Goal: Information Seeking & Learning: Compare options

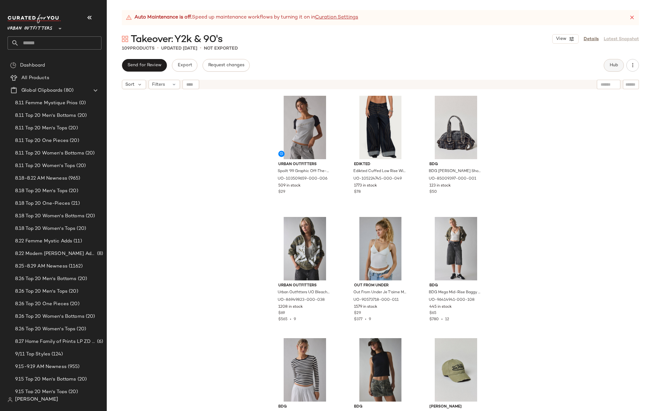
click at [616, 62] on button "Hub" at bounding box center [614, 65] width 20 height 13
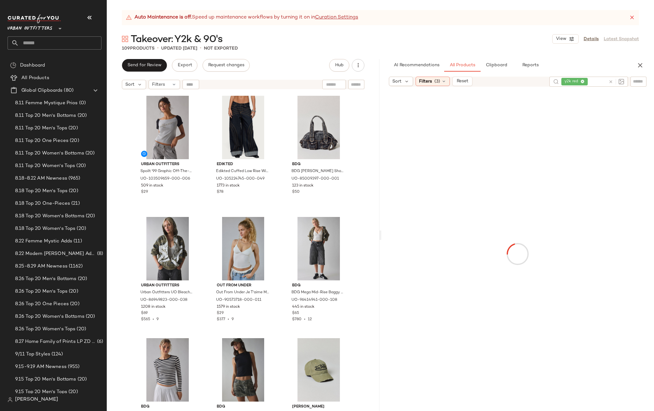
click at [610, 82] on icon at bounding box center [610, 81] width 5 height 5
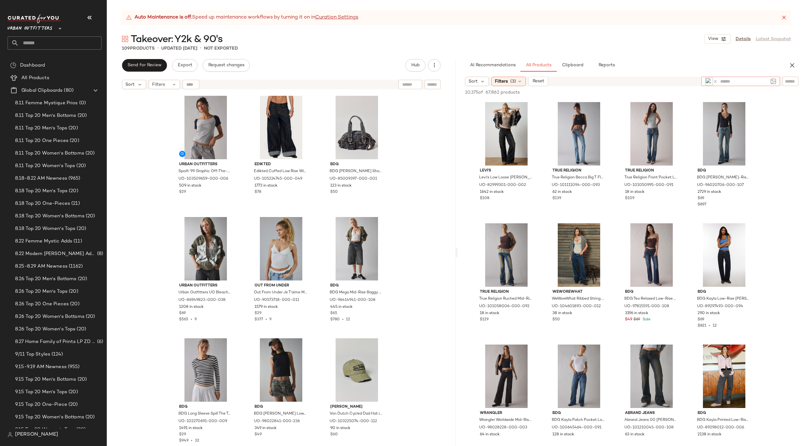
click at [707, 82] on img at bounding box center [709, 82] width 8 height 8
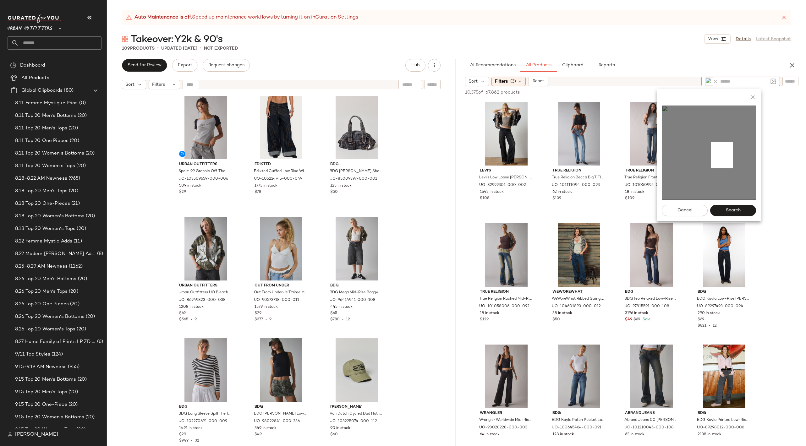
drag, startPoint x: 711, startPoint y: 142, endPoint x: 733, endPoint y: 168, distance: 34.3
click at [733, 168] on img at bounding box center [709, 153] width 94 height 94
click at [736, 209] on span "Search" at bounding box center [732, 210] width 15 height 5
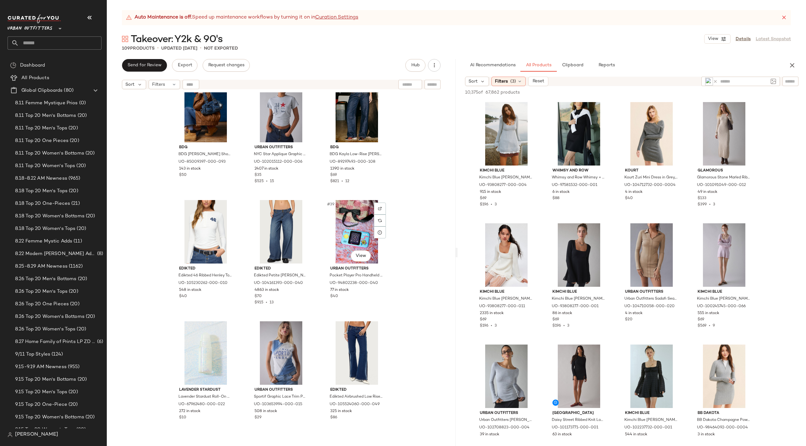
scroll to position [1356, 0]
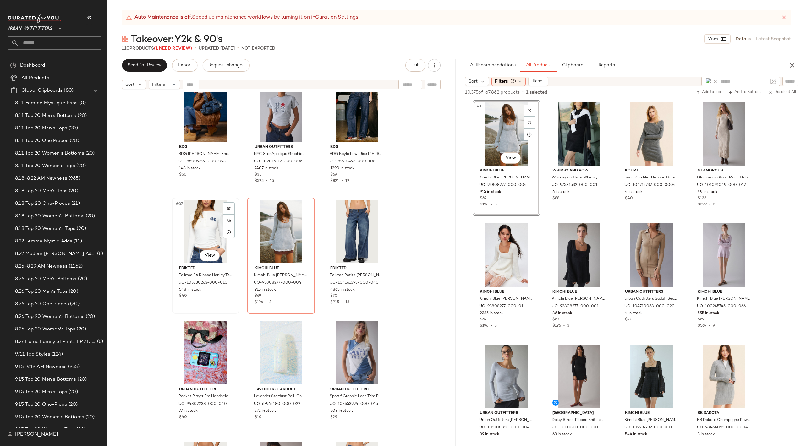
click at [213, 227] on div "#37 View" at bounding box center [205, 231] width 63 height 63
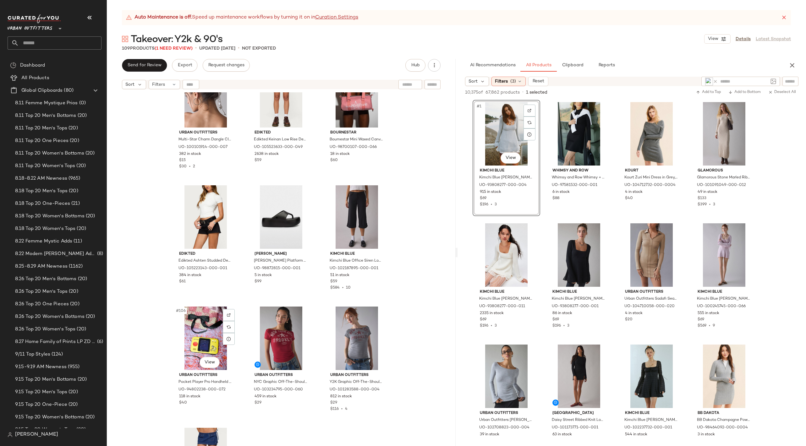
scroll to position [4033, 0]
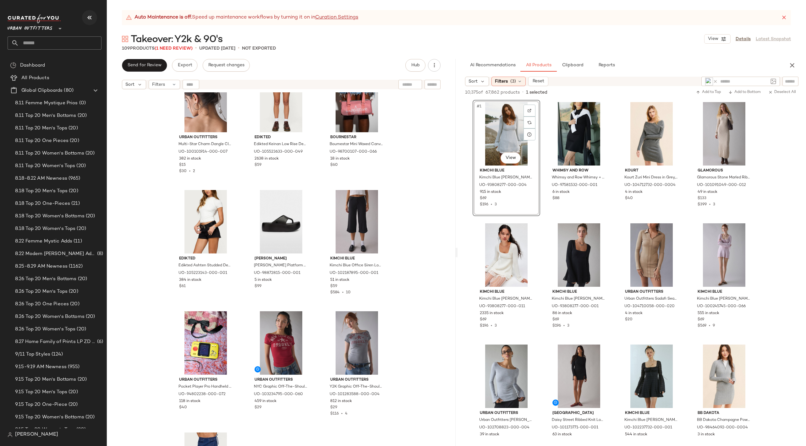
click at [91, 15] on icon "button" at bounding box center [90, 18] width 8 height 8
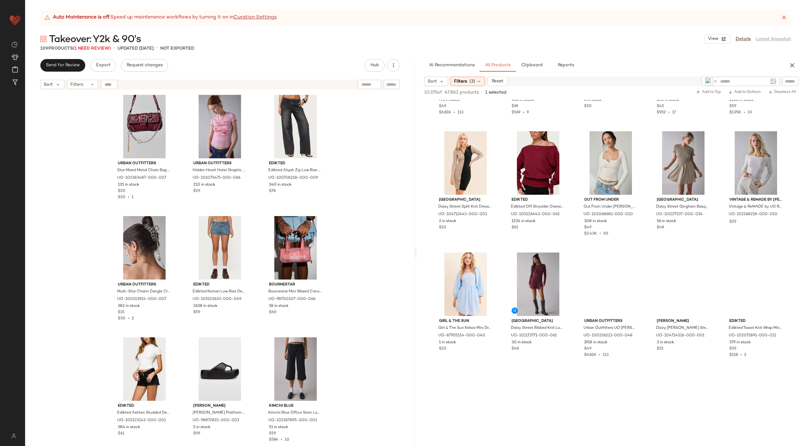
scroll to position [3910, 0]
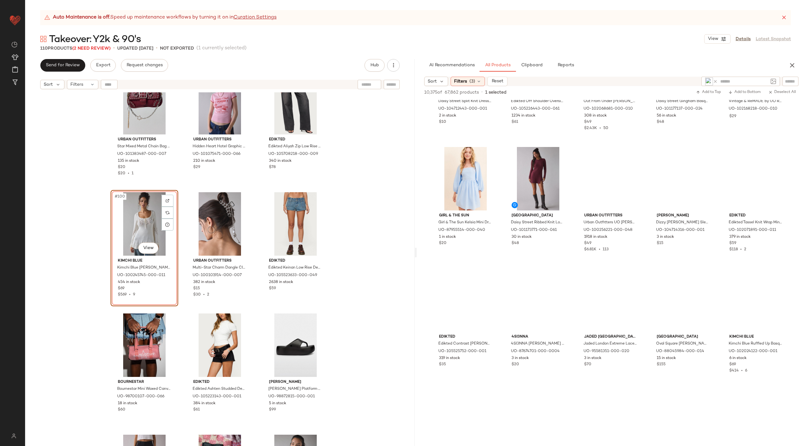
scroll to position [846, 0]
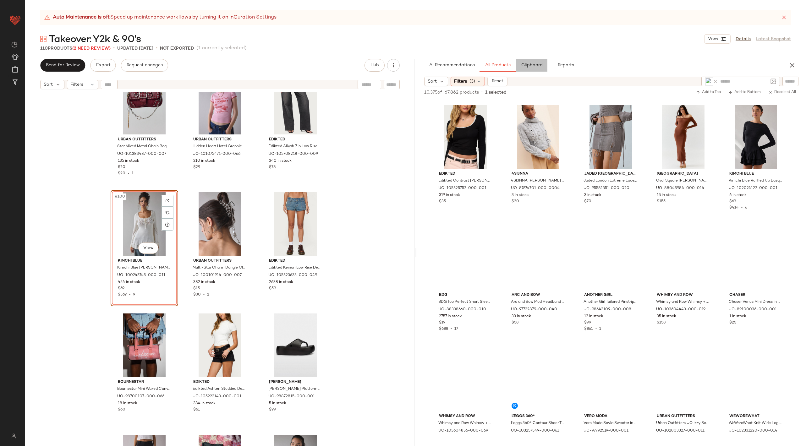
click at [536, 70] on button "Clipboard" at bounding box center [531, 65] width 31 height 13
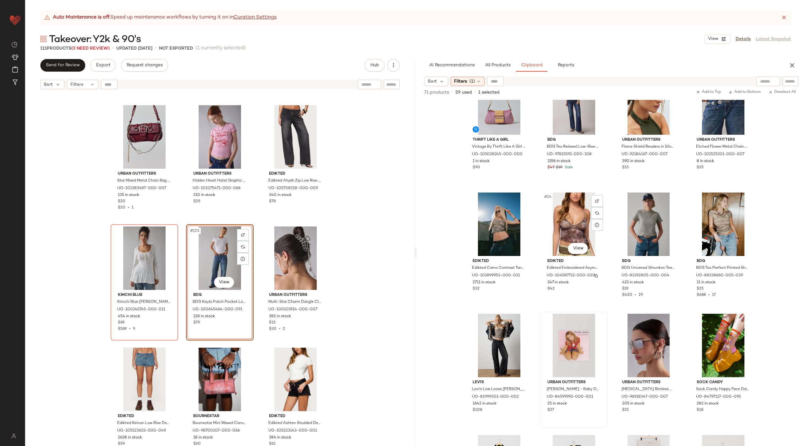
scroll to position [277, 0]
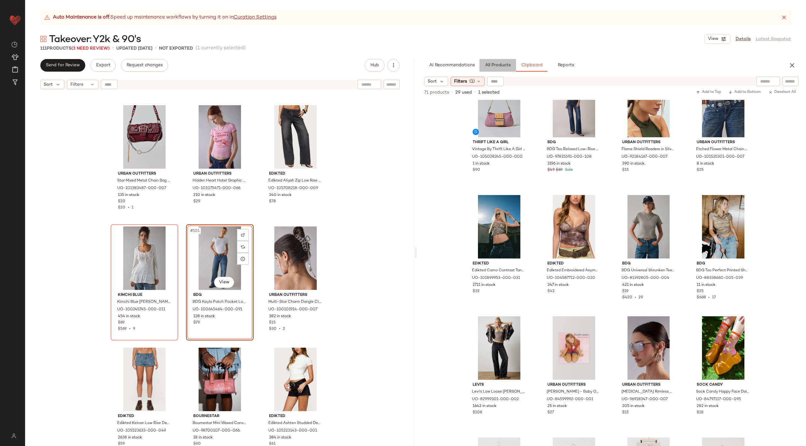
click at [498, 69] on button "All Products" at bounding box center [497, 65] width 36 height 13
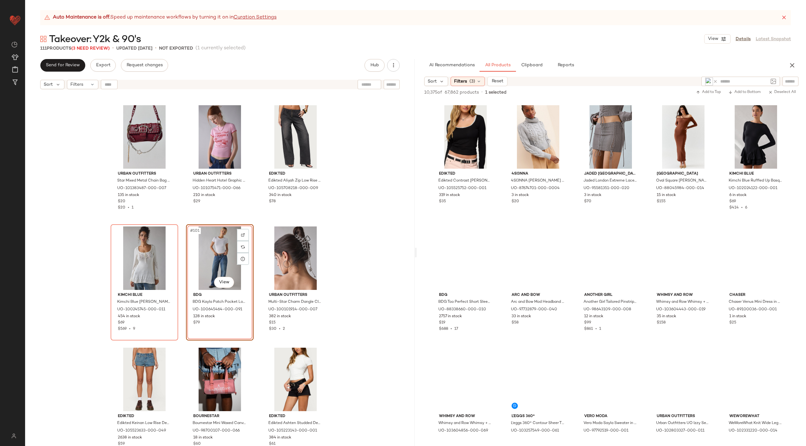
click at [715, 80] on icon at bounding box center [715, 81] width 5 height 5
click at [728, 80] on input "text" at bounding box center [740, 81] width 55 height 7
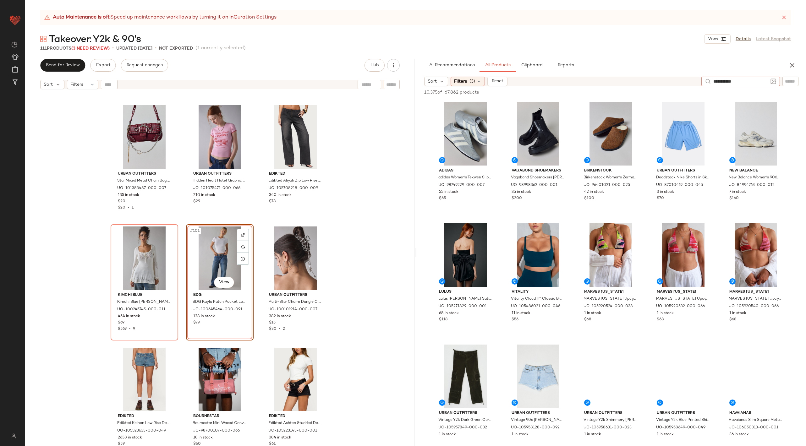
type input "**********"
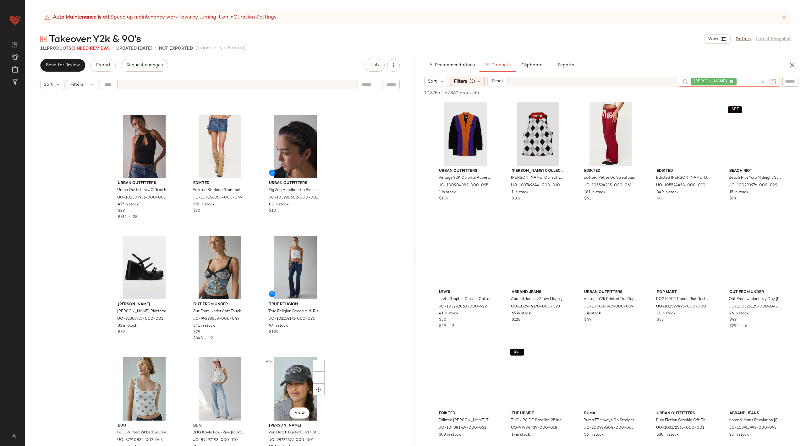
scroll to position [1676, 0]
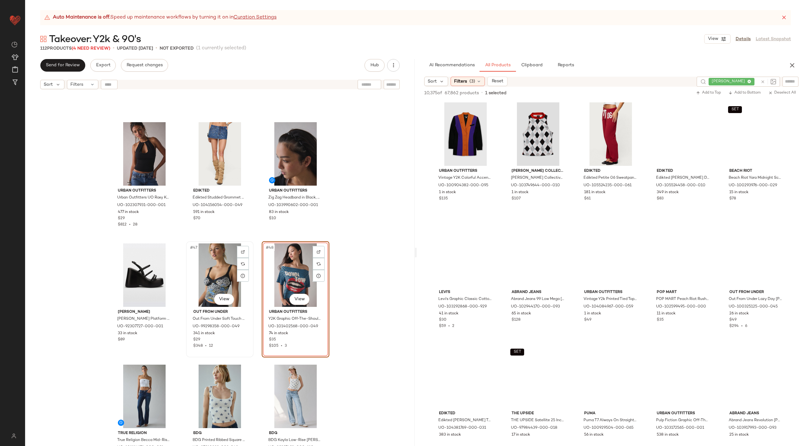
click at [207, 267] on div "#47 View" at bounding box center [219, 274] width 63 height 63
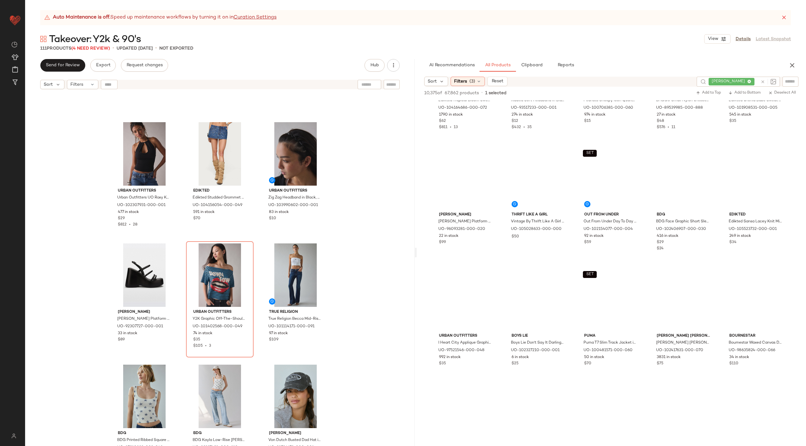
scroll to position [3040, 0]
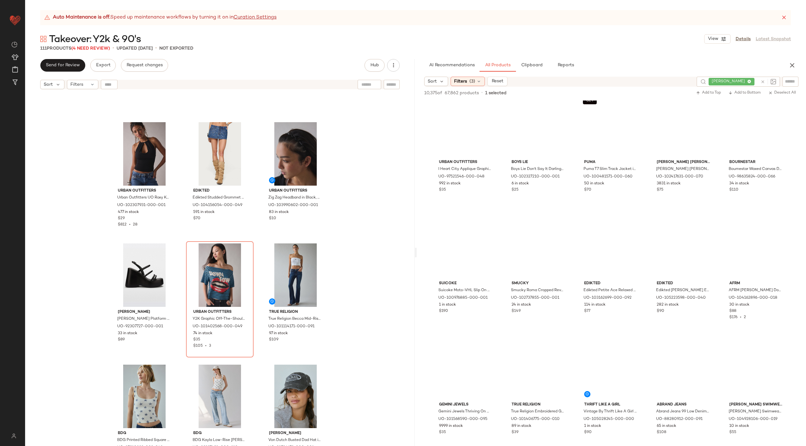
click at [763, 82] on icon at bounding box center [762, 81] width 5 height 5
click at [789, 82] on input "text" at bounding box center [790, 81] width 11 height 7
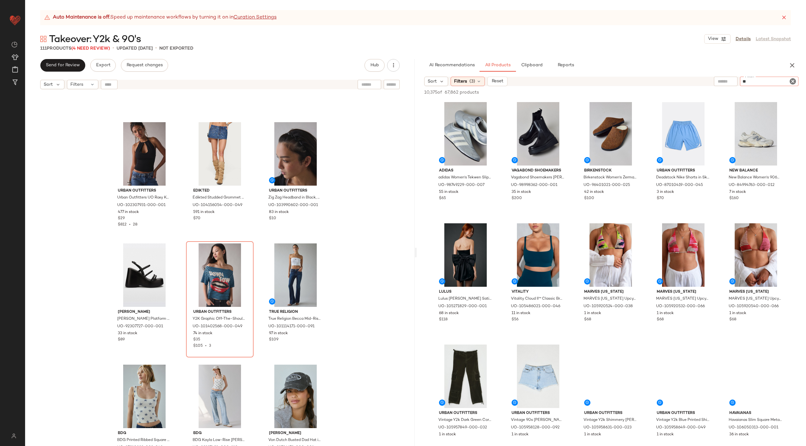
type input "***"
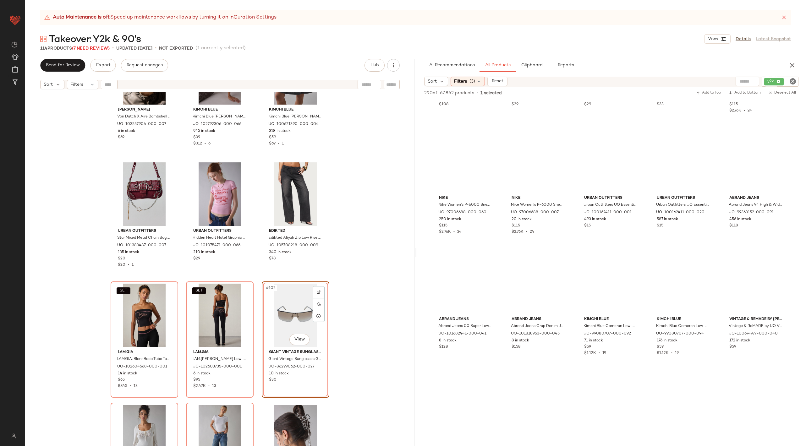
scroll to position [4647, 0]
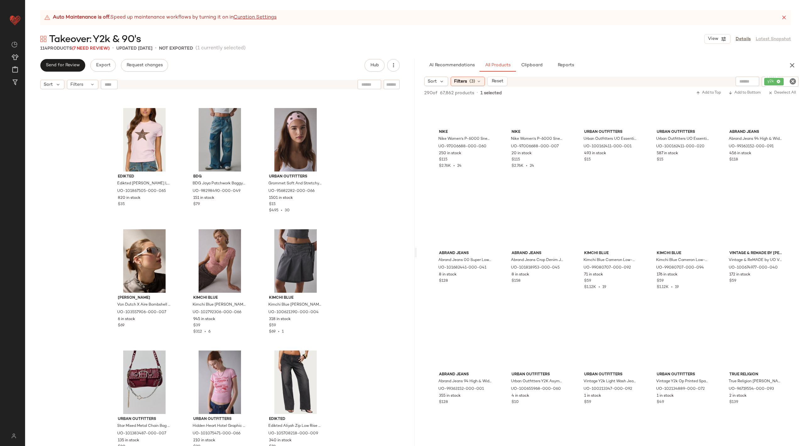
click at [368, 346] on div "Edikted Edikted Narla Leopard Star T-Shirt Top in Light/Pink, Women's at Urban …" at bounding box center [219, 276] width 389 height 369
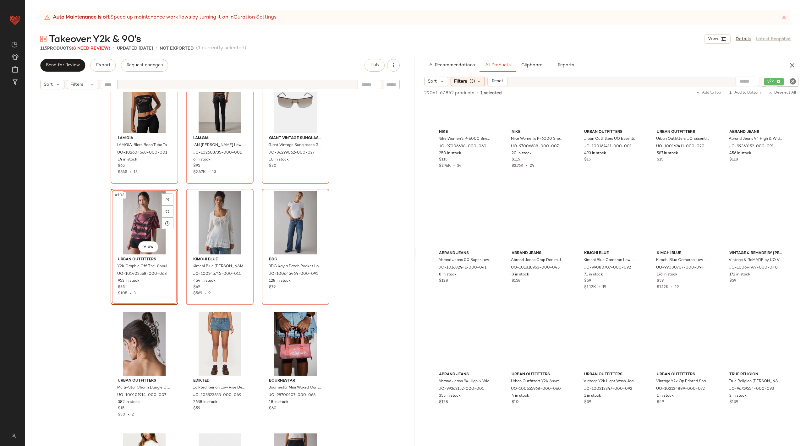
scroll to position [3988, 0]
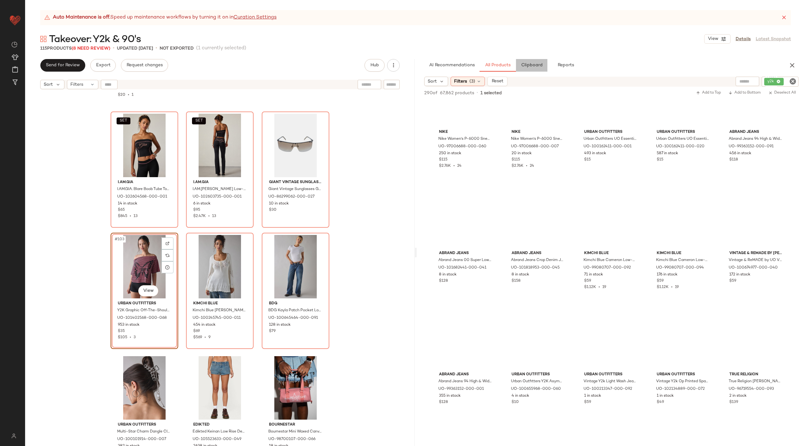
click at [527, 61] on button "Clipboard" at bounding box center [531, 65] width 31 height 13
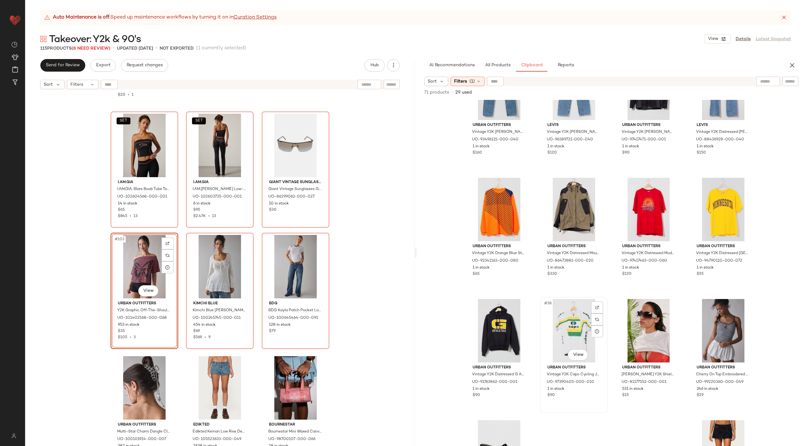
scroll to position [988, 0]
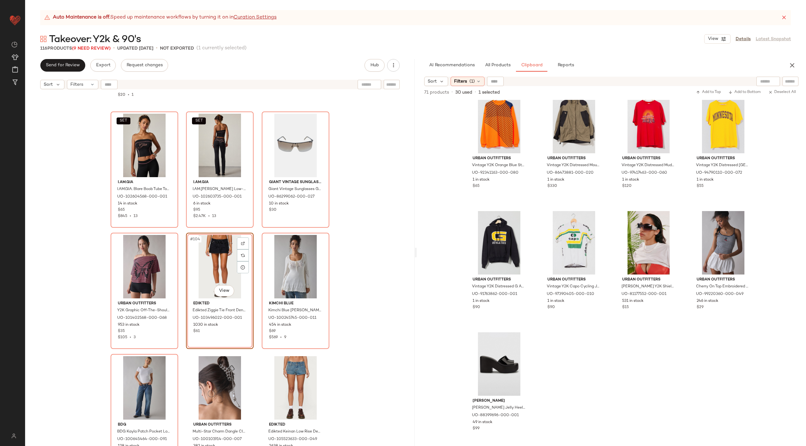
click at [346, 324] on div "Urban Outfitters Star Mixed Metal Chain Bag Charm in Silver, Women's at Urban O…" at bounding box center [219, 276] width 389 height 369
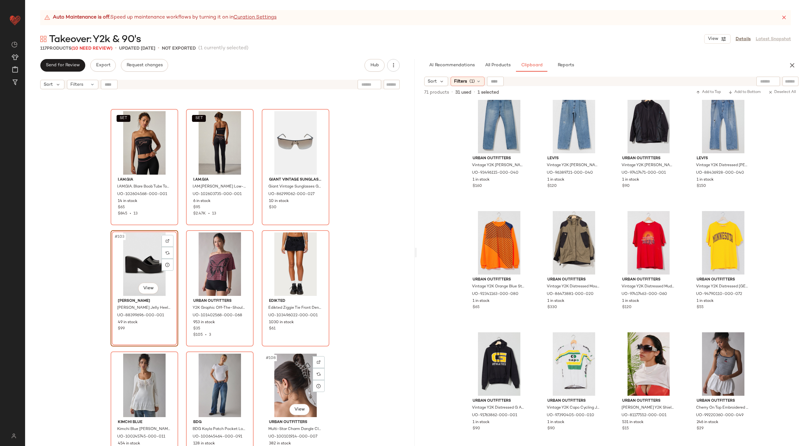
scroll to position [3989, 0]
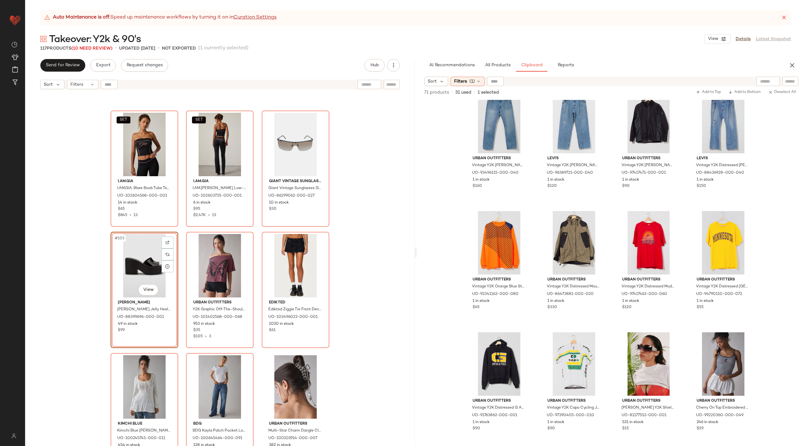
click at [379, 356] on div "SET I.AM.GIA I.AM.GIA. Blare Boob Tube Top in Black, Women's at Urban Outfitter…" at bounding box center [219, 276] width 389 height 369
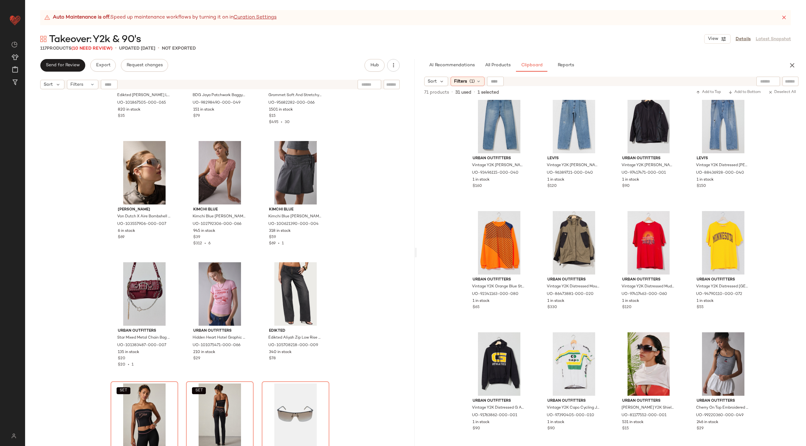
scroll to position [3736, 0]
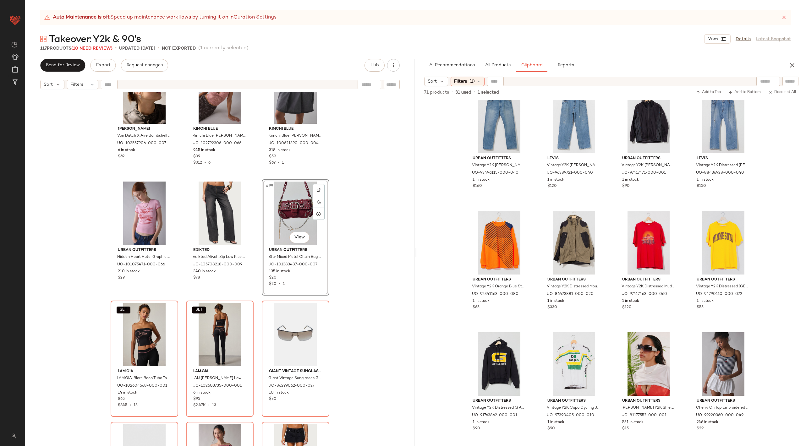
scroll to position [3800, 0]
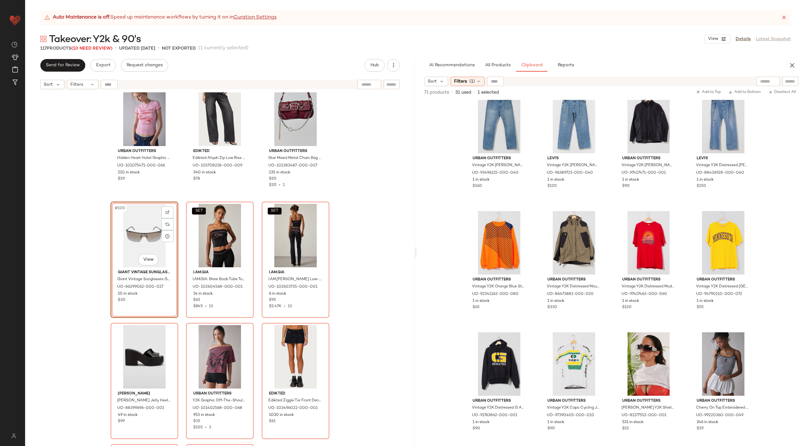
scroll to position [3921, 0]
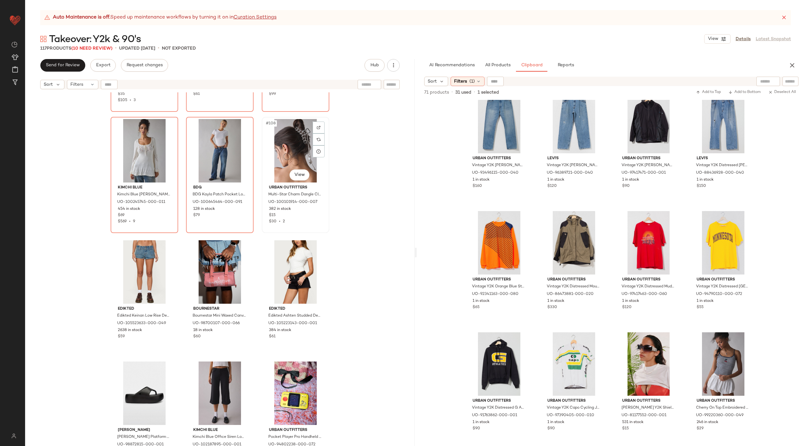
scroll to position [4225, 0]
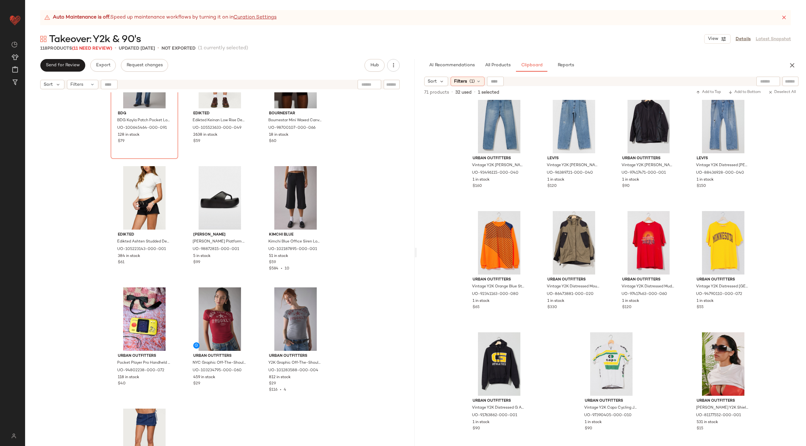
scroll to position [4469, 0]
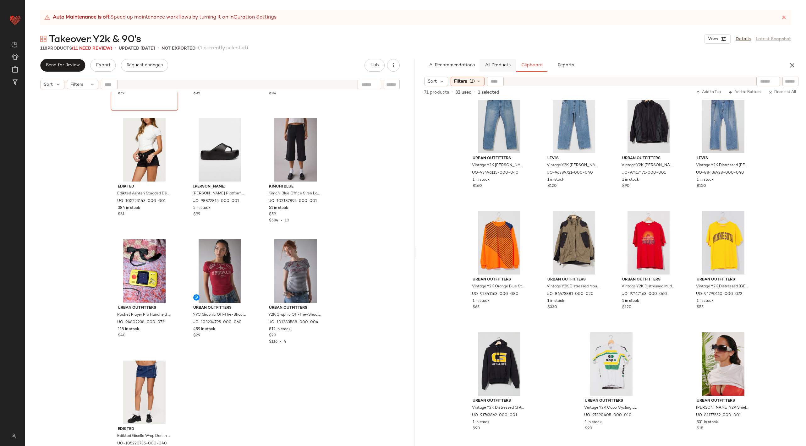
click at [497, 59] on button "All Products" at bounding box center [497, 65] width 36 height 13
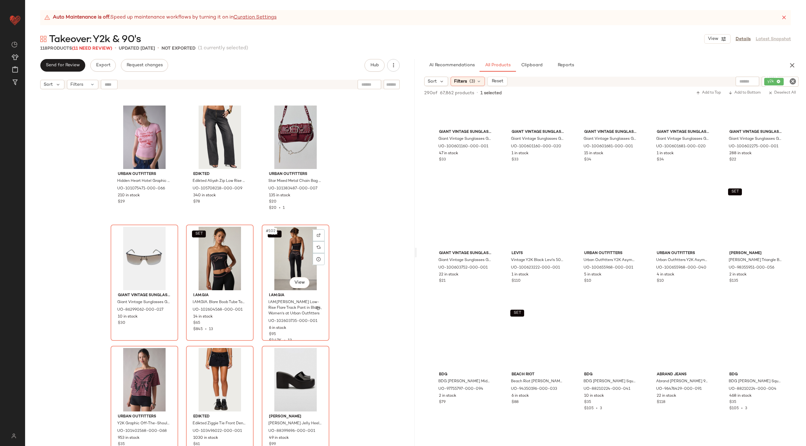
scroll to position [3919, 0]
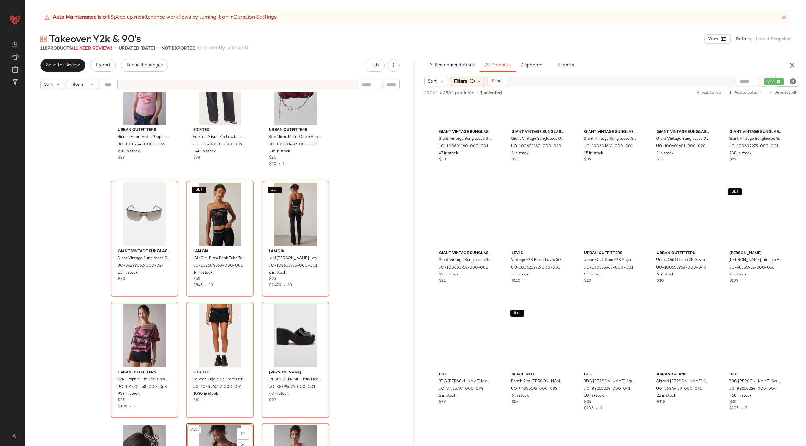
click at [374, 320] on div "Urban Outfitters Hidden Heart Hotel Graphic Baby Tee in Pink, Women's at Urban …" at bounding box center [219, 276] width 389 height 369
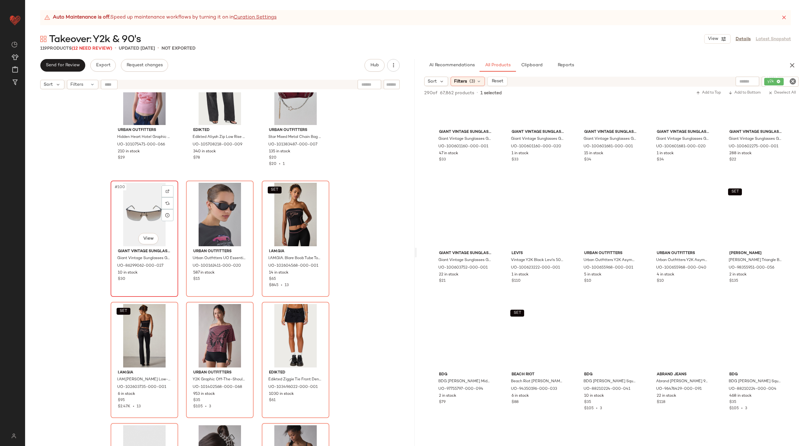
click at [128, 210] on div "#100 View" at bounding box center [144, 214] width 63 height 63
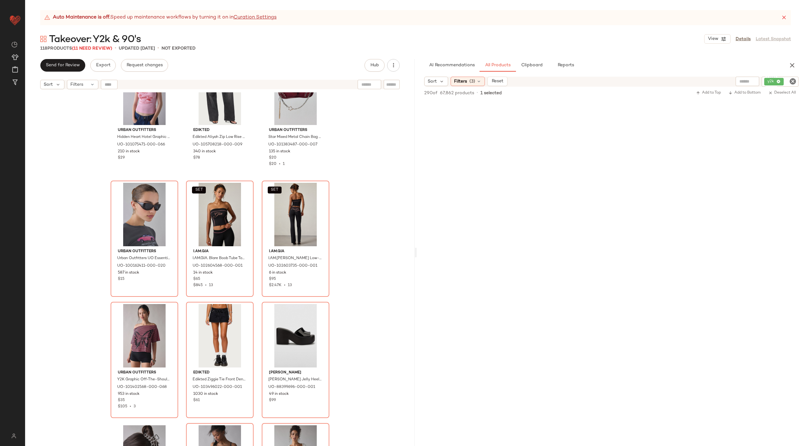
scroll to position [7830, 0]
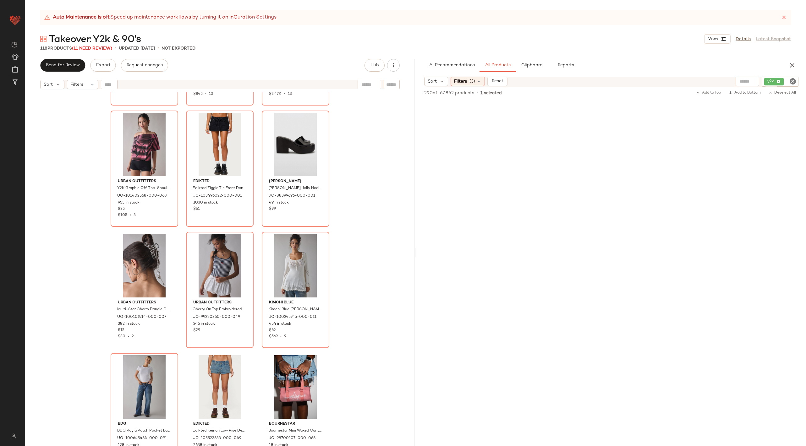
click at [368, 331] on div "Urban Outfitters Urban Outfitters UO Essential Shield Sunglasses in Brown, Wome…" at bounding box center [219, 276] width 389 height 369
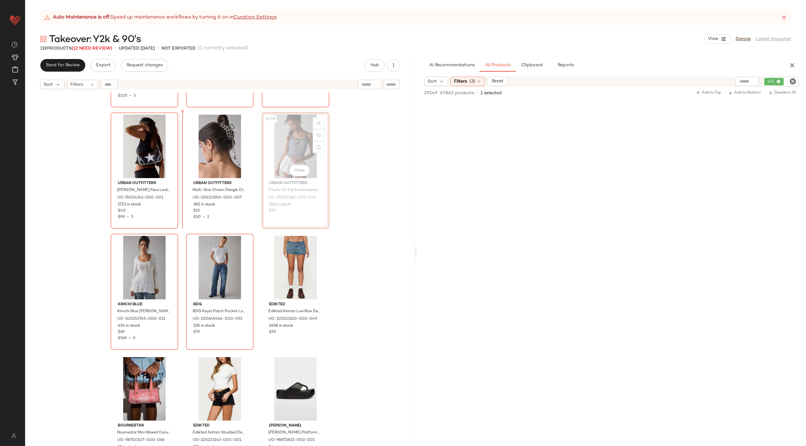
scroll to position [4215, 0]
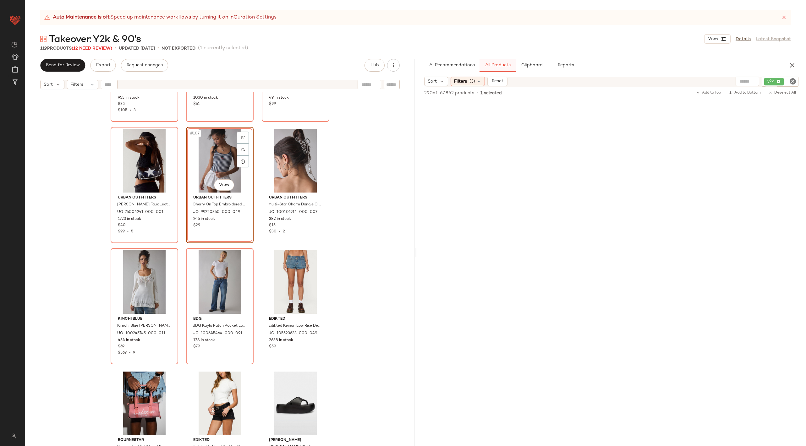
click at [505, 65] on span "All Products" at bounding box center [497, 65] width 26 height 5
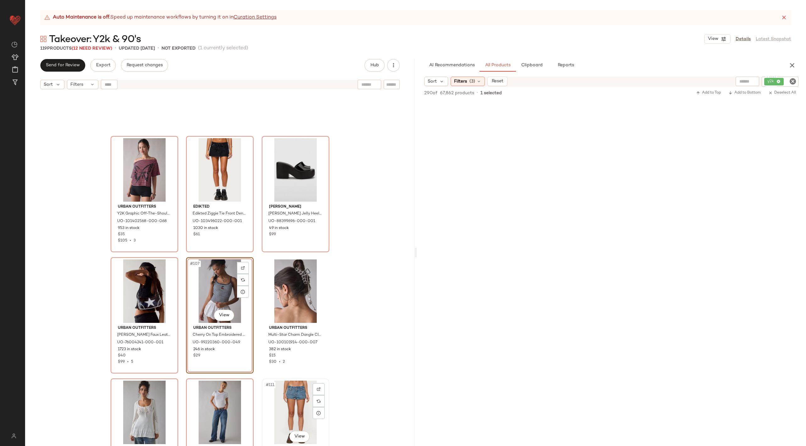
scroll to position [4076, 0]
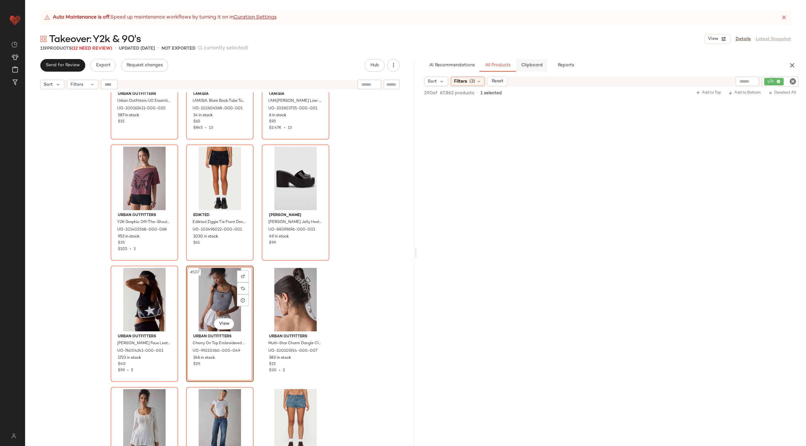
click at [540, 61] on button "Clipboard" at bounding box center [531, 65] width 31 height 13
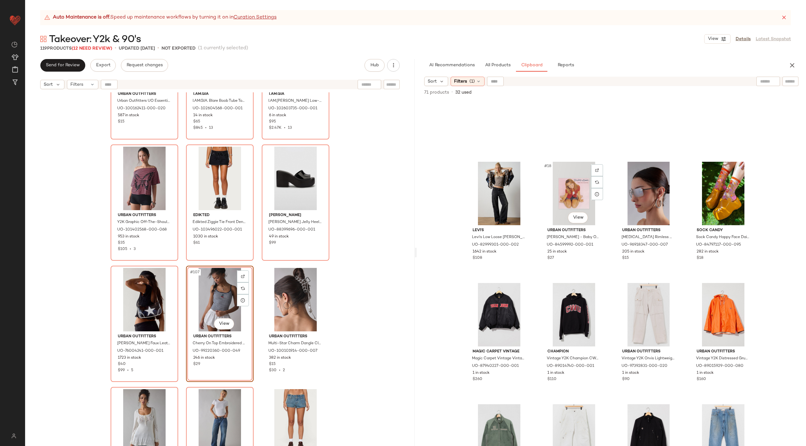
scroll to position [840, 0]
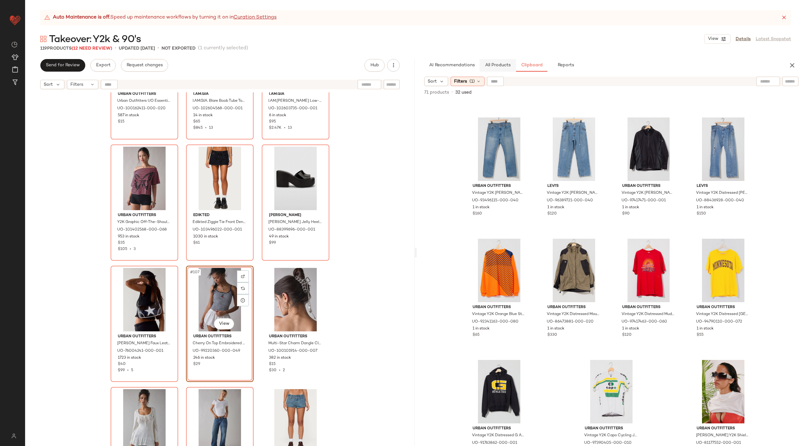
click at [495, 62] on button "All Products" at bounding box center [497, 65] width 36 height 13
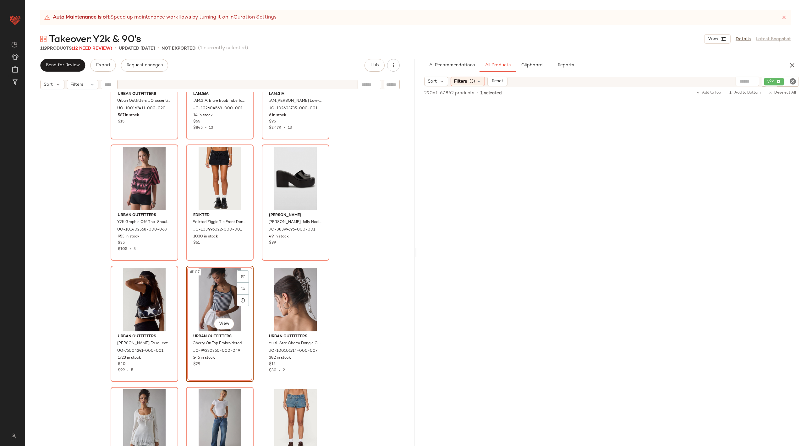
click at [791, 80] on icon "Clear Filter" at bounding box center [793, 82] width 8 height 8
click at [747, 81] on input "Filter" at bounding box center [768, 81] width 53 height 7
click at [725, 81] on input "text" at bounding box center [725, 81] width 16 height 7
type input "**********"
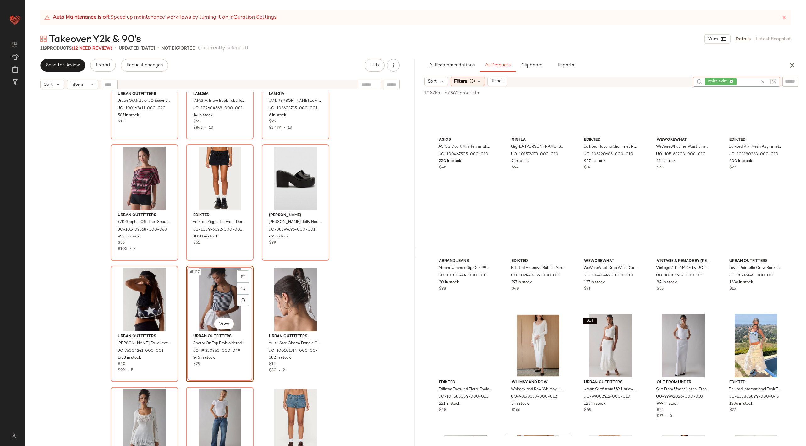
scroll to position [0, 0]
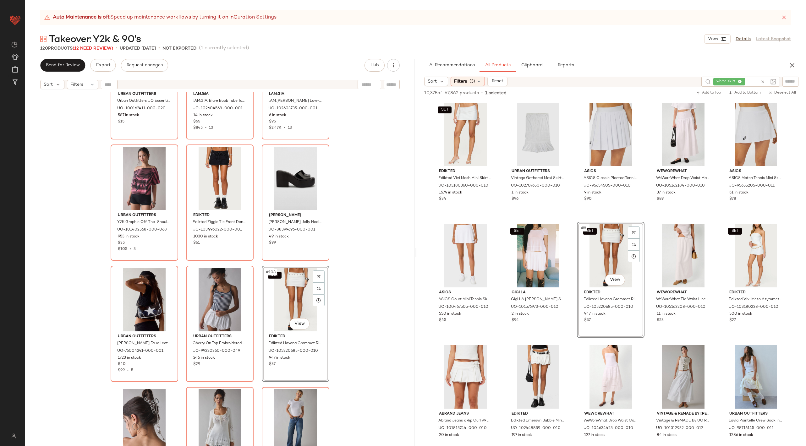
click at [383, 317] on div "Urban Outfitters Urban Outfitters UO Essential Shield Sunglasses in Brown, Wome…" at bounding box center [219, 276] width 389 height 369
click at [361, 307] on div "Urban Outfitters Urban Outfitters UO Essential Shield Sunglasses in Brown, Wome…" at bounding box center [219, 276] width 389 height 369
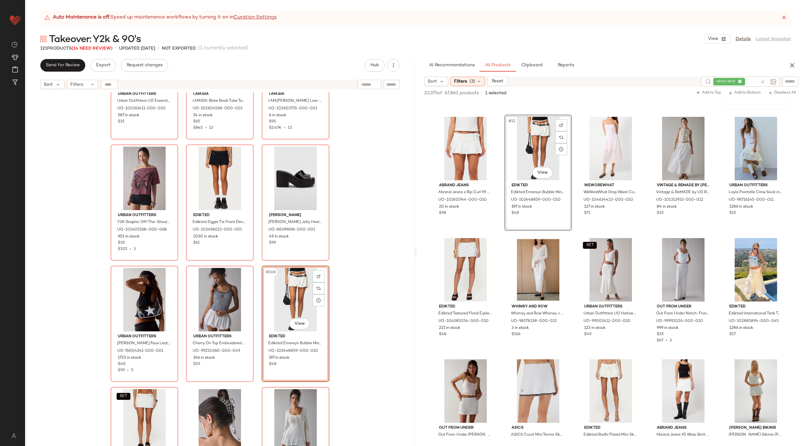
scroll to position [337, 0]
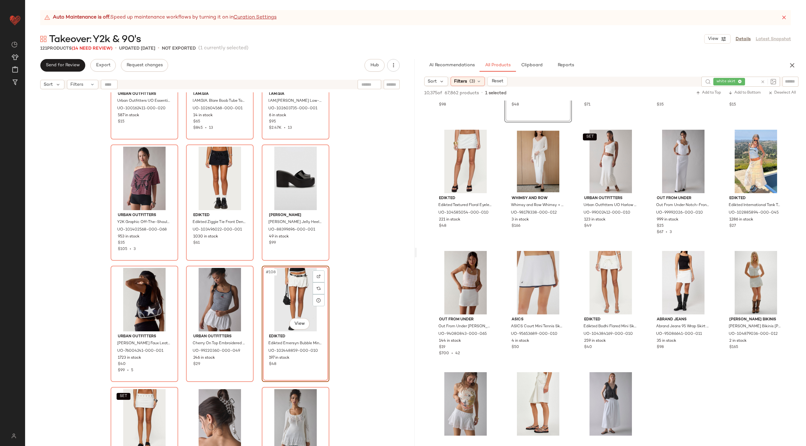
click at [362, 348] on div "Urban Outfitters Urban Outfitters UO Essential Shield Sunglasses in Brown, Wome…" at bounding box center [219, 276] width 389 height 369
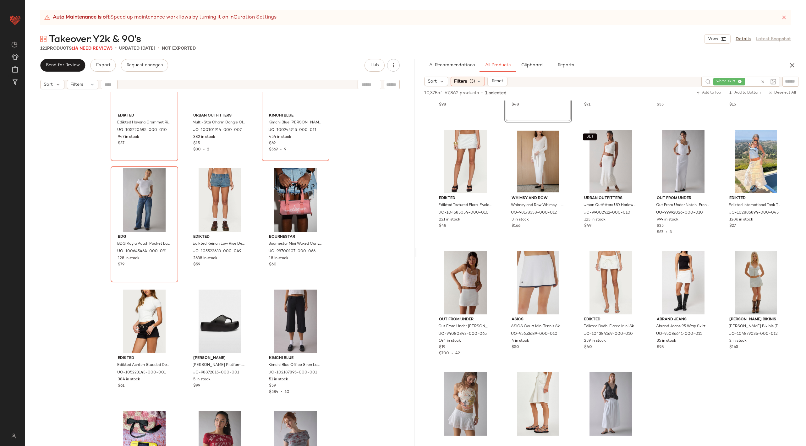
scroll to position [4402, 0]
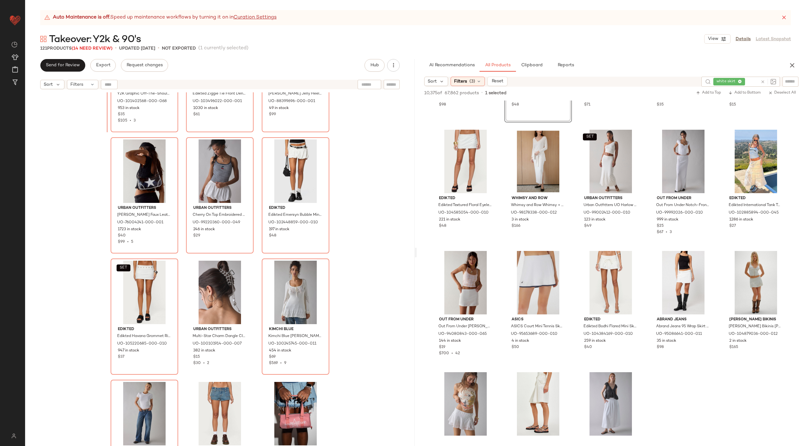
scroll to position [4188, 0]
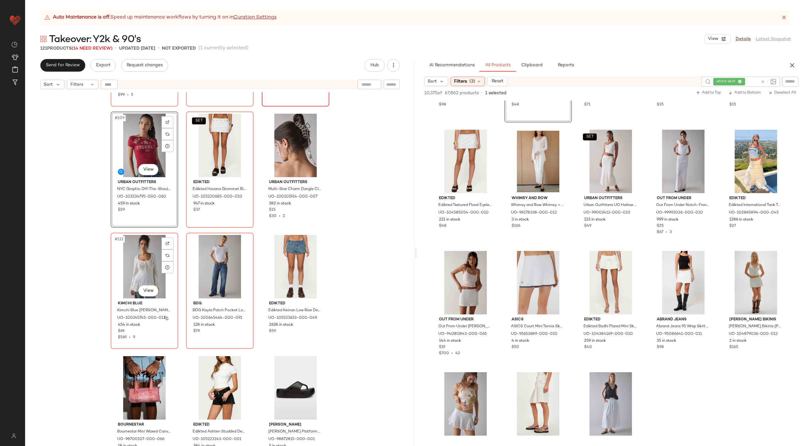
scroll to position [4368, 0]
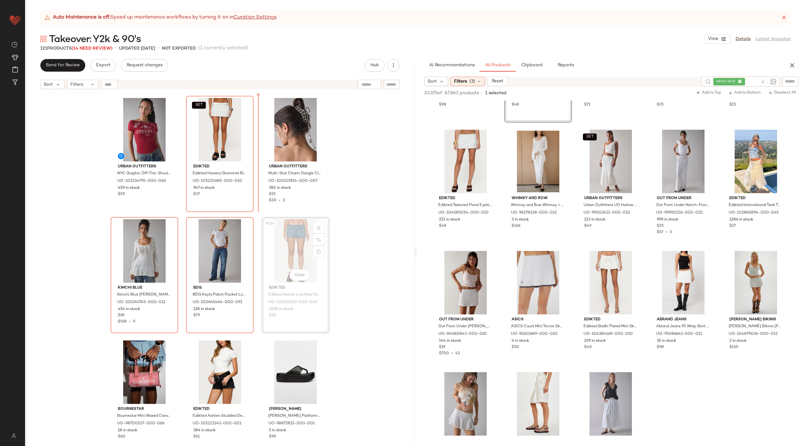
scroll to position [4368, 0]
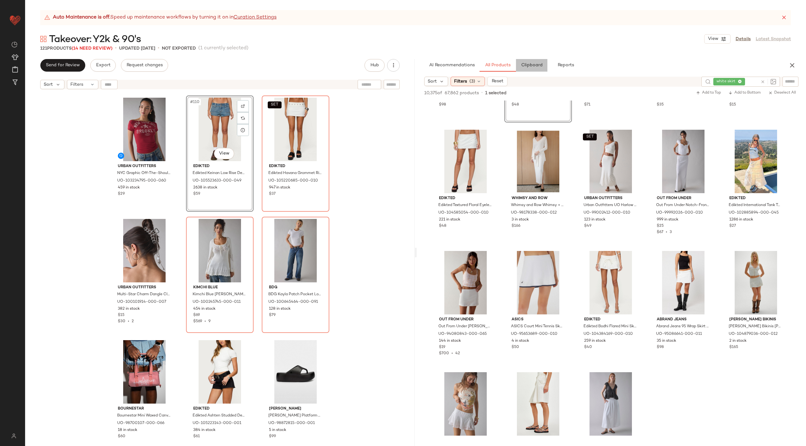
click at [535, 67] on span "Clipboard" at bounding box center [531, 65] width 22 height 5
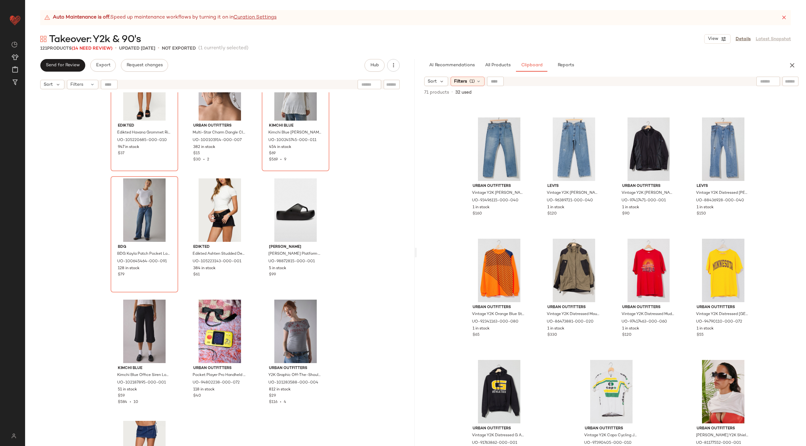
scroll to position [4533, 0]
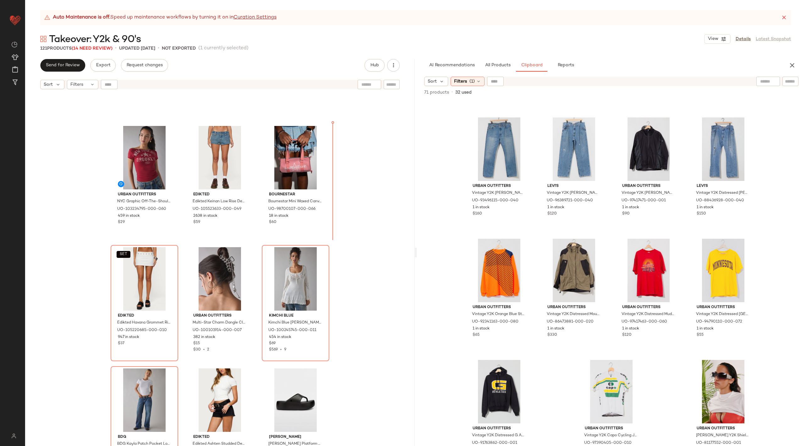
scroll to position [4301, 0]
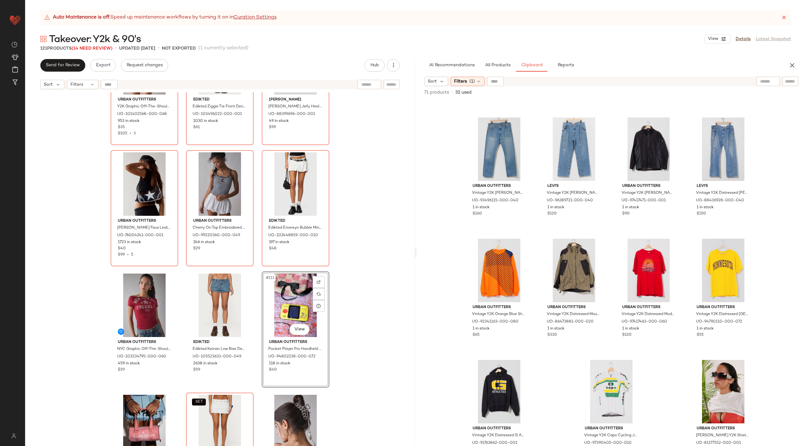
click at [346, 252] on div "Urban Outfitters Y2K Graphic Off-The-Shoulder Cropped Tee in Blush, Women's at …" at bounding box center [219, 276] width 389 height 369
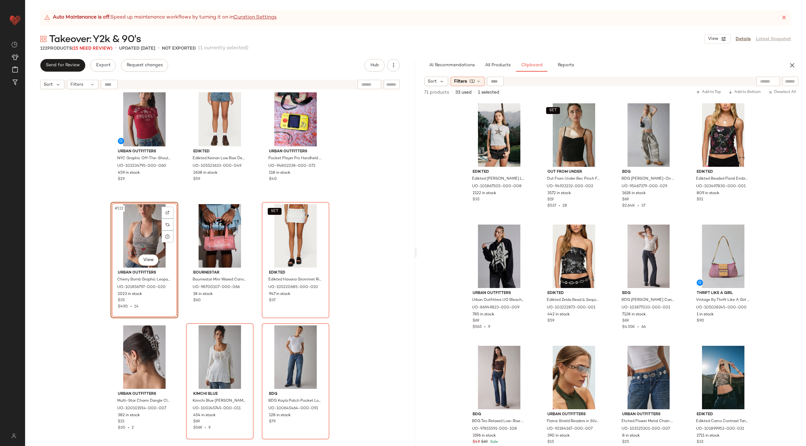
click at [372, 266] on div "Urban Outfitters NYC Graphic Off-The-Shoulder Slim Tee in Red, Women's at Urban…" at bounding box center [219, 276] width 389 height 369
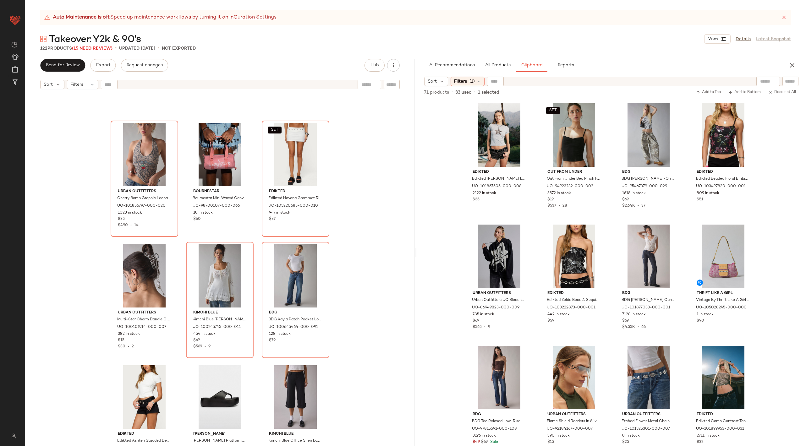
scroll to position [4440, 0]
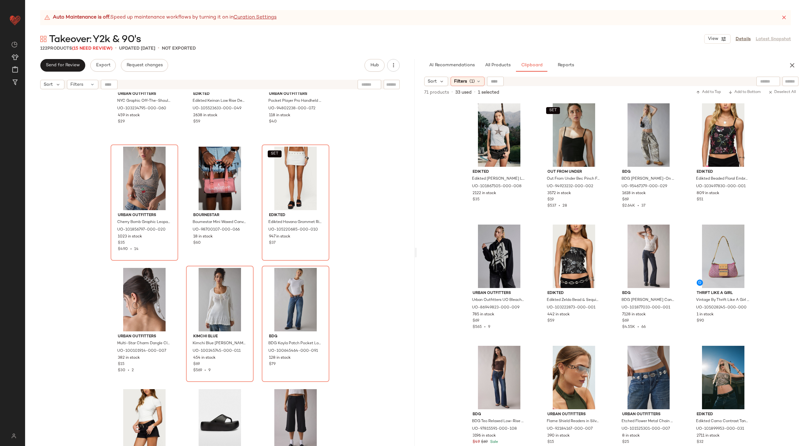
click at [775, 82] on div at bounding box center [768, 81] width 24 height 9
click at [504, 63] on span "All Products" at bounding box center [497, 65] width 26 height 5
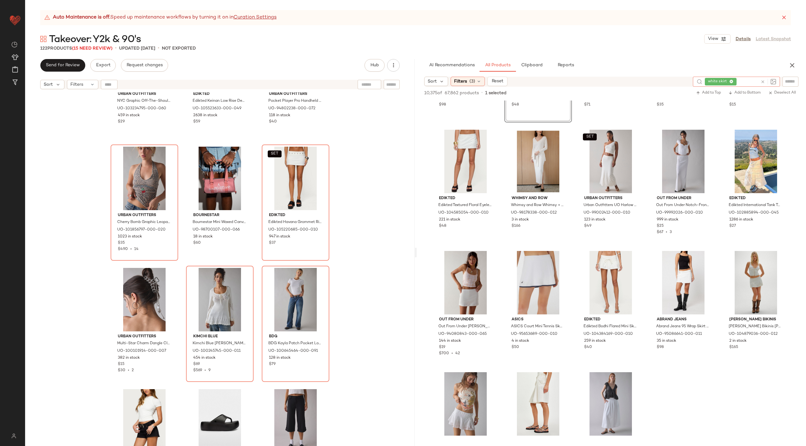
click at [760, 81] on div at bounding box center [767, 82] width 18 height 10
click at [767, 81] on div at bounding box center [767, 82] width 0 height 6
click at [765, 81] on div at bounding box center [768, 82] width 16 height 6
click at [764, 81] on icon at bounding box center [762, 81] width 5 height 5
click at [793, 79] on input "Filter" at bounding box center [768, 81] width 53 height 7
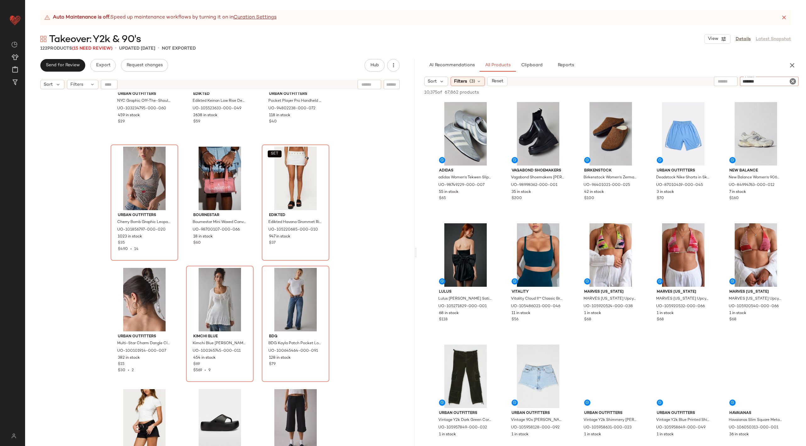
type input "********"
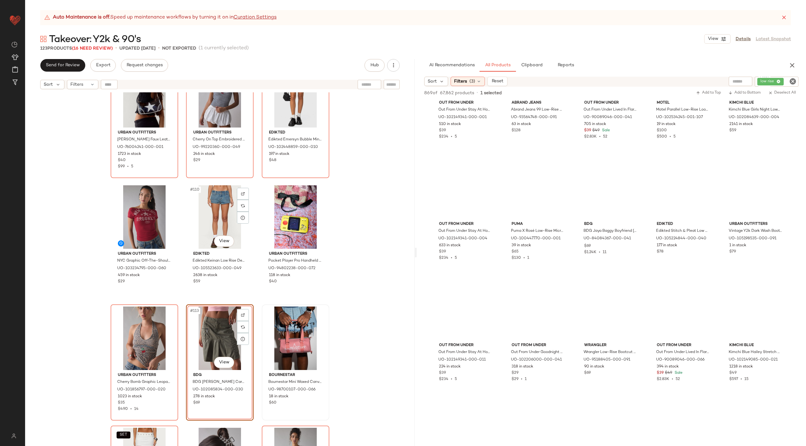
scroll to position [4282, 0]
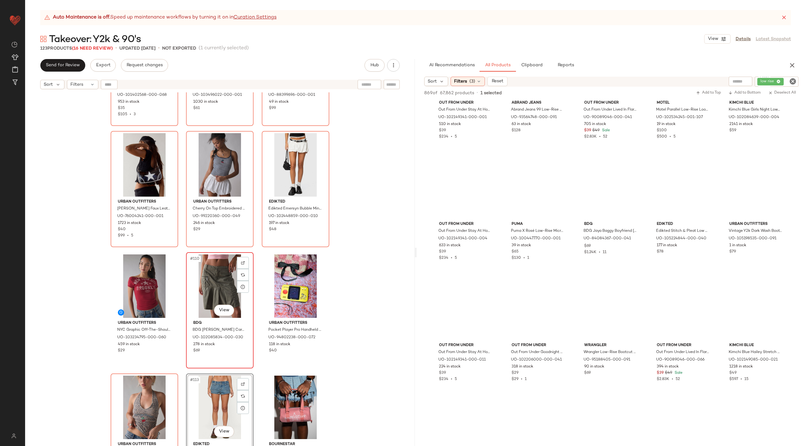
scroll to position [4225, 0]
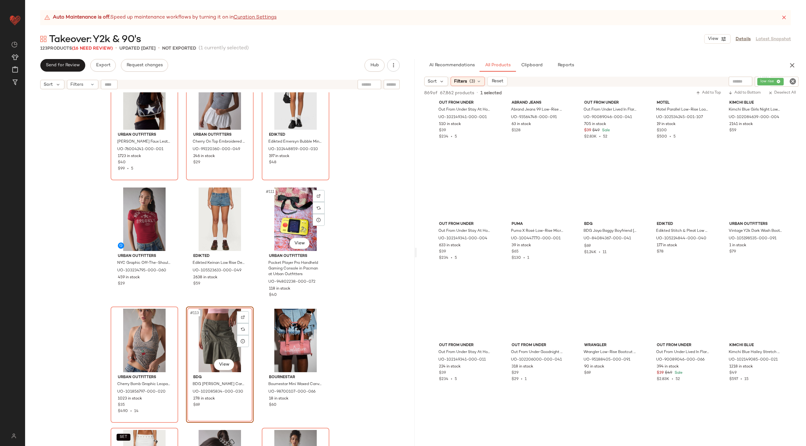
scroll to position [4282, 0]
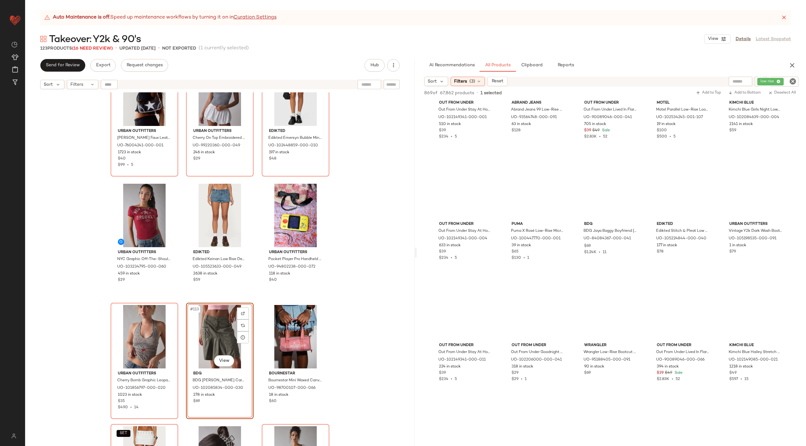
click at [202, 321] on div "#113 View" at bounding box center [219, 336] width 63 height 63
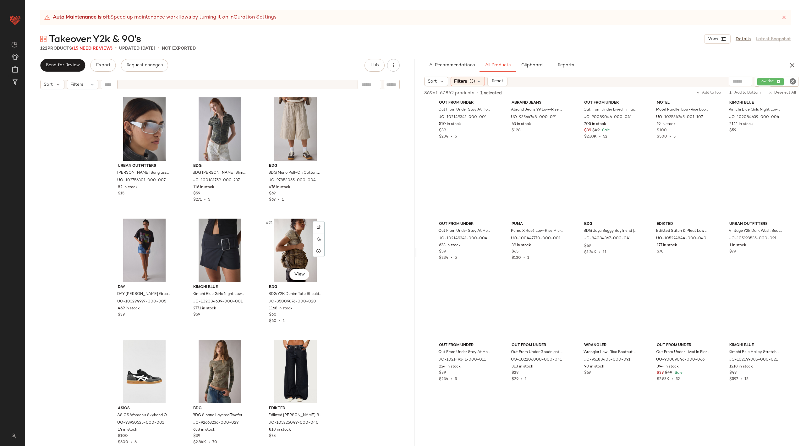
scroll to position [609, 0]
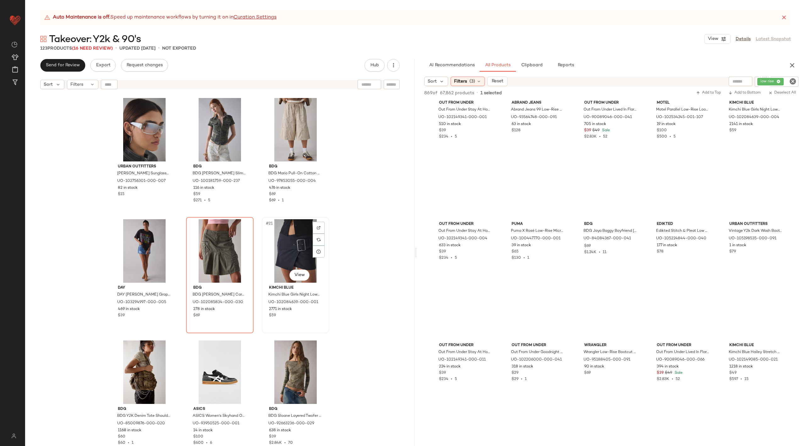
click at [294, 249] on div "#21 View" at bounding box center [295, 250] width 63 height 63
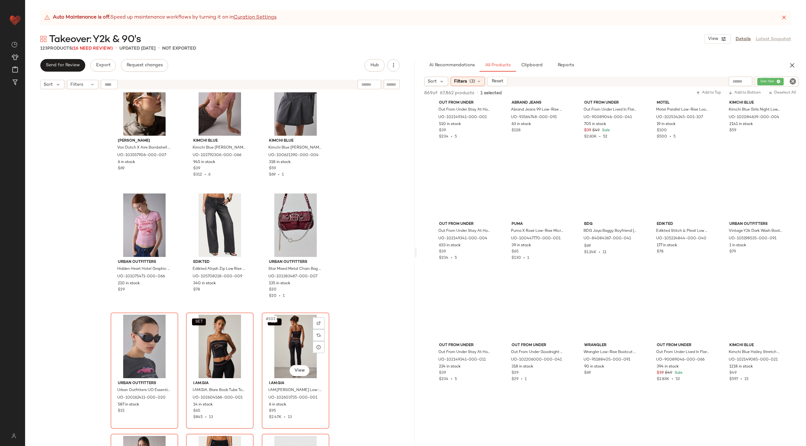
scroll to position [3725, 0]
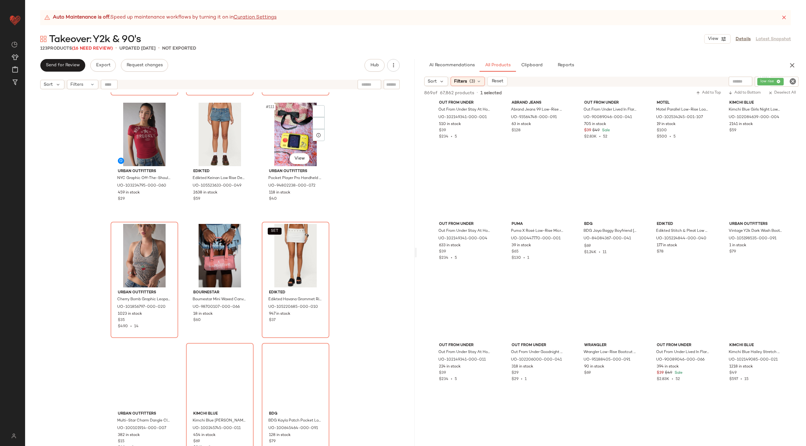
scroll to position [4381, 0]
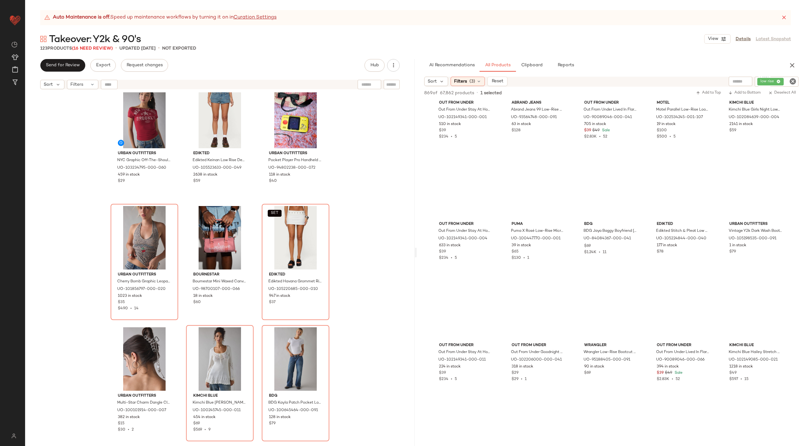
click at [352, 269] on div "Urban Outfitters Daphne Star Faux Leather Moto Bag in Black/White, Women's at U…" at bounding box center [219, 276] width 389 height 369
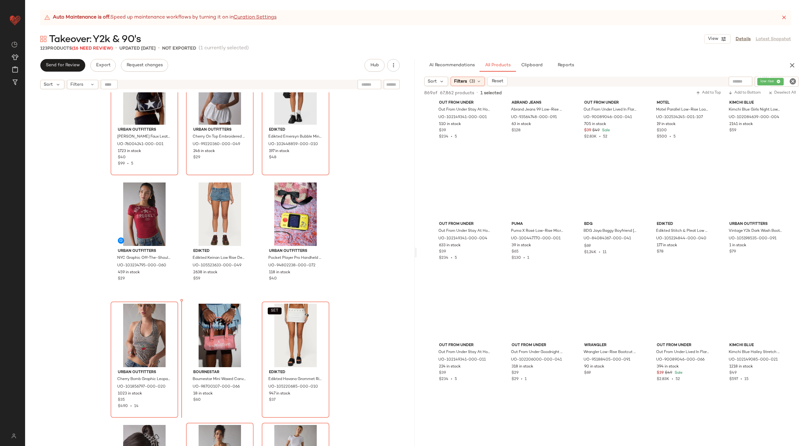
scroll to position [4297, 0]
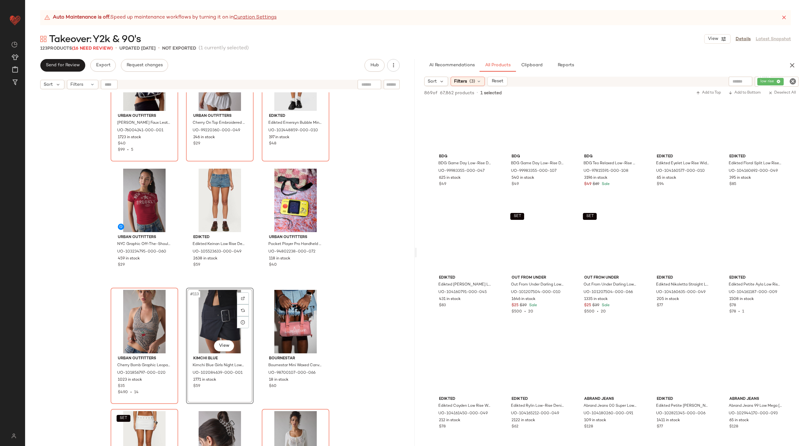
scroll to position [7411, 0]
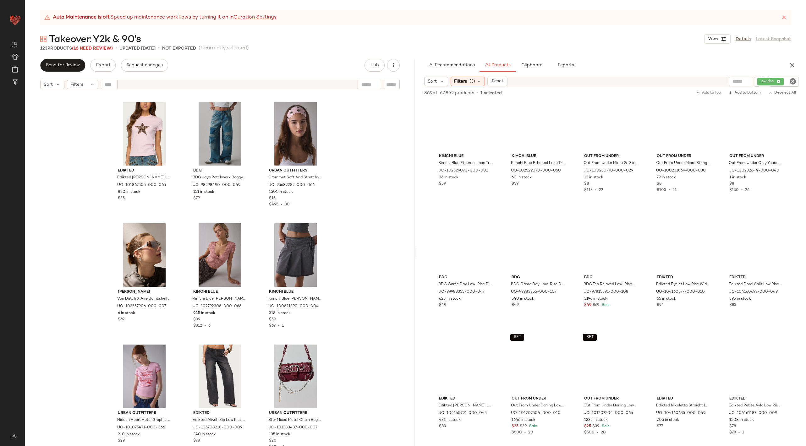
click at [332, 305] on div "Melissa Melissa Becky Jelly Platform Slide in Pink, Women's at Urban Outfitters…" at bounding box center [219, 276] width 389 height 369
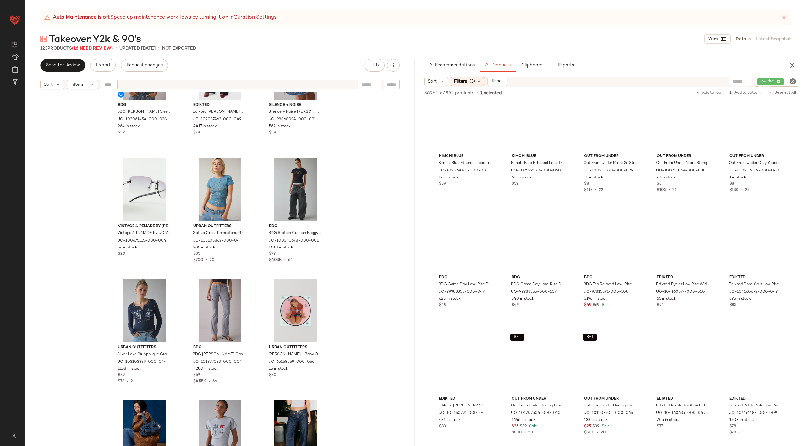
click at [335, 313] on div "BDG BDG Brittney Long Sleeve Henley Babydoll Top in Green, Women's at Urban Out…" at bounding box center [219, 276] width 389 height 369
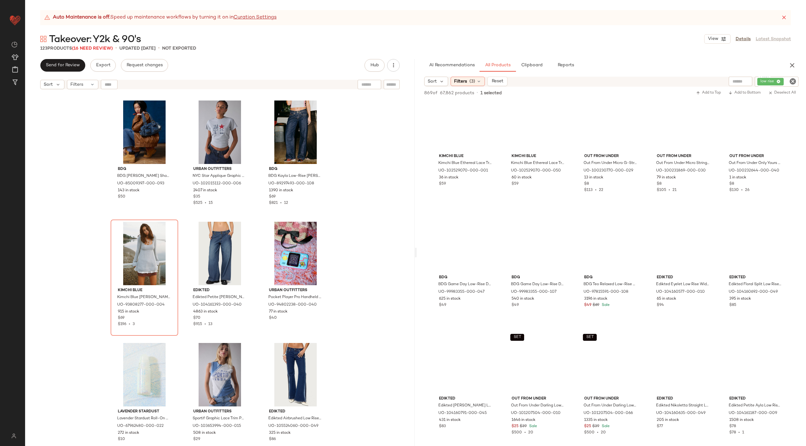
click at [335, 313] on div "Urban Outfitters Silver Lake 94 Applique Graphic Long Sleeve Henley Tee in Slat…" at bounding box center [219, 276] width 389 height 369
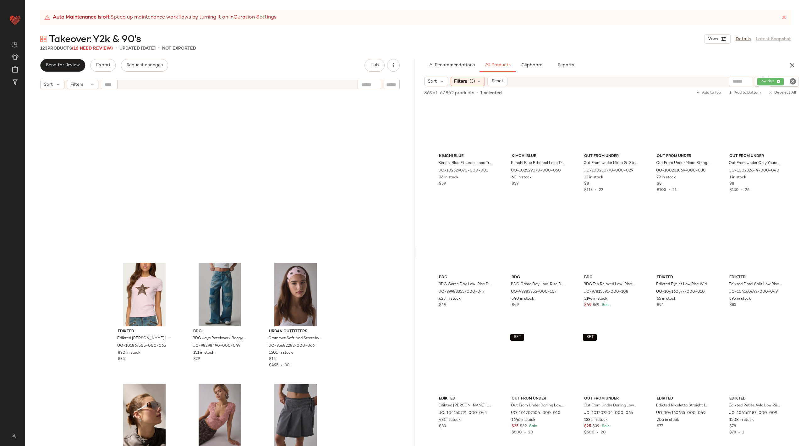
scroll to position [4032, 0]
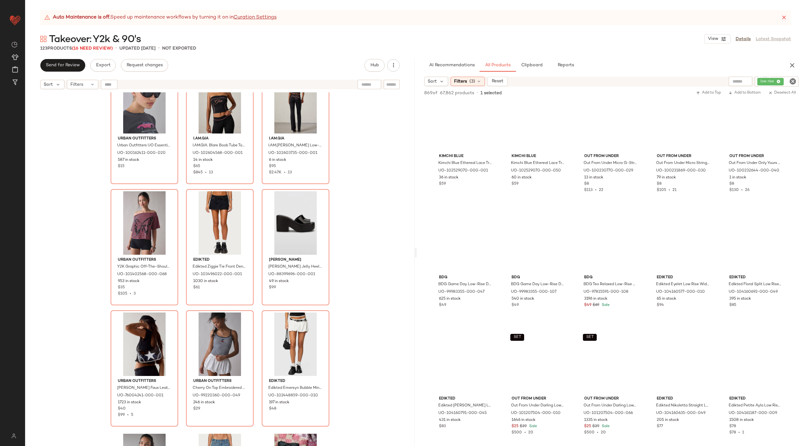
click at [335, 313] on div "Urban Outfitters Urban Outfitters UO Essential Shield Sunglasses in Brown, Wome…" at bounding box center [219, 276] width 389 height 369
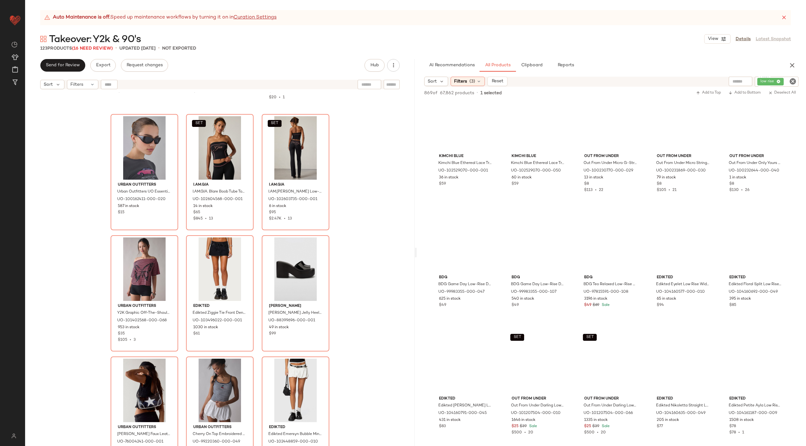
scroll to position [3987, 0]
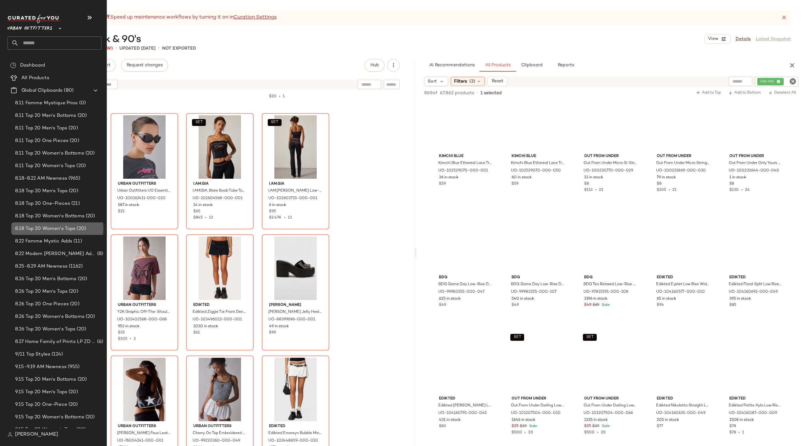
click at [87, 223] on div "8.18 Top 20 Women's Tops (20)" at bounding box center [58, 228] width 94 height 13
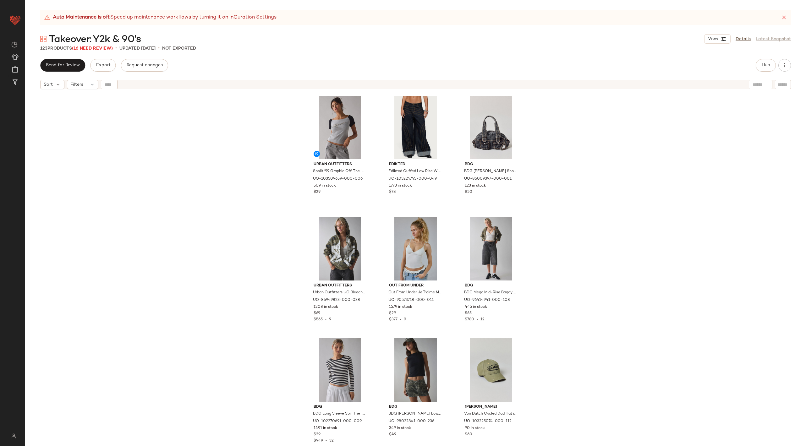
click at [238, 226] on div "Urban Outfitters Spoilt '99 Graphic Off-The-Shoulder Baby Tee in Light Grey, Wo…" at bounding box center [415, 276] width 781 height 369
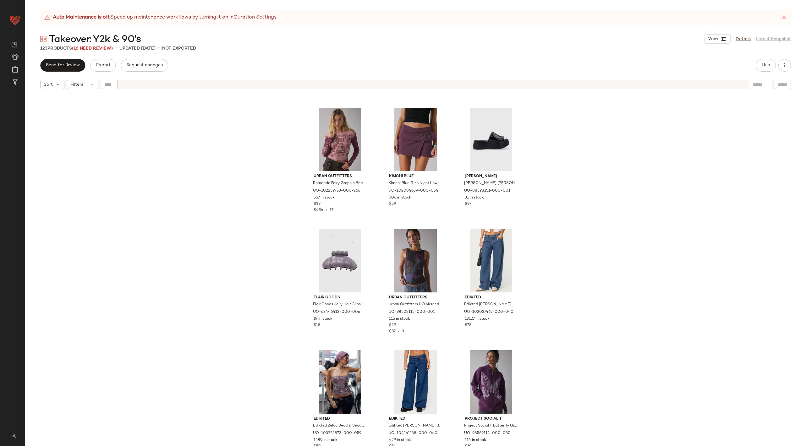
scroll to position [2351, 0]
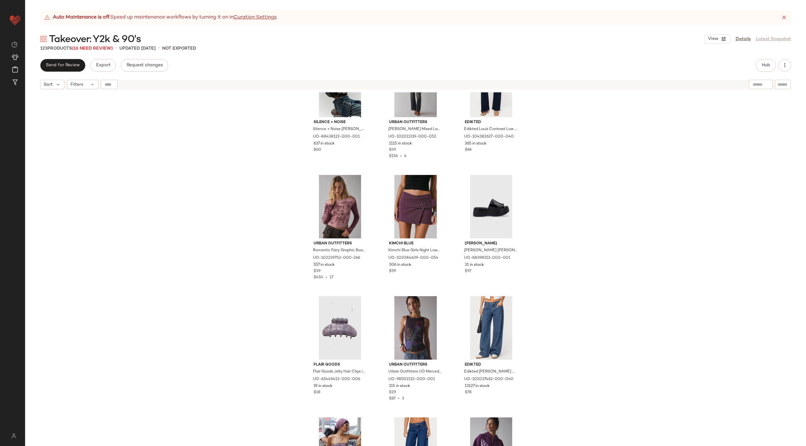
click at [202, 190] on div "Silence + Noise Silence + Noise Emily Washed Faux Leather Shoulder Bag in Black…" at bounding box center [415, 276] width 781 height 369
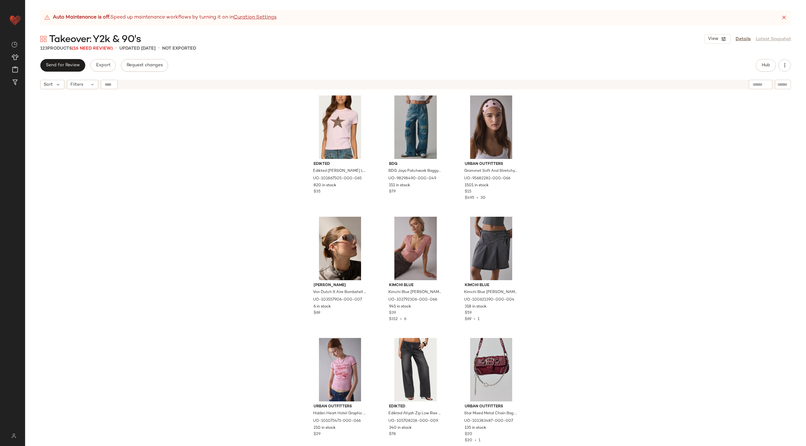
scroll to position [3642, 0]
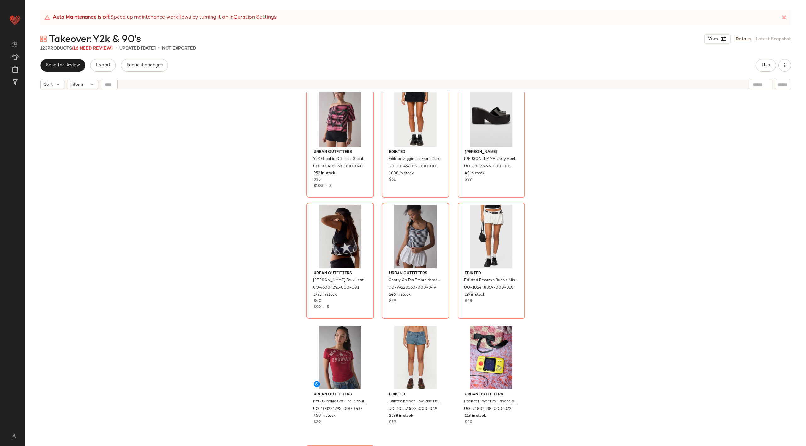
click at [576, 382] on div "Urban Outfitters Urban Outfitters UO Essential Shield Sunglasses in Brown, Wome…" at bounding box center [415, 276] width 781 height 369
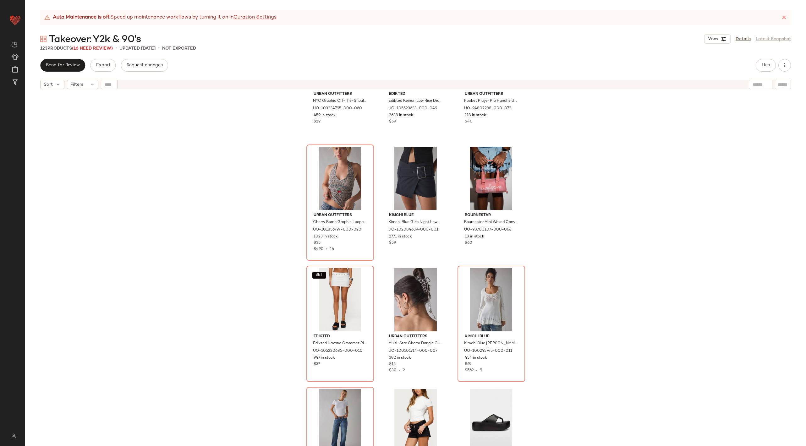
scroll to position [4433, 0]
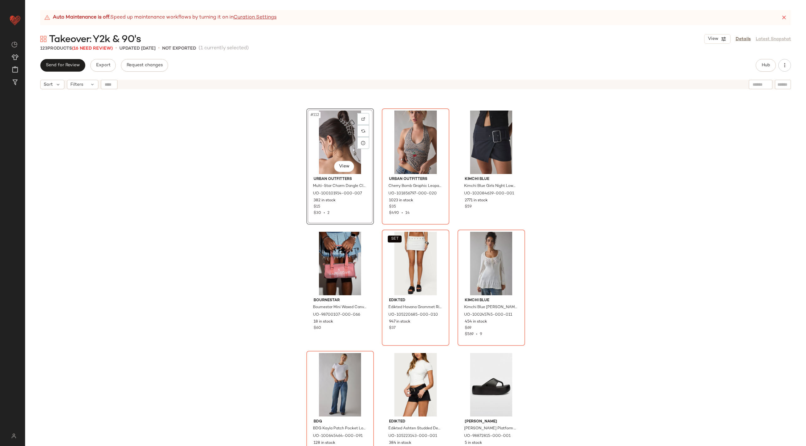
scroll to position [4603, 0]
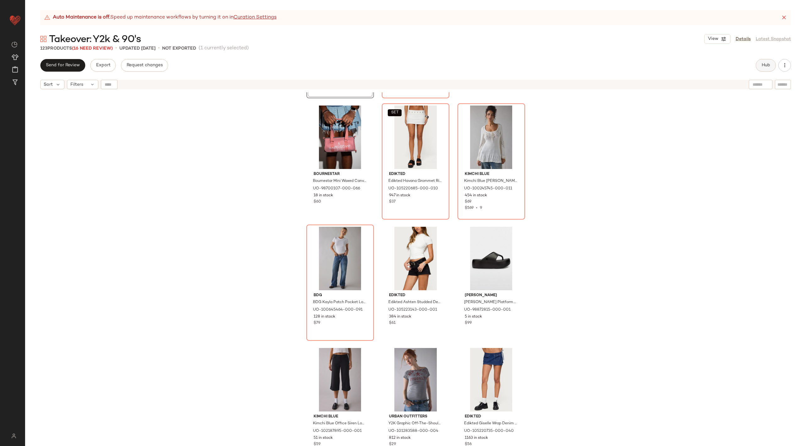
click at [765, 65] on span "Hub" at bounding box center [765, 65] width 9 height 5
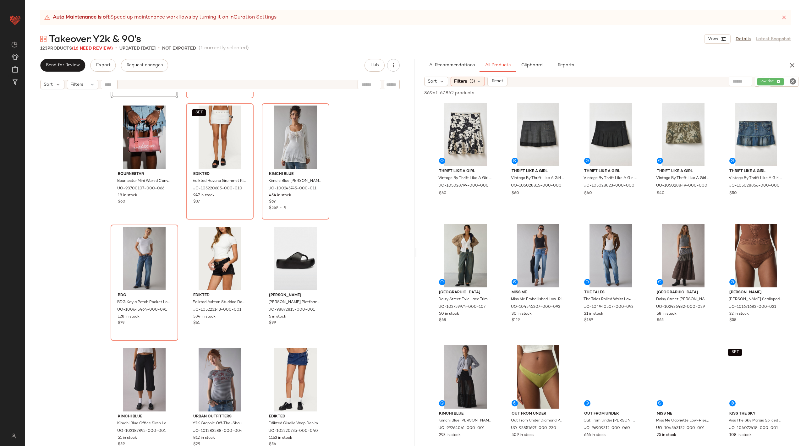
click at [791, 82] on icon "Clear Filter" at bounding box center [793, 82] width 8 height 8
click at [525, 62] on button "Clipboard" at bounding box center [531, 65] width 31 height 13
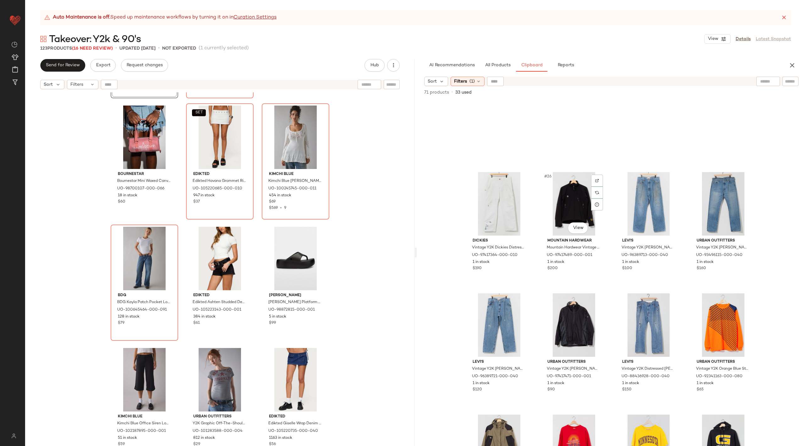
scroll to position [867, 0]
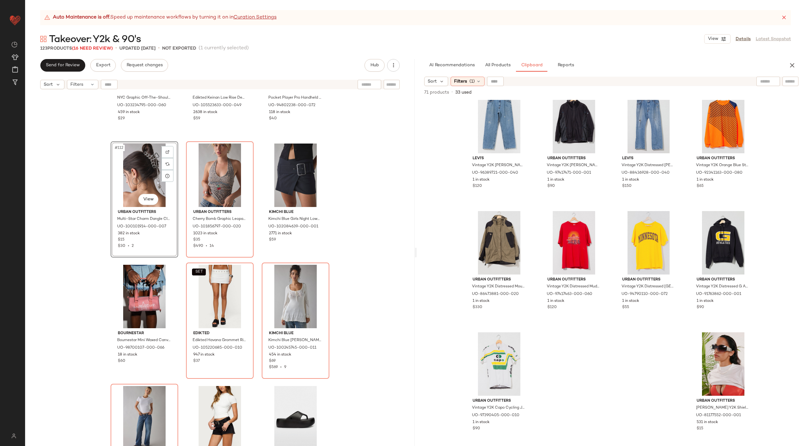
click at [376, 371] on div "Urban Outfitters NYC Graphic Off-The-Shoulder Slim Tee in Red, Women's at Urban…" at bounding box center [219, 276] width 389 height 369
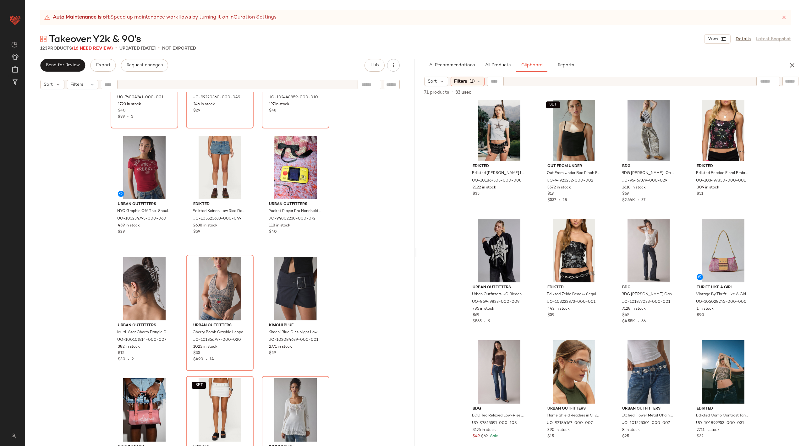
scroll to position [4337, 0]
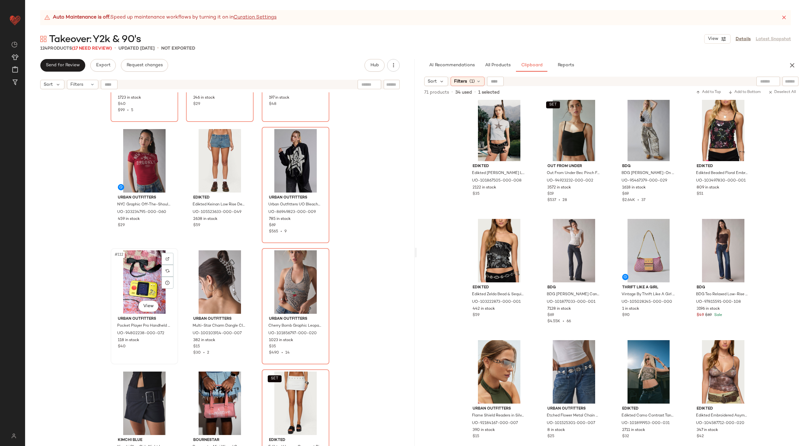
click at [137, 274] on div "#112 View" at bounding box center [144, 281] width 63 height 63
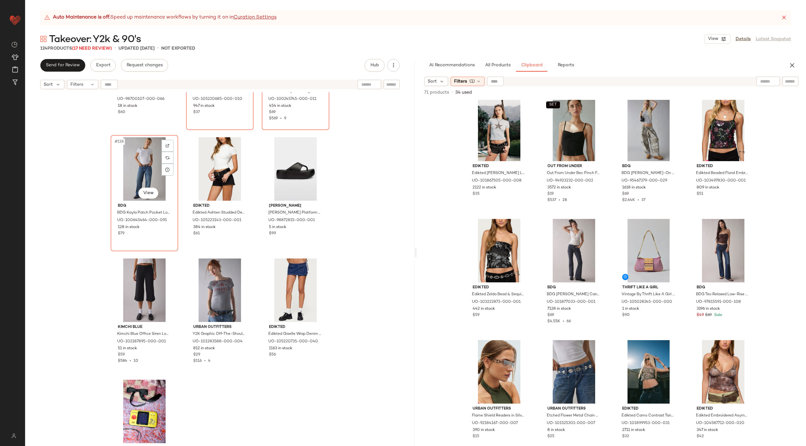
scroll to position [4724, 0]
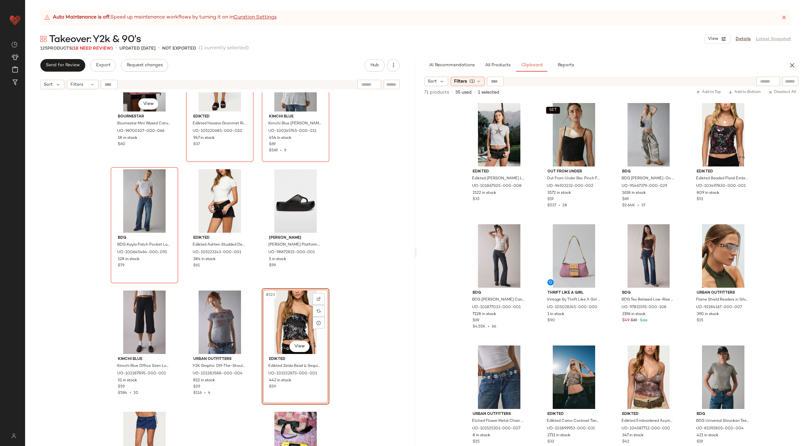
scroll to position [4537, 0]
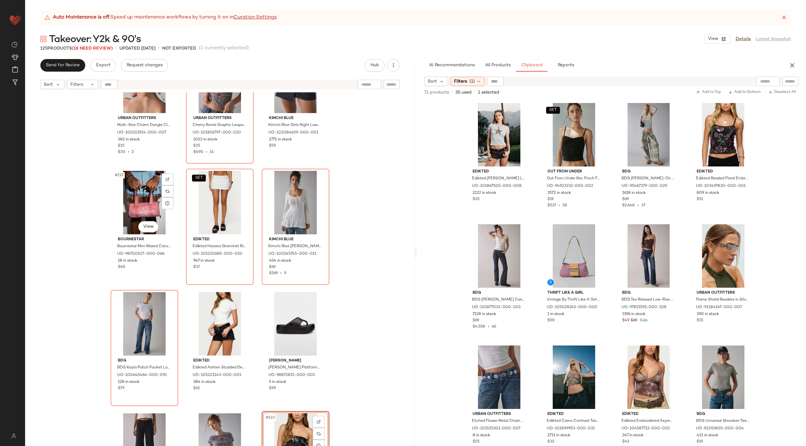
click at [349, 287] on div "Urban Outfitters Multi-Star Charm Dangle Claw Clip in Silver, Women's at Urban …" at bounding box center [219, 276] width 389 height 369
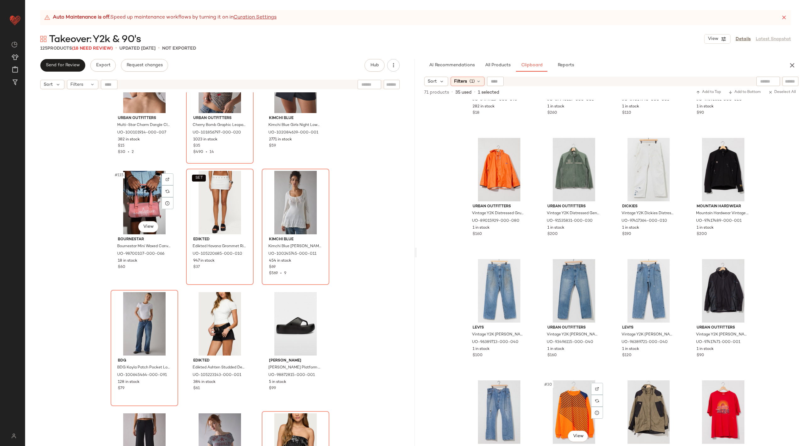
scroll to position [746, 0]
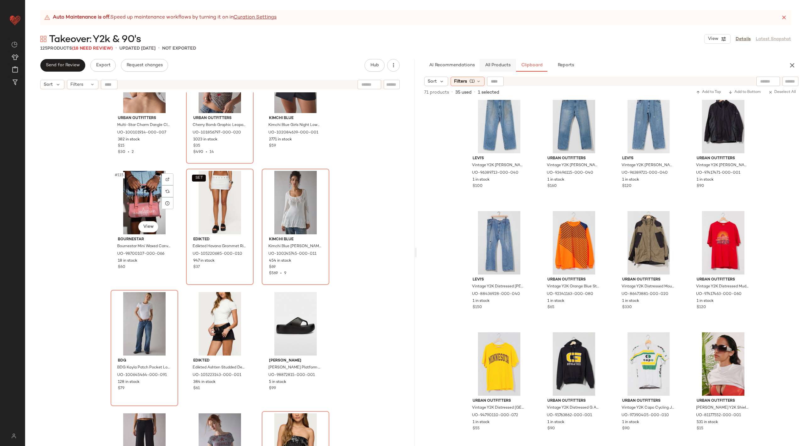
click at [497, 62] on button "All Products" at bounding box center [497, 65] width 36 height 13
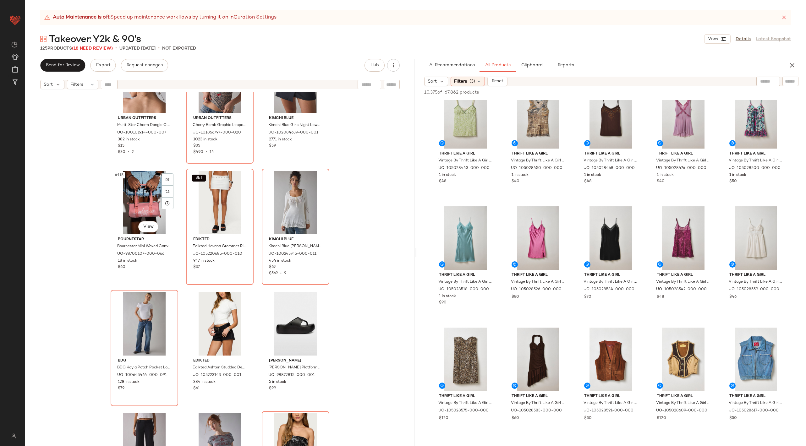
scroll to position [4652, 0]
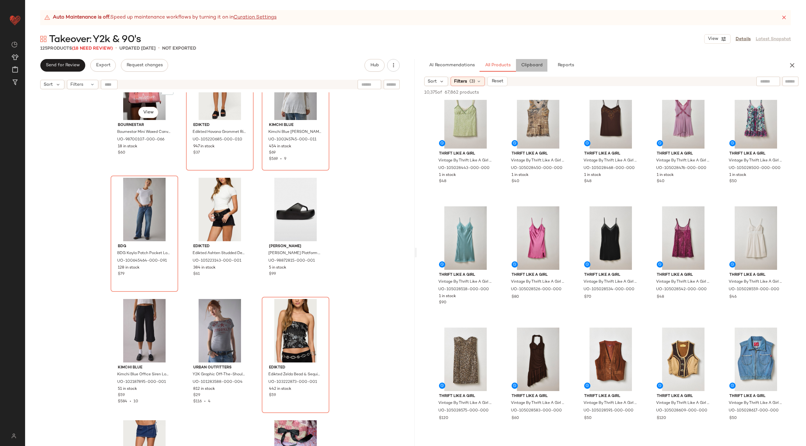
click at [529, 64] on span "Clipboard" at bounding box center [531, 65] width 22 height 5
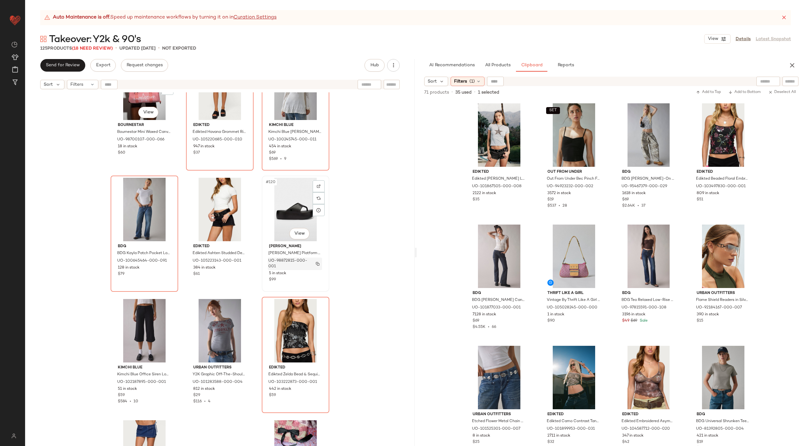
scroll to position [4232, 0]
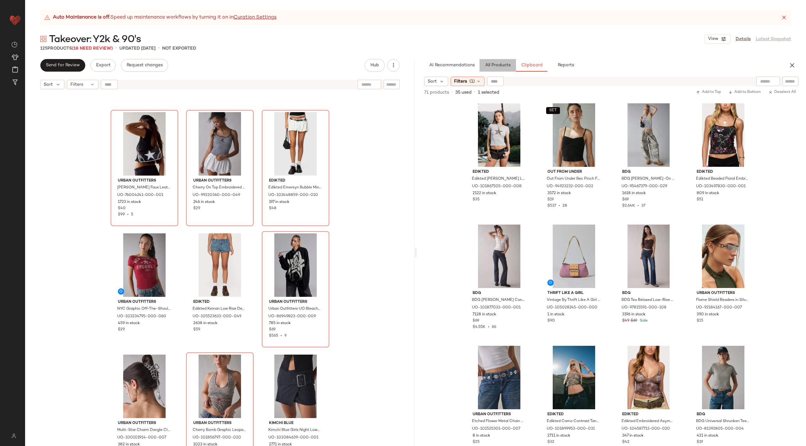
click at [504, 62] on button "All Products" at bounding box center [497, 65] width 36 height 13
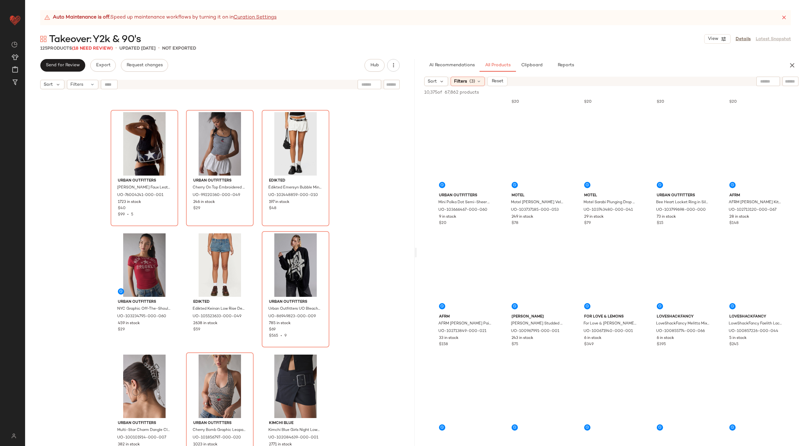
scroll to position [2046, 0]
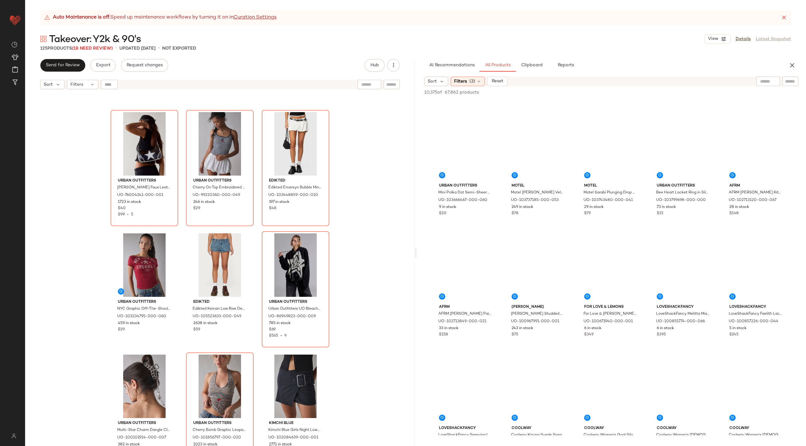
click at [772, 82] on div at bounding box center [768, 81] width 24 height 9
type input "*******"
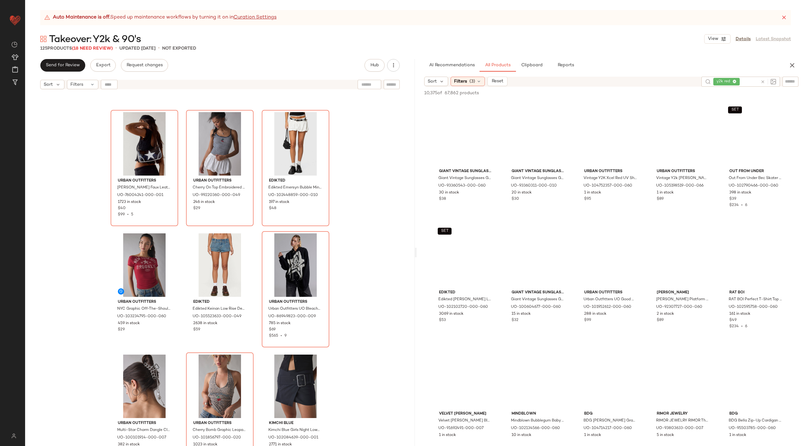
click at [372, 264] on div "Urban Outfitters Daphne Star Faux Leather Moto Bag in Black/White, Women's at U…" at bounding box center [219, 276] width 389 height 369
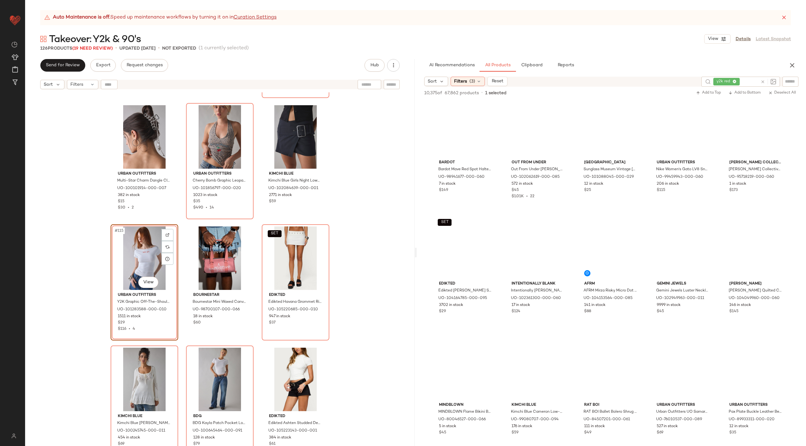
scroll to position [5235, 0]
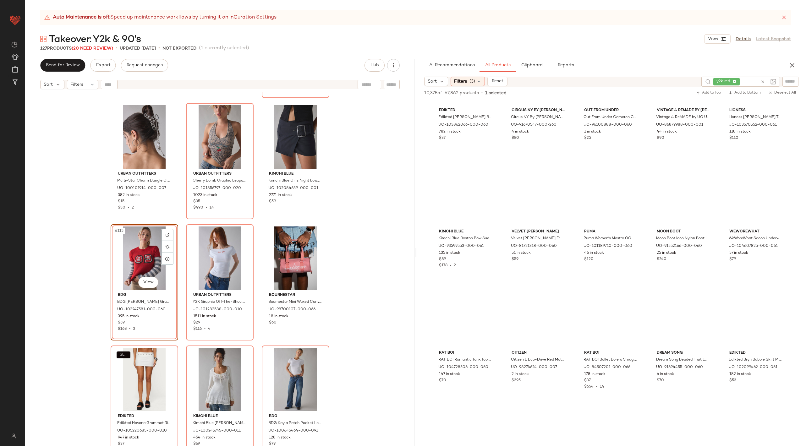
scroll to position [9393, 0]
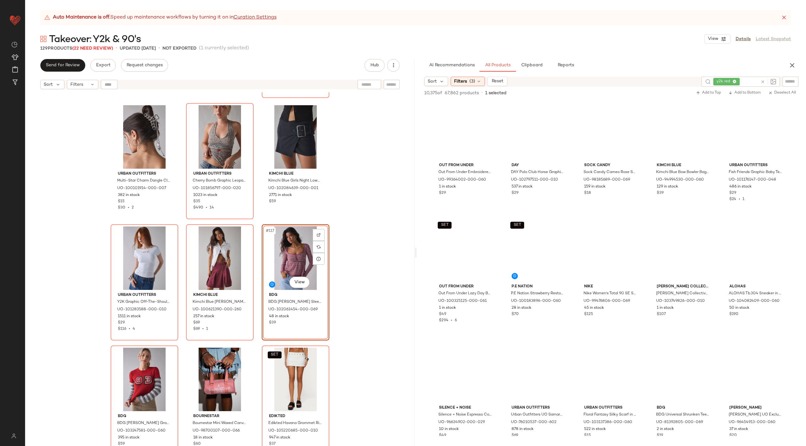
scroll to position [14677, 0]
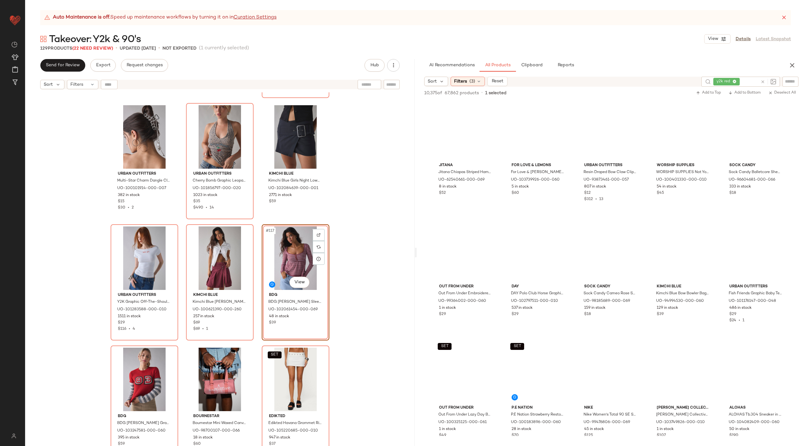
click at [762, 79] on icon at bounding box center [762, 81] width 5 height 5
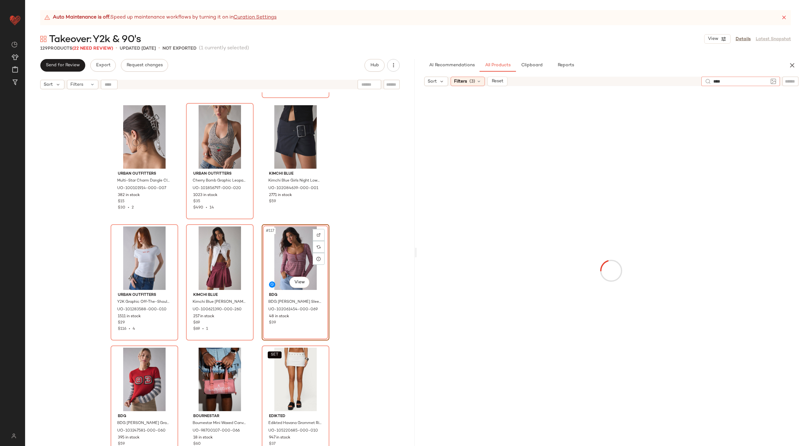
type input "*****"
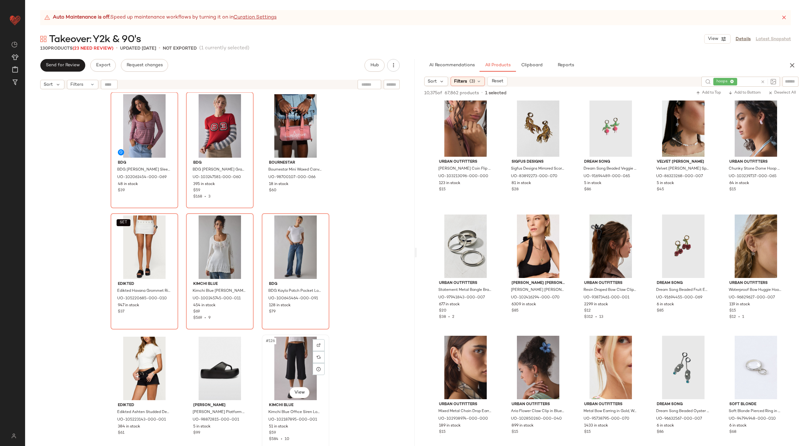
scroll to position [4966, 0]
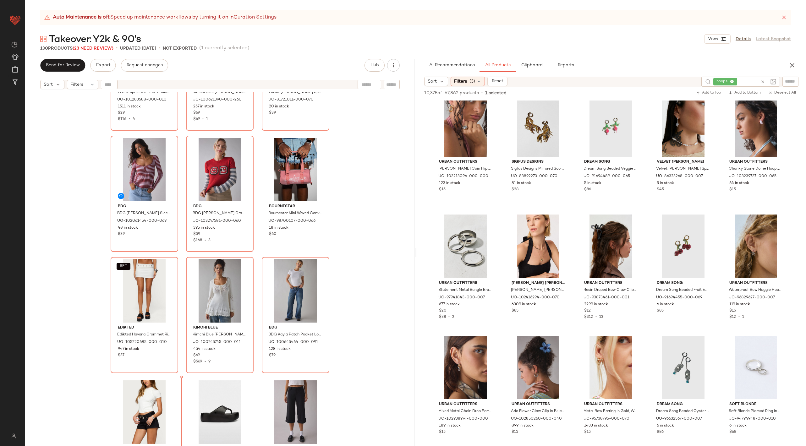
scroll to position [4663, 0]
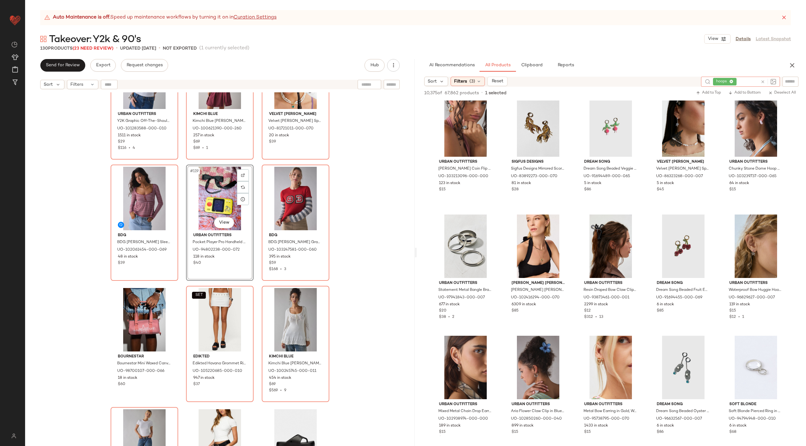
click at [766, 82] on div at bounding box center [768, 82] width 16 height 6
click at [763, 82] on icon at bounding box center [762, 81] width 5 height 5
click at [792, 85] on div at bounding box center [790, 81] width 16 height 9
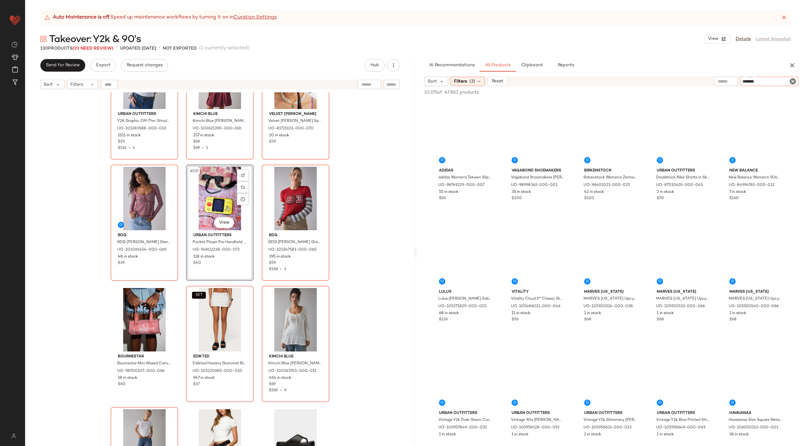
type input "********"
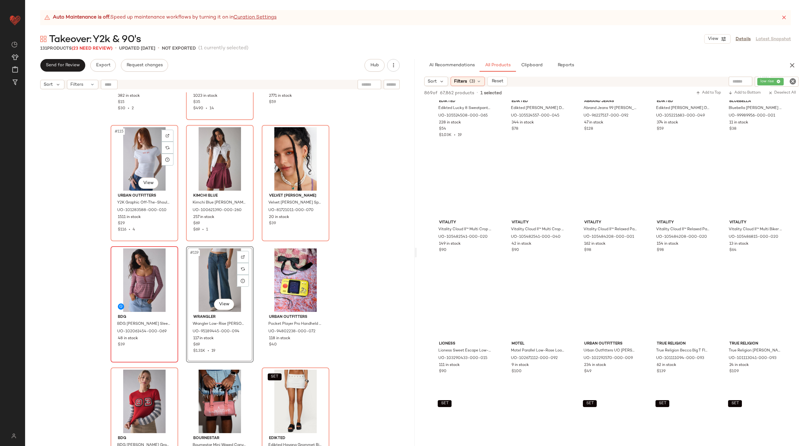
scroll to position [4578, 0]
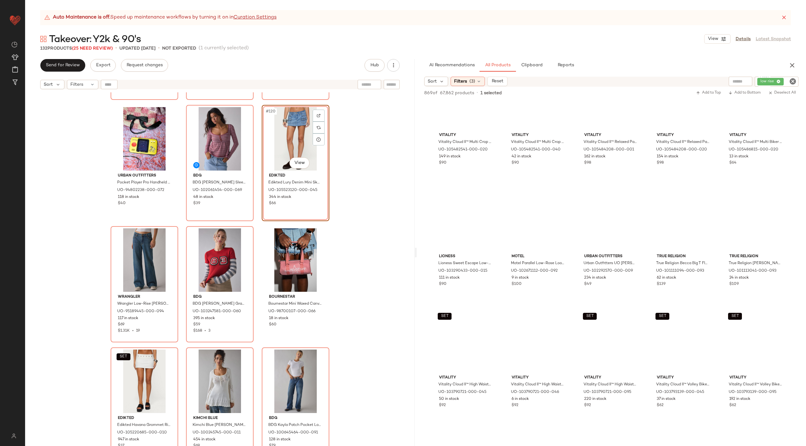
scroll to position [4733, 0]
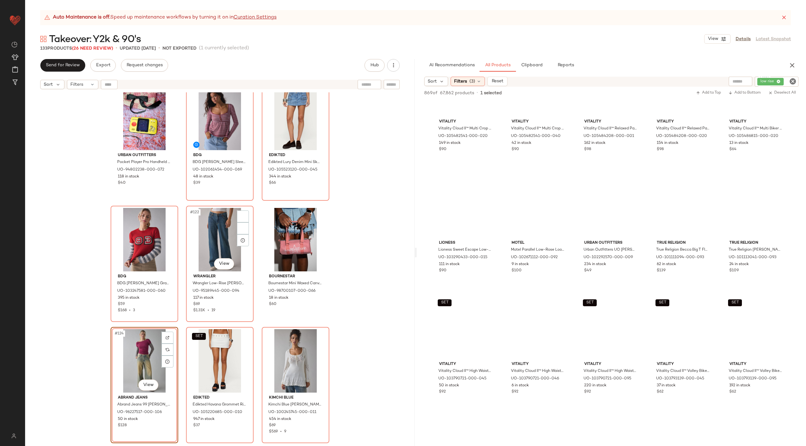
scroll to position [4654, 0]
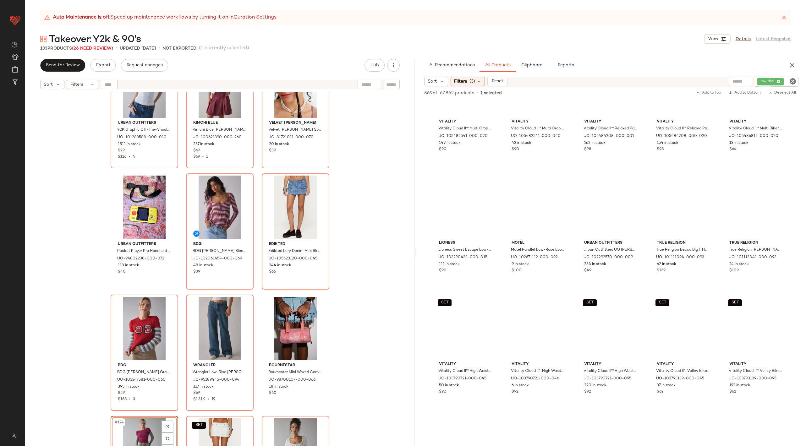
click at [793, 78] on icon "Clear Filter" at bounding box center [793, 82] width 8 height 8
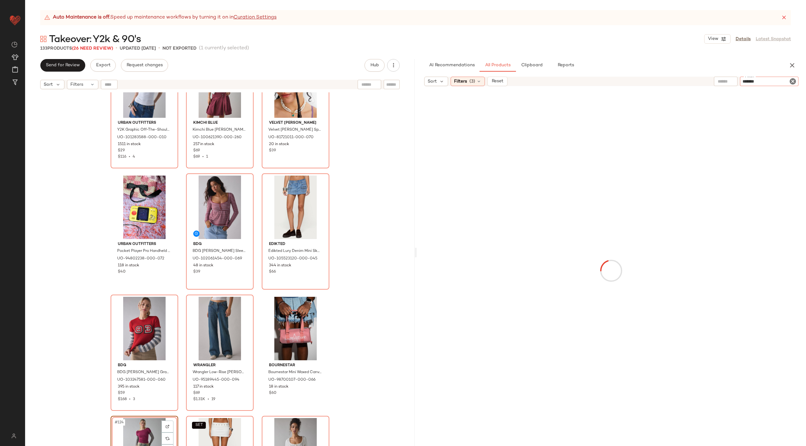
type input "********"
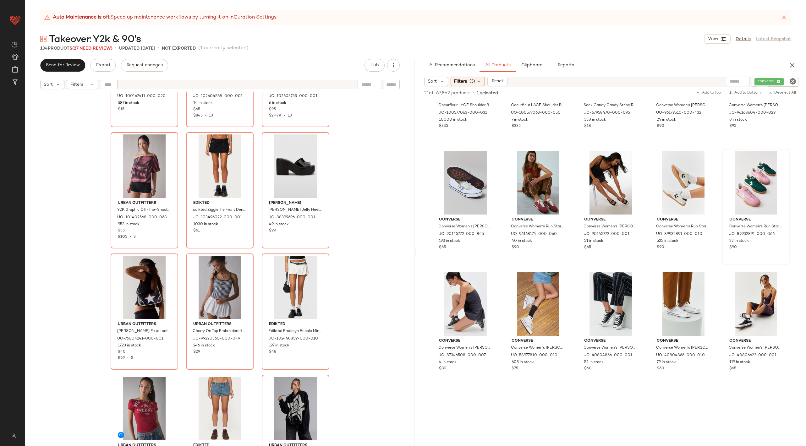
scroll to position [4060, 0]
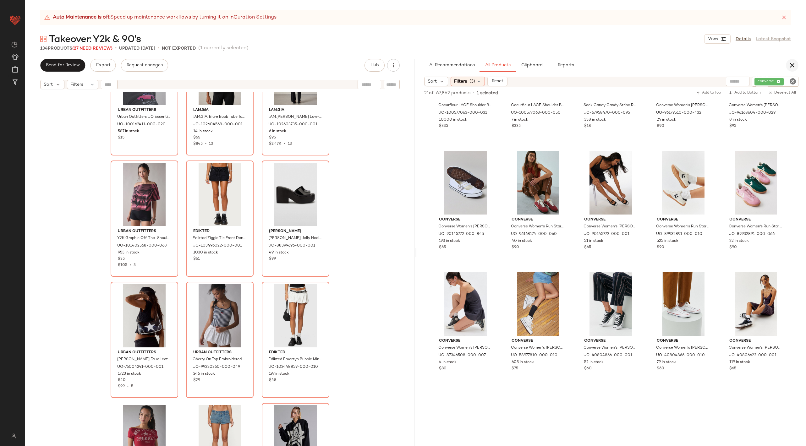
click at [794, 64] on icon "button" at bounding box center [792, 66] width 8 height 8
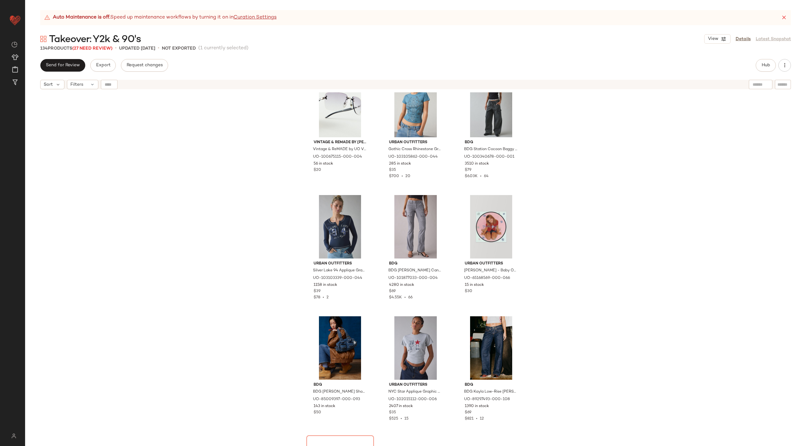
scroll to position [1224, 0]
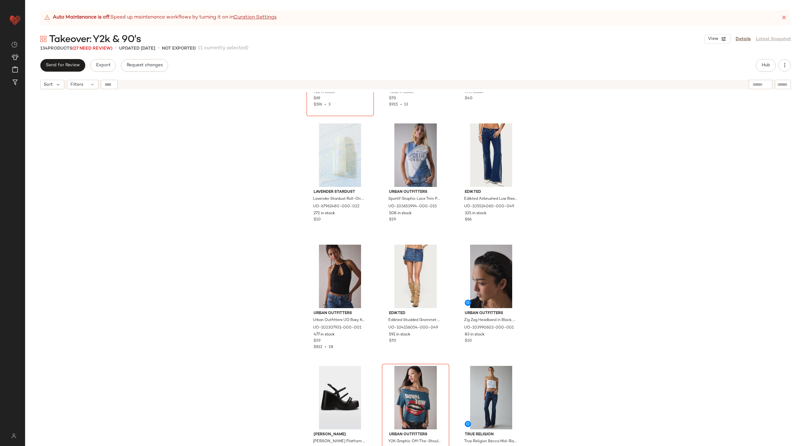
scroll to position [1555, 0]
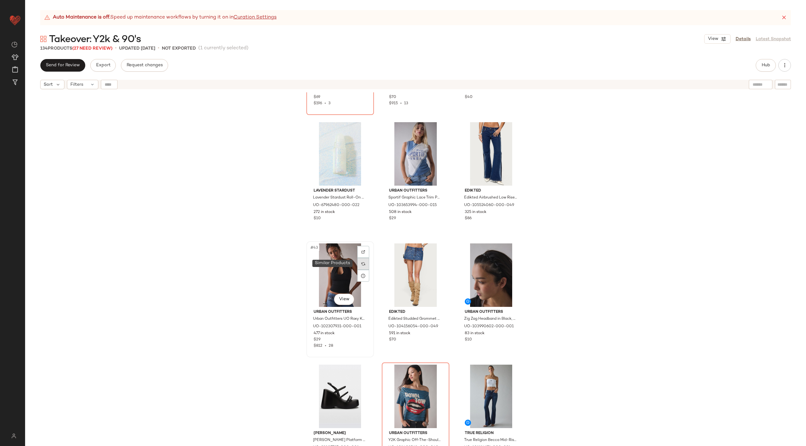
click at [361, 264] on img at bounding box center [363, 264] width 4 height 4
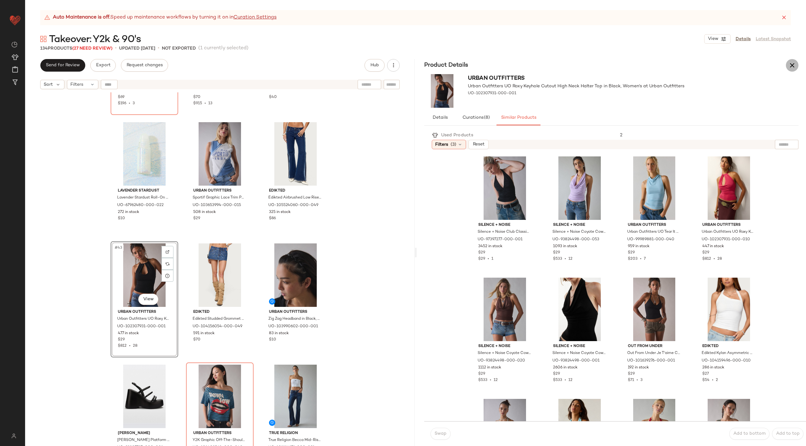
click at [797, 64] on button "button" at bounding box center [792, 65] width 13 height 13
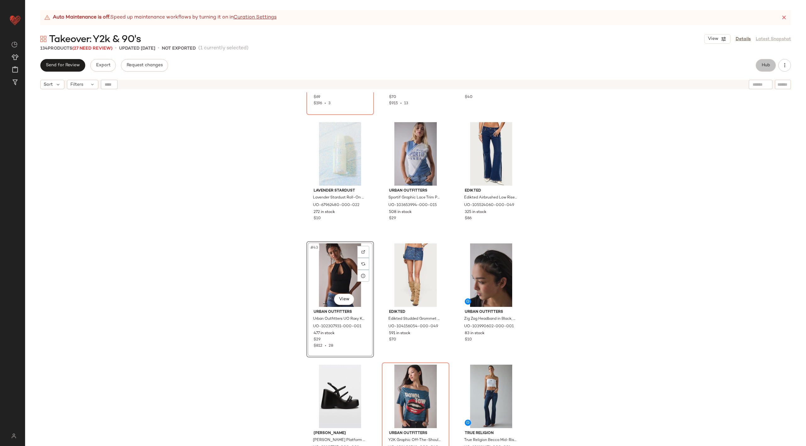
click at [765, 66] on span "Hub" at bounding box center [765, 65] width 9 height 5
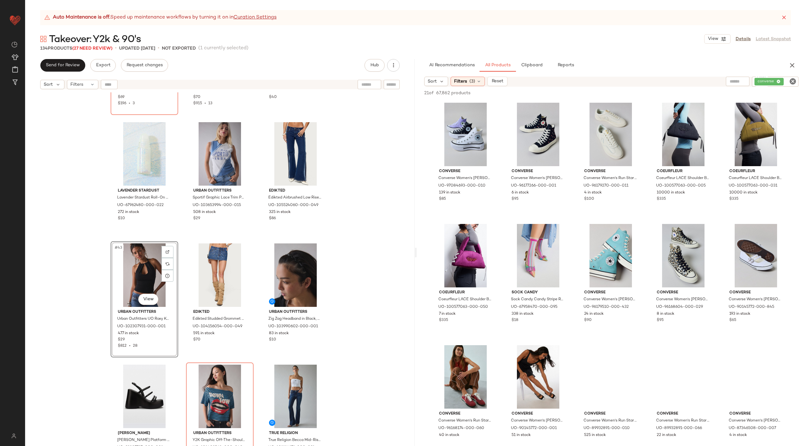
click at [792, 80] on icon "Clear Filter" at bounding box center [793, 82] width 8 height 8
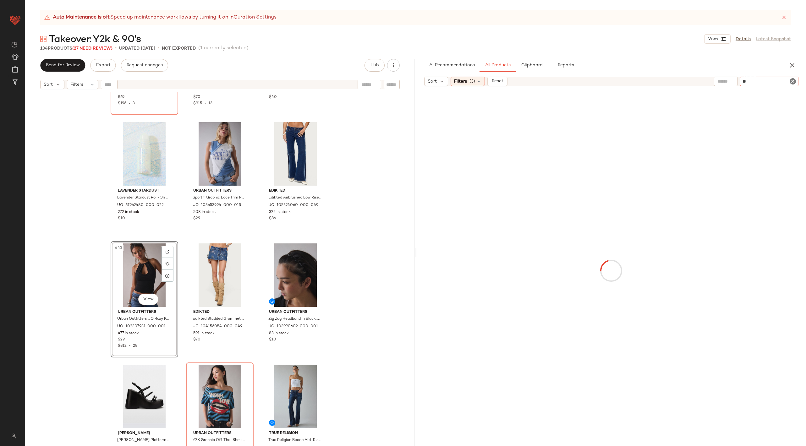
type input "***"
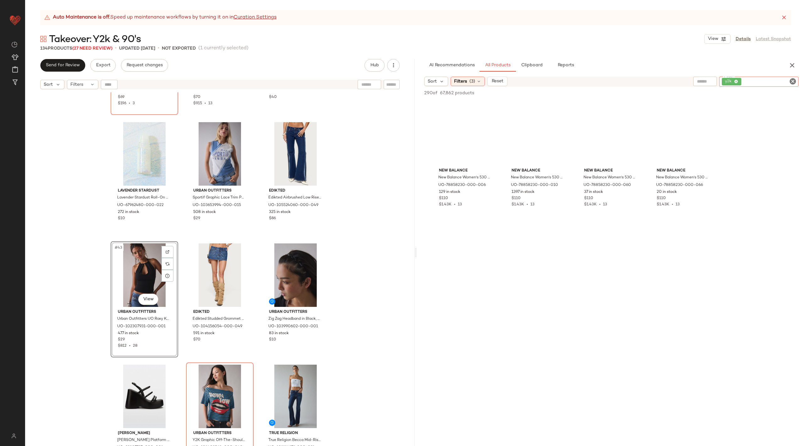
scroll to position [6411, 0]
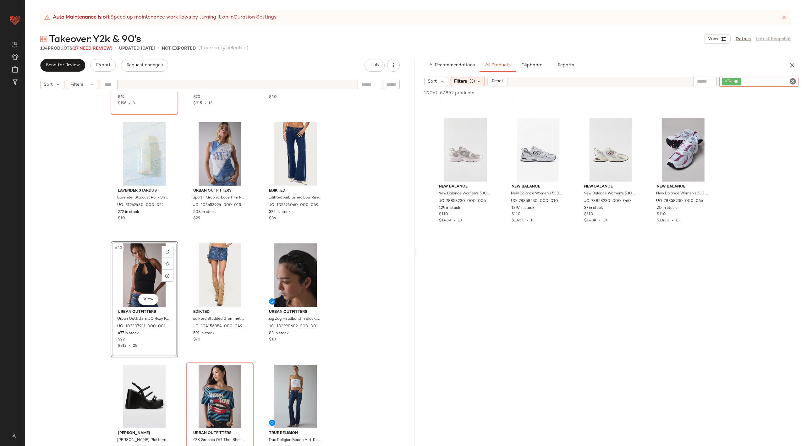
click at [792, 82] on icon "Clear Filter" at bounding box center [793, 82] width 8 height 8
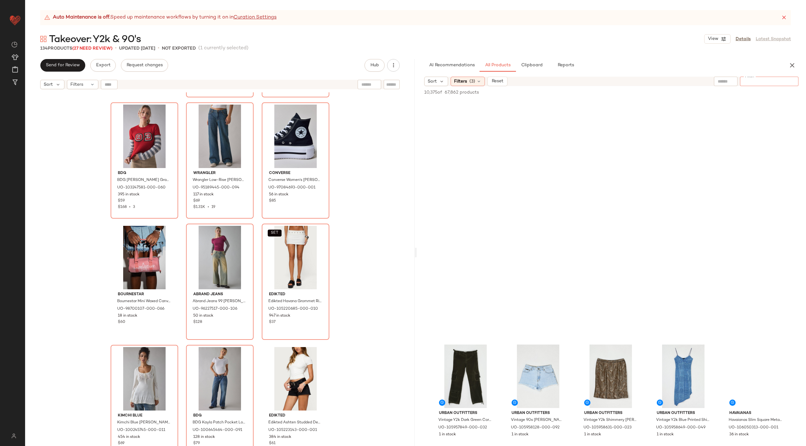
scroll to position [4847, 0]
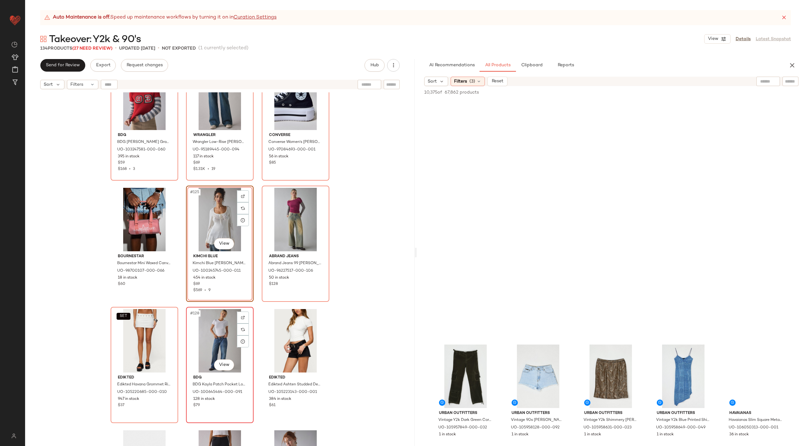
scroll to position [4885, 0]
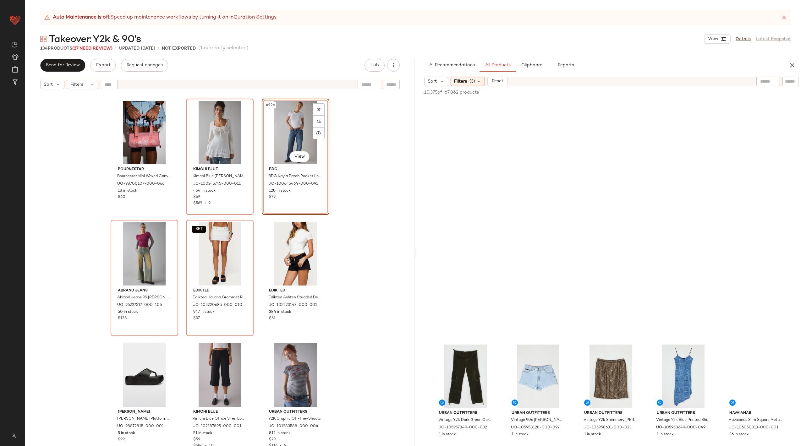
scroll to position [4968, 0]
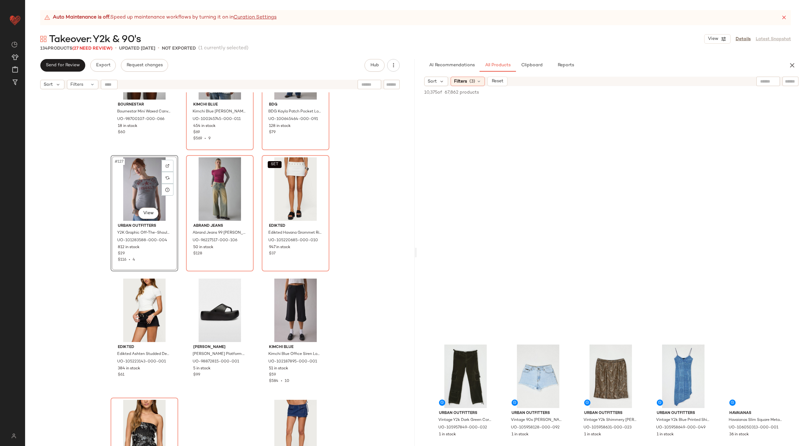
scroll to position [5051, 0]
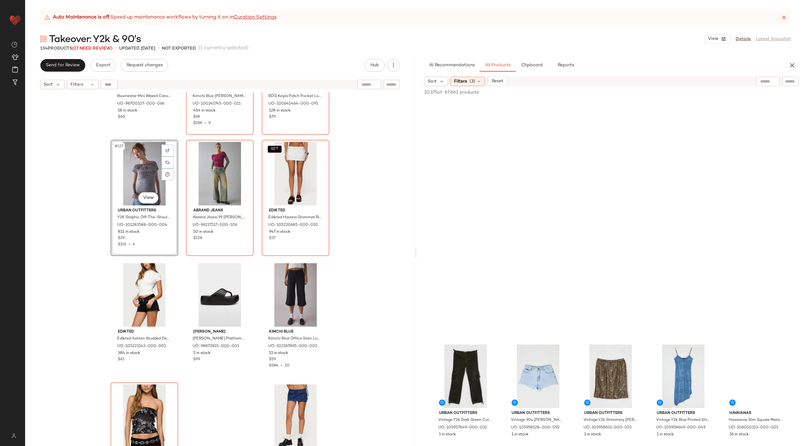
click at [784, 82] on div at bounding box center [790, 81] width 16 height 9
type input "*****"
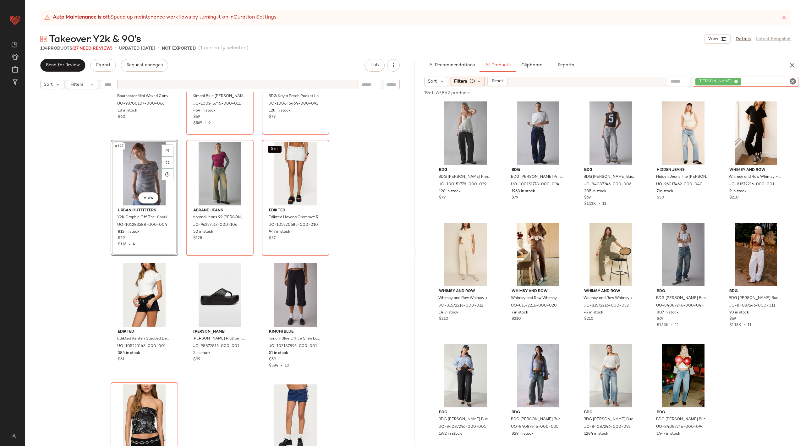
scroll to position [332, 0]
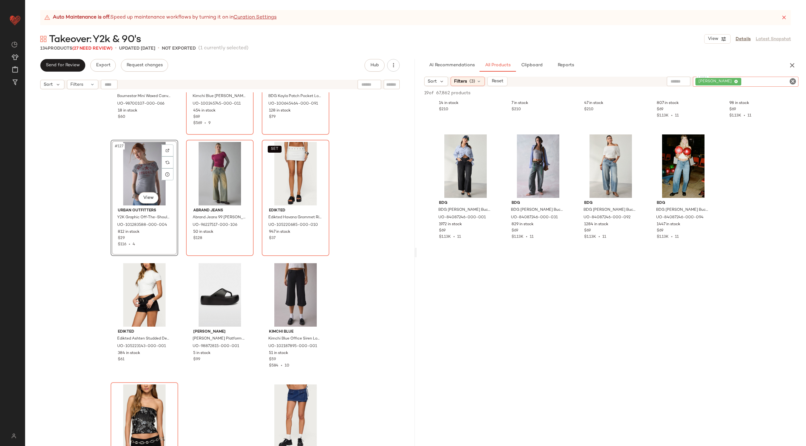
click at [793, 82] on icon "Clear Filter" at bounding box center [793, 82] width 8 height 8
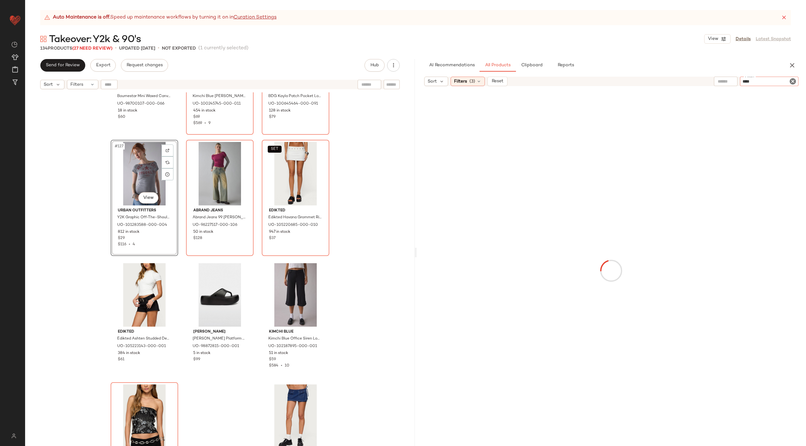
type input "*****"
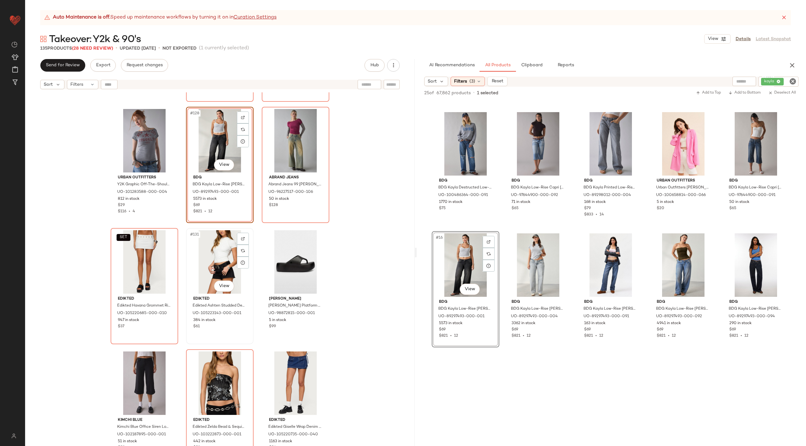
scroll to position [5068, 0]
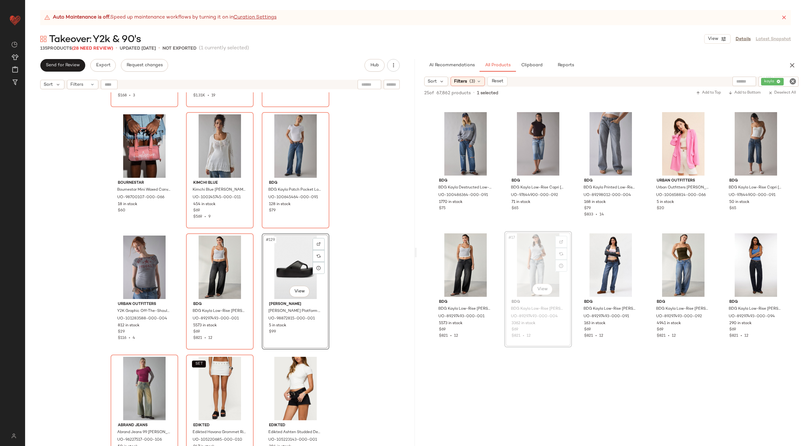
scroll to position [4958, 0]
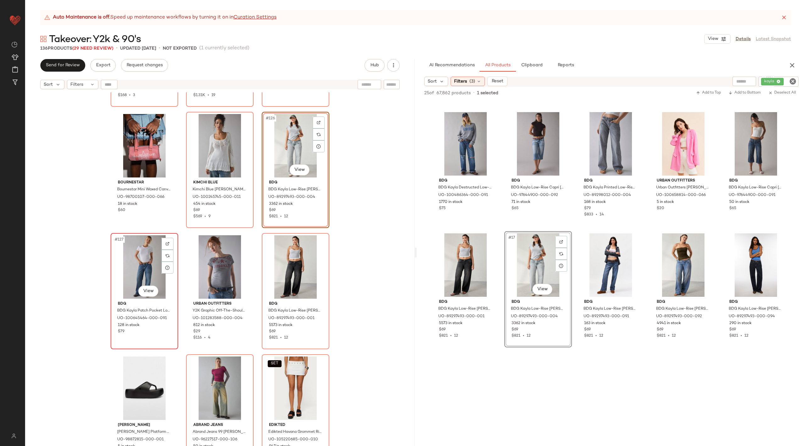
click at [131, 273] on div "#127 View" at bounding box center [144, 266] width 63 height 63
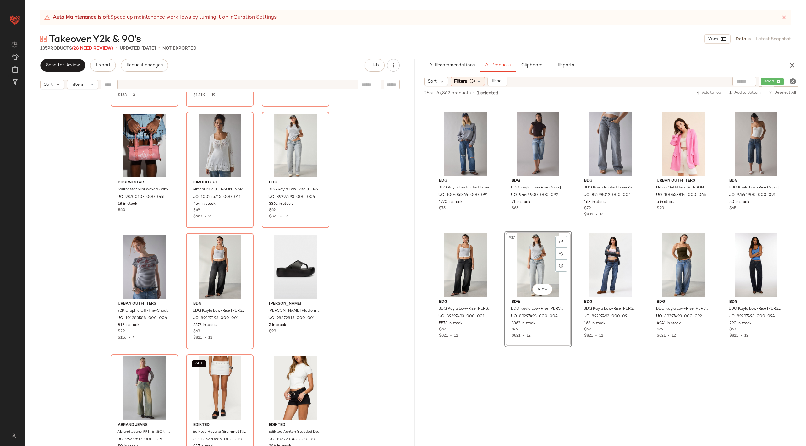
click at [329, 341] on div "BDG BDG [PERSON_NAME] Graphic Long Sleeve Layered Sweater in Red, Women's at Ur…" at bounding box center [219, 276] width 389 height 369
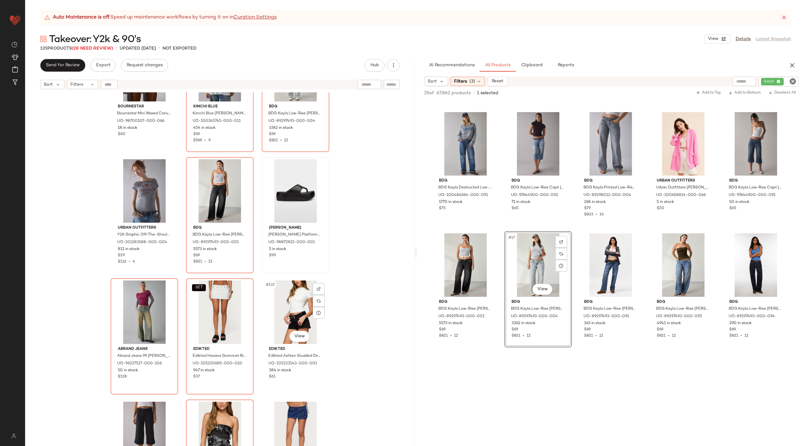
scroll to position [5088, 0]
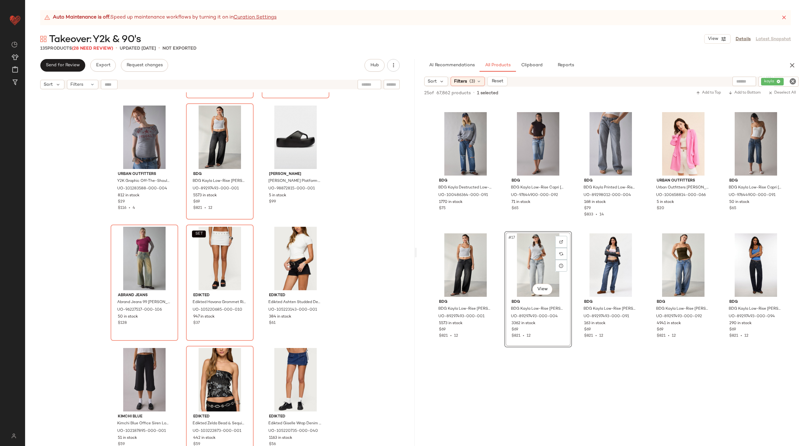
click at [336, 344] on div "BOURNESTAR Bournestar Mini Waxed Canvas Duffle Bag in Pink, Women's at Urban Ou…" at bounding box center [219, 276] width 389 height 369
click at [532, 66] on span "Clipboard" at bounding box center [531, 65] width 22 height 5
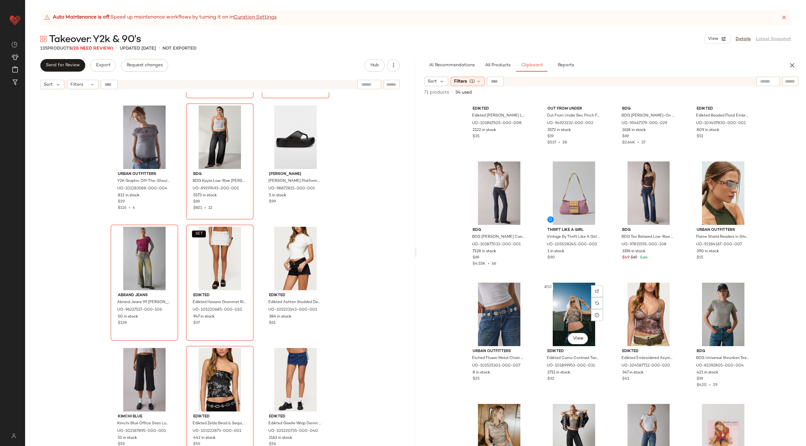
scroll to position [0, 0]
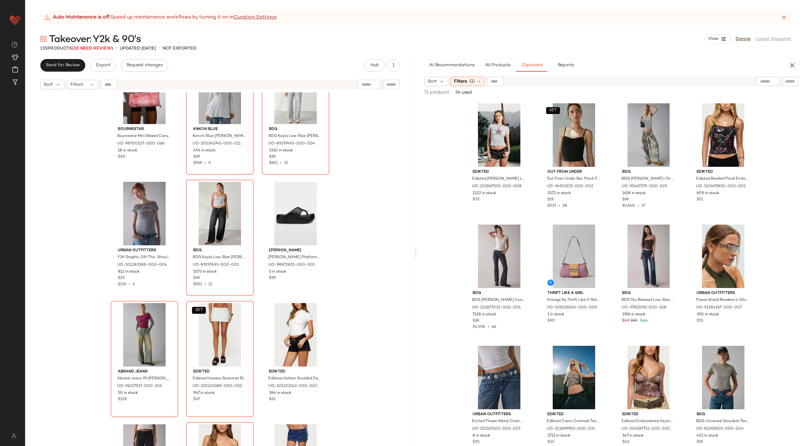
click at [360, 286] on div "BOURNESTAR Bournestar Mini Waxed Canvas Duffle Bag in Pink, Women's at Urban Ou…" at bounding box center [219, 276] width 389 height 369
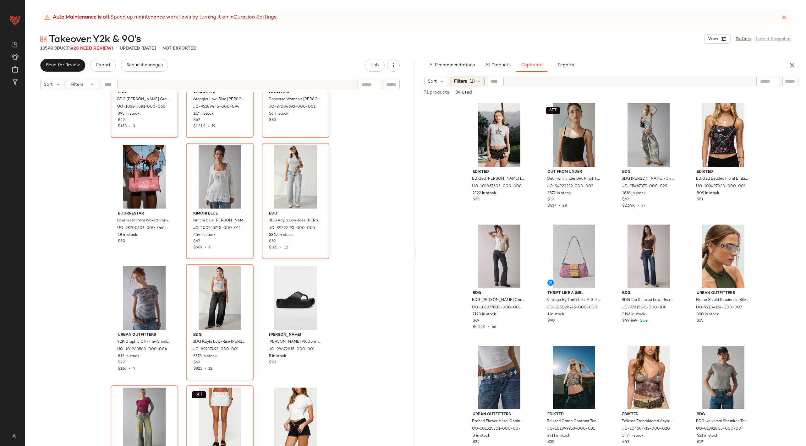
scroll to position [4916, 0]
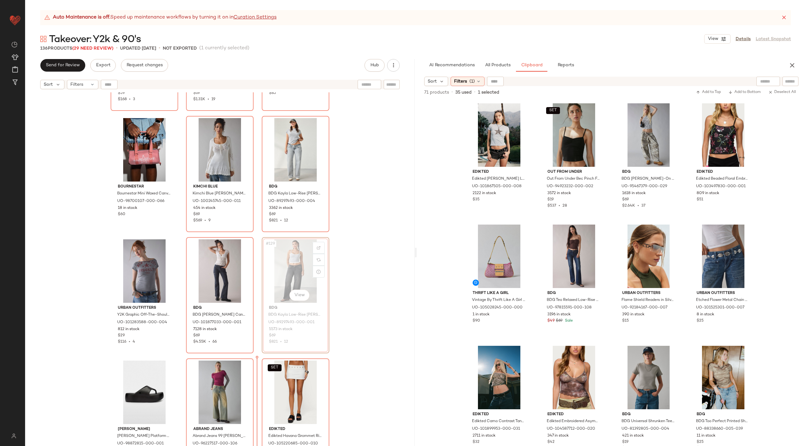
scroll to position [4968, 0]
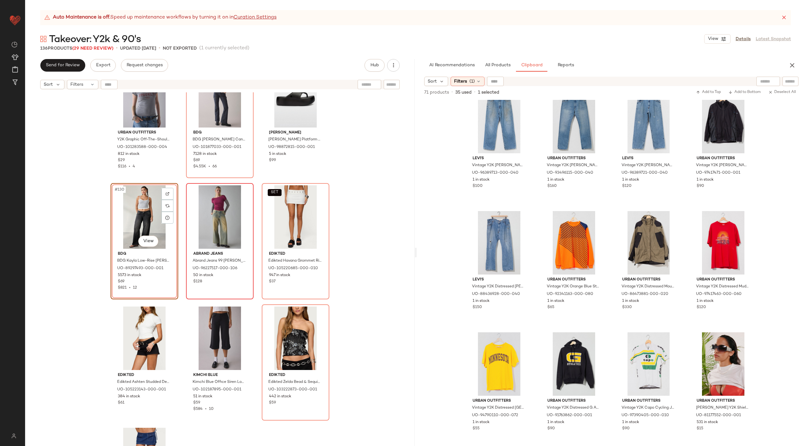
scroll to position [5209, 0]
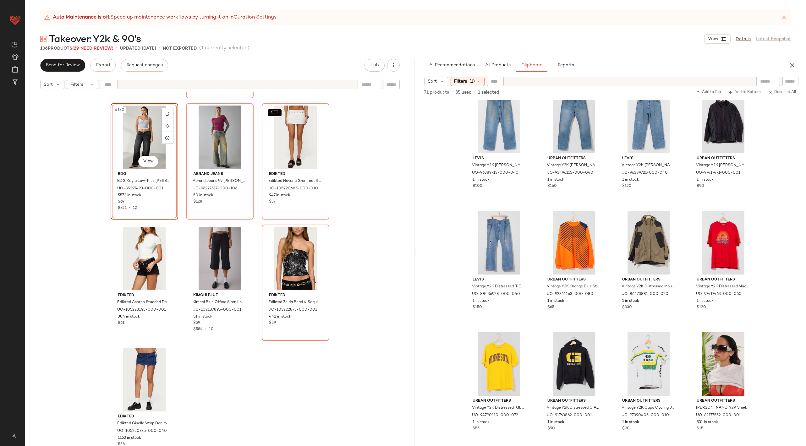
click at [134, 145] on div "#130 View" at bounding box center [144, 137] width 63 height 63
click at [143, 371] on div "#136 View" at bounding box center [144, 379] width 63 height 63
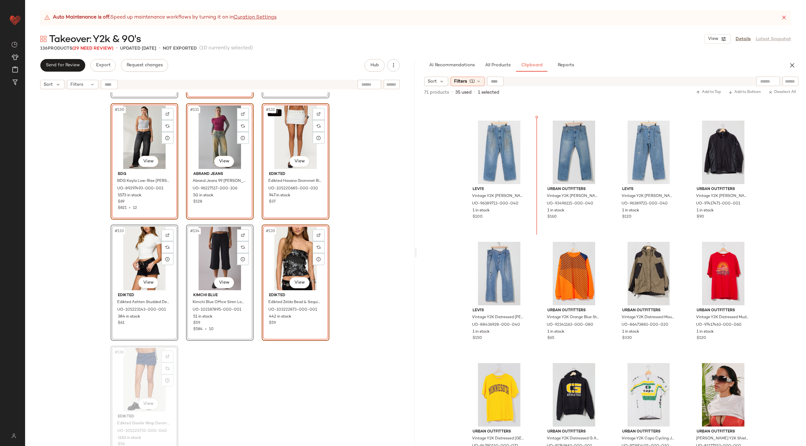
scroll to position [701, 0]
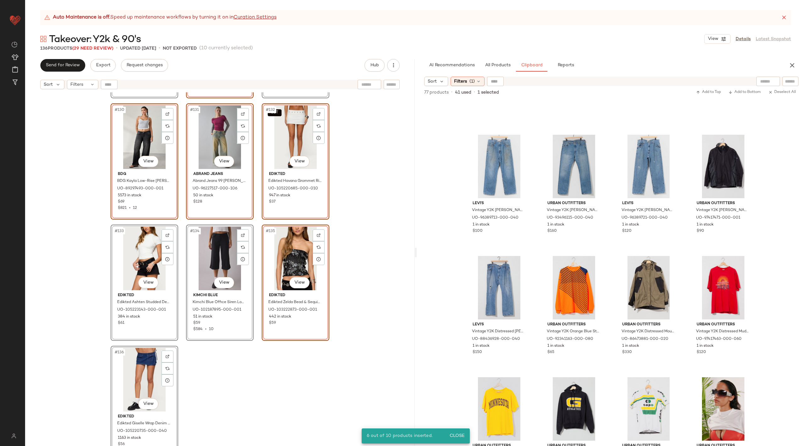
click at [342, 347] on div "#127 View Urban Outfitters Y2K Graphic Off-The-Shoulder Slim Tee in Grey, Women…" at bounding box center [219, 276] width 389 height 369
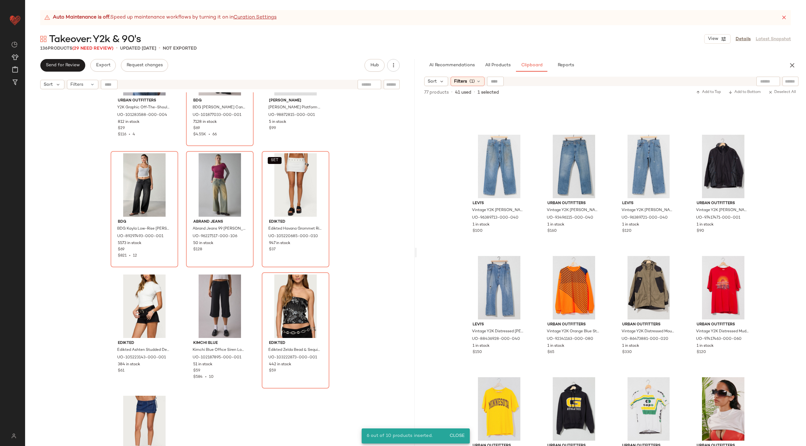
scroll to position [5152, 0]
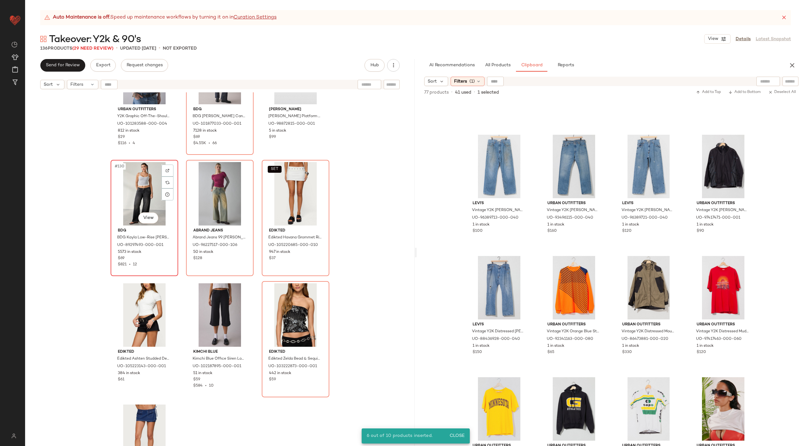
click at [126, 197] on div "#130 View" at bounding box center [144, 193] width 63 height 63
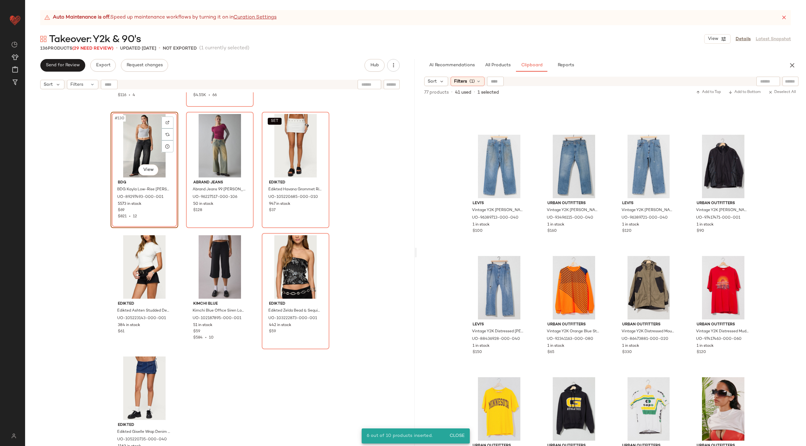
scroll to position [5209, 0]
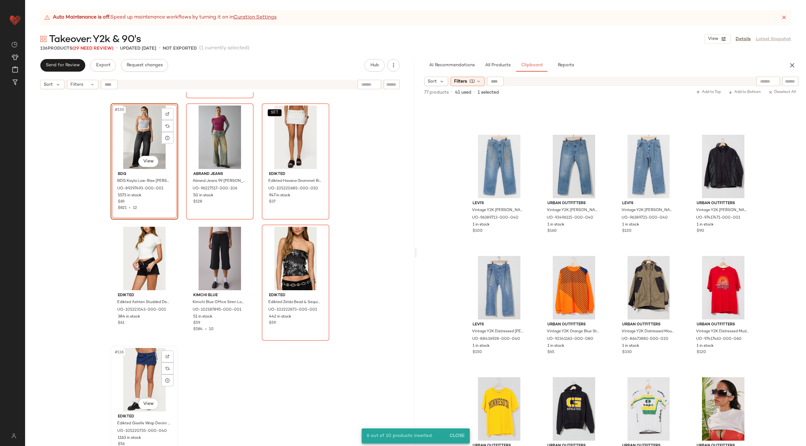
click at [134, 378] on div "#136 View" at bounding box center [144, 379] width 63 height 63
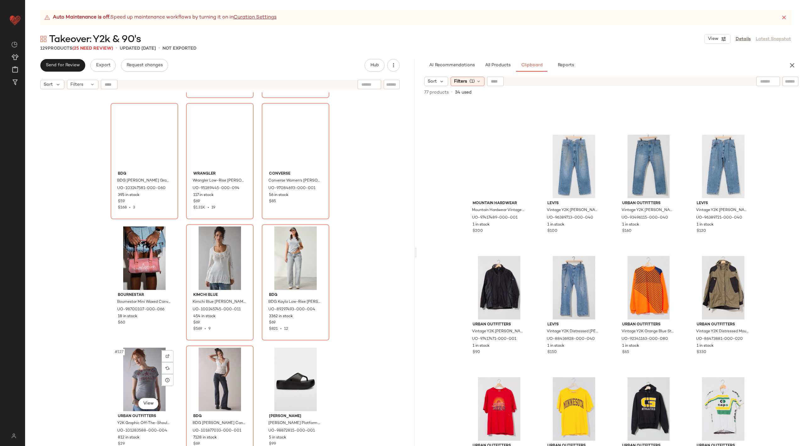
scroll to position [4845, 0]
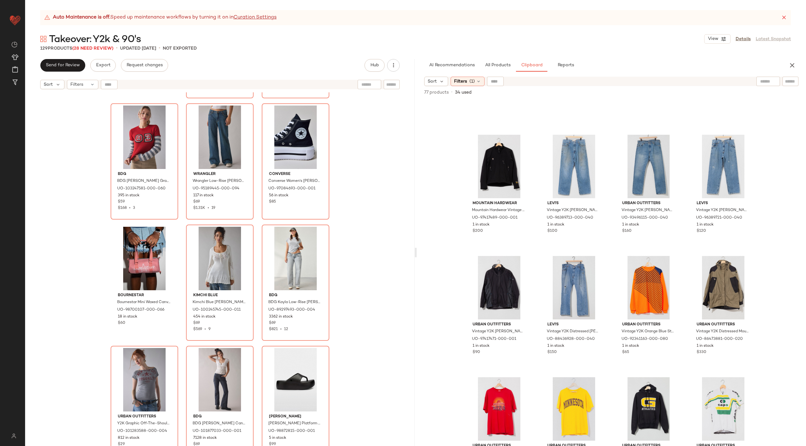
drag, startPoint x: 419, startPoint y: 344, endPoint x: 416, endPoint y: 343, distance: 3.5
click at [419, 344] on div "Mountain Hardwear Mountain Hardwear Vintage Y2K Mountain Zip up Lightweight Jac…" at bounding box center [611, 273] width 389 height 346
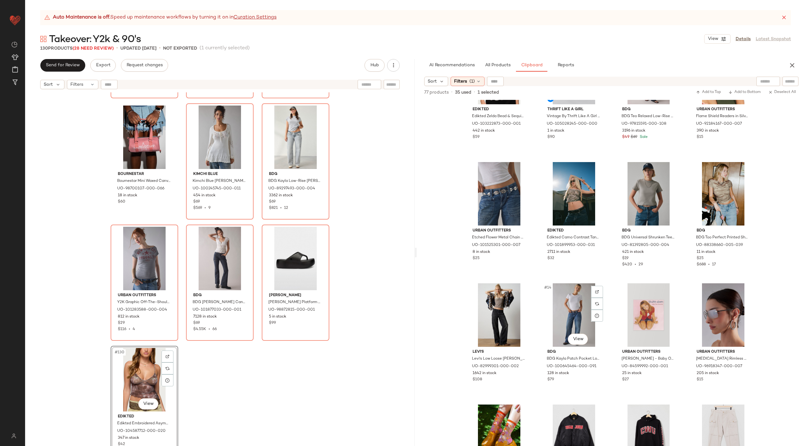
scroll to position [378, 0]
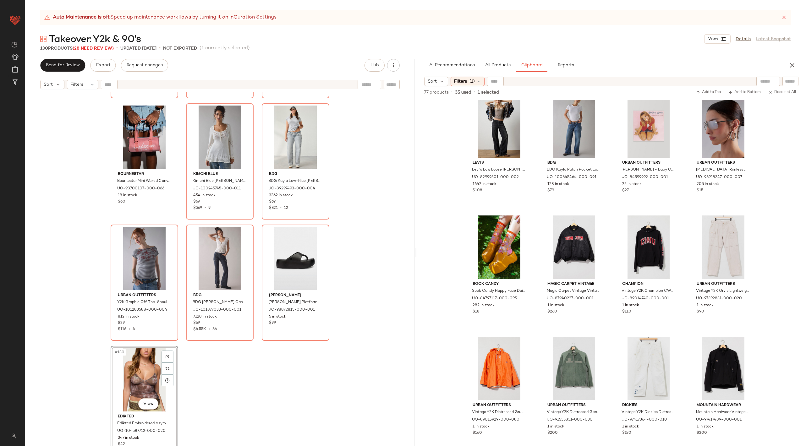
click at [144, 374] on div "#130 View" at bounding box center [144, 379] width 63 height 63
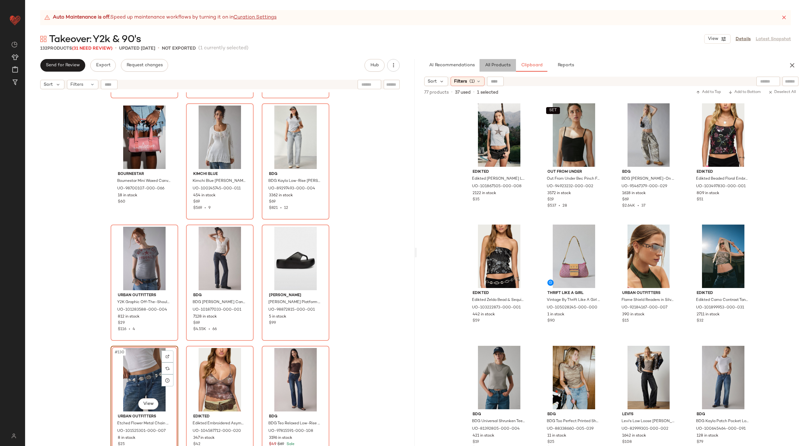
click at [493, 65] on span "All Products" at bounding box center [497, 65] width 26 height 5
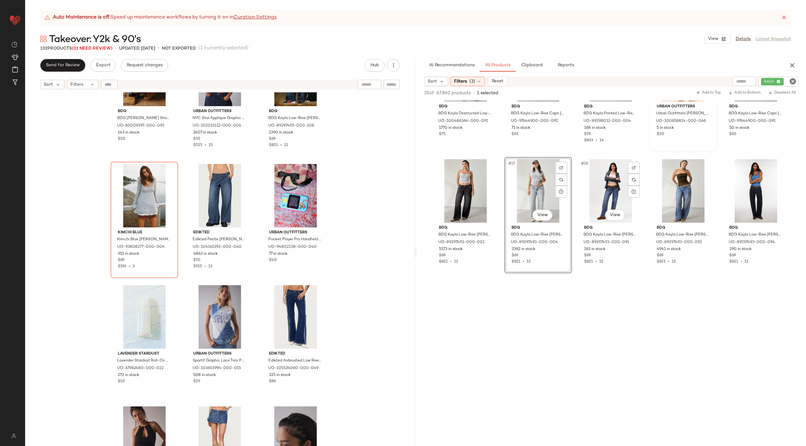
scroll to position [306, 0]
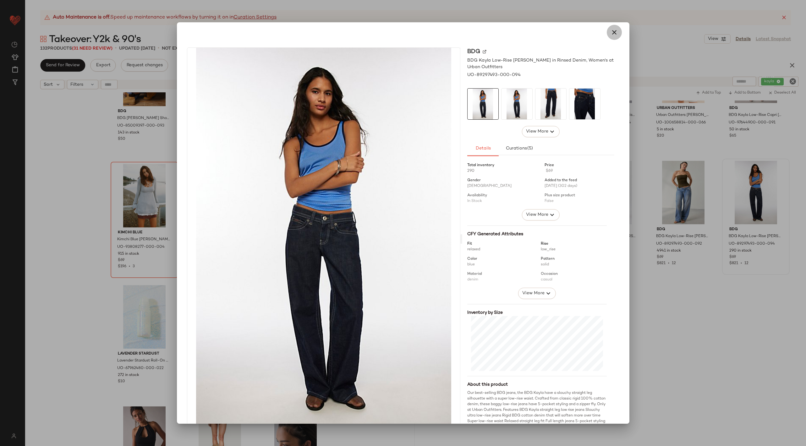
click at [610, 26] on button "button" at bounding box center [614, 32] width 15 height 15
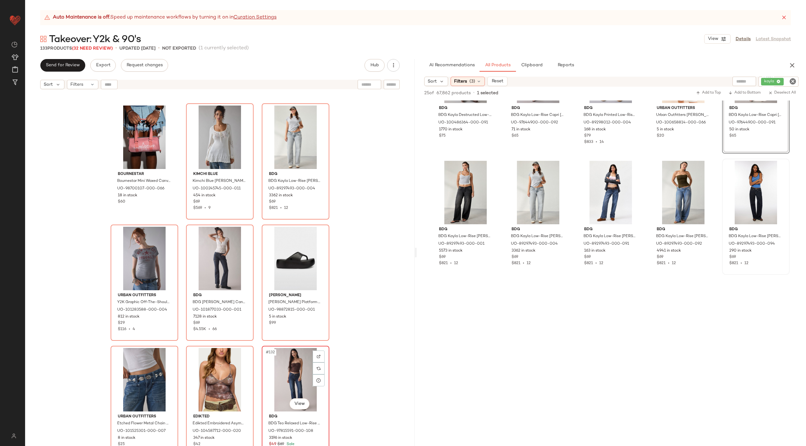
scroll to position [5088, 0]
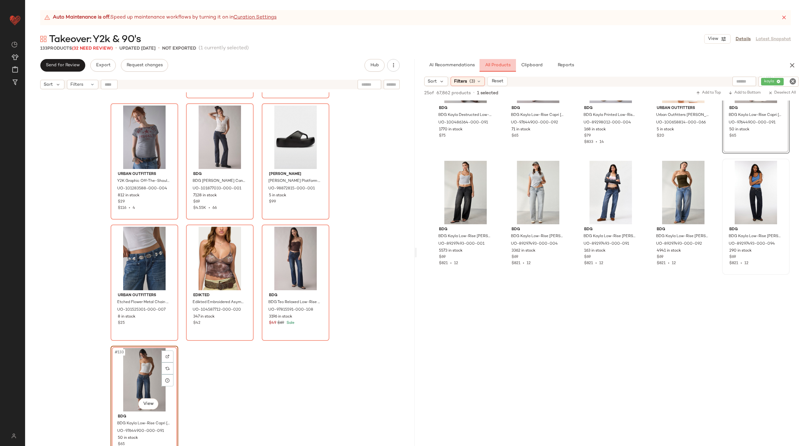
click at [503, 68] on button "All Products" at bounding box center [497, 65] width 36 height 13
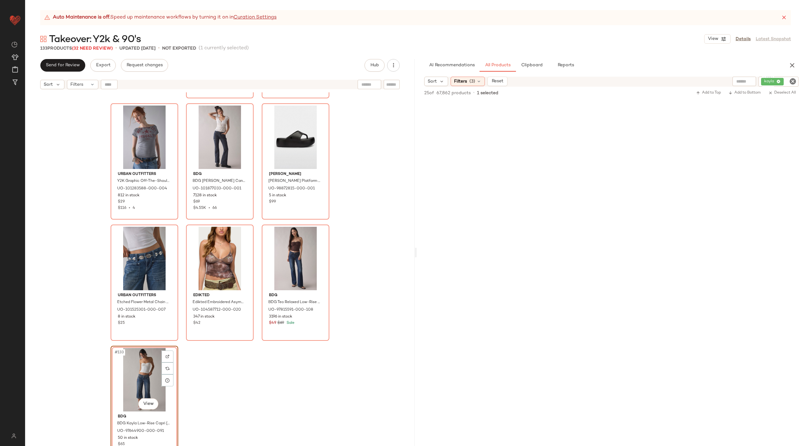
scroll to position [881, 0]
click at [790, 82] on icon "Clear Filter" at bounding box center [793, 82] width 8 height 8
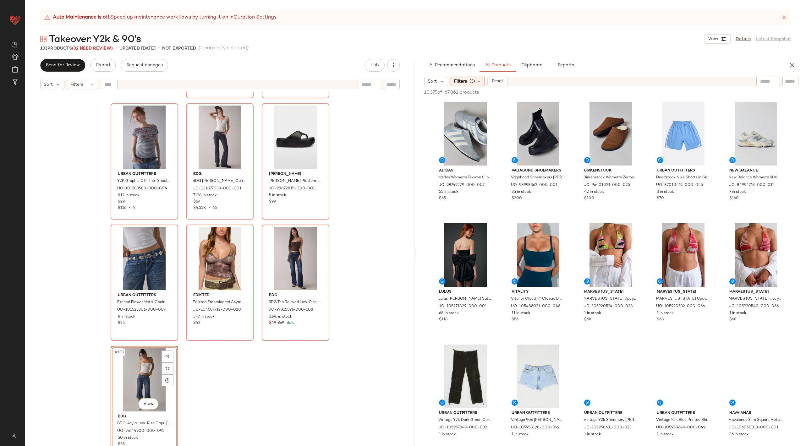
click at [351, 267] on div "BOURNESTAR Bournestar Mini Waxed Canvas Duffle Bag in Pink, Women's at Urban Ou…" at bounding box center [219, 276] width 389 height 369
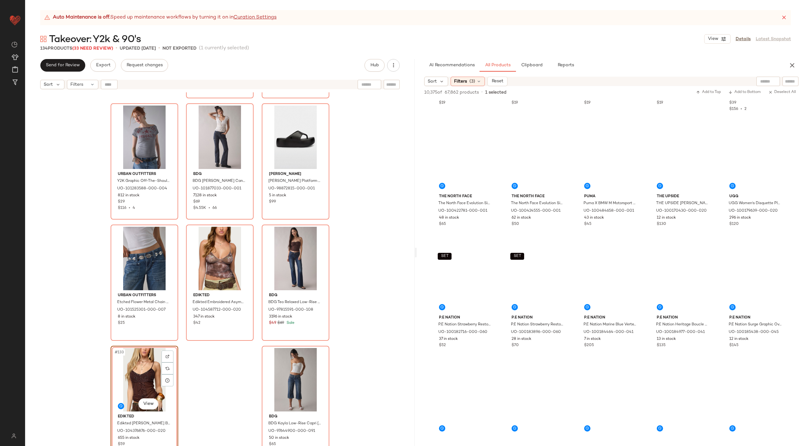
scroll to position [6401, 0]
click at [526, 66] on span "Clipboard" at bounding box center [531, 65] width 22 height 5
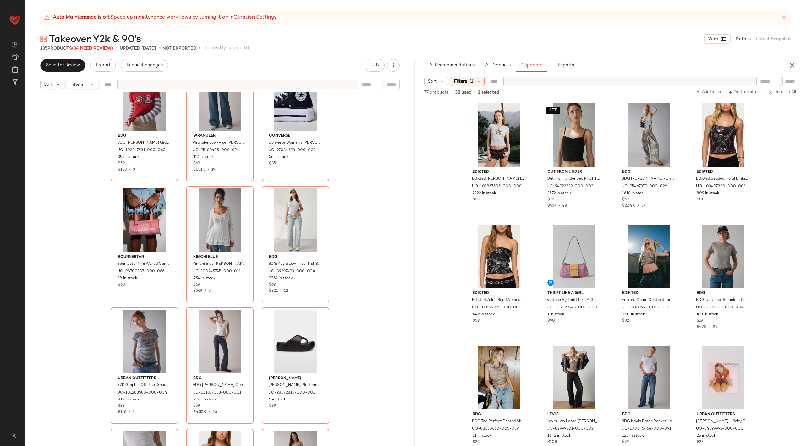
scroll to position [5088, 0]
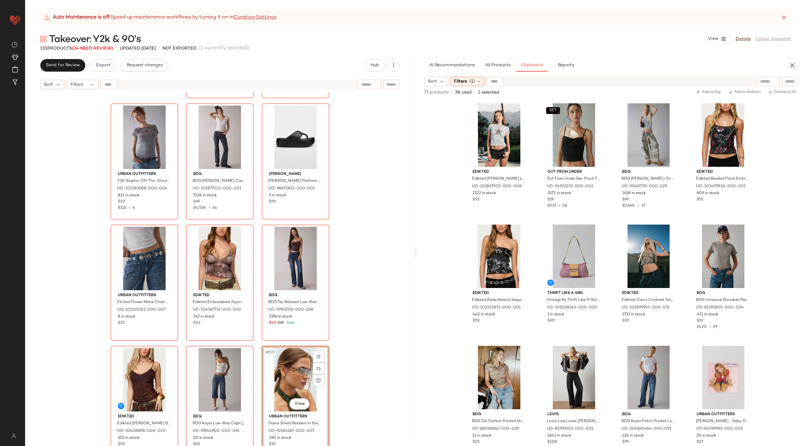
click at [331, 365] on div "BOURNESTAR Bournestar Mini Waxed Canvas Duffle Bag in Pink, Women's at Urban Ou…" at bounding box center [219, 276] width 389 height 369
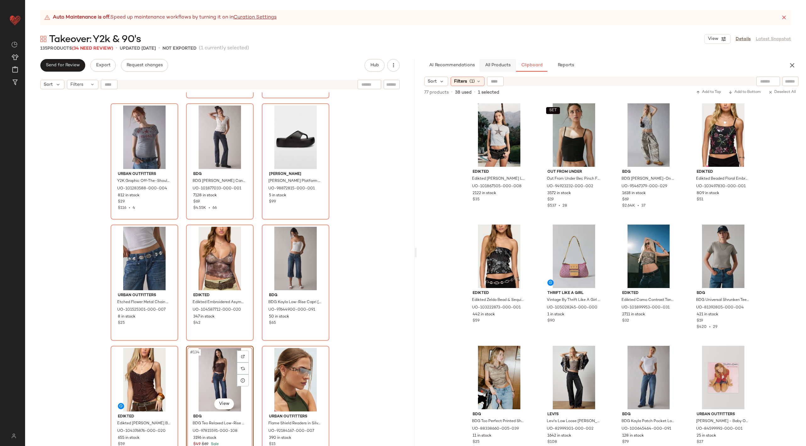
click at [498, 68] on span "All Products" at bounding box center [497, 65] width 26 height 5
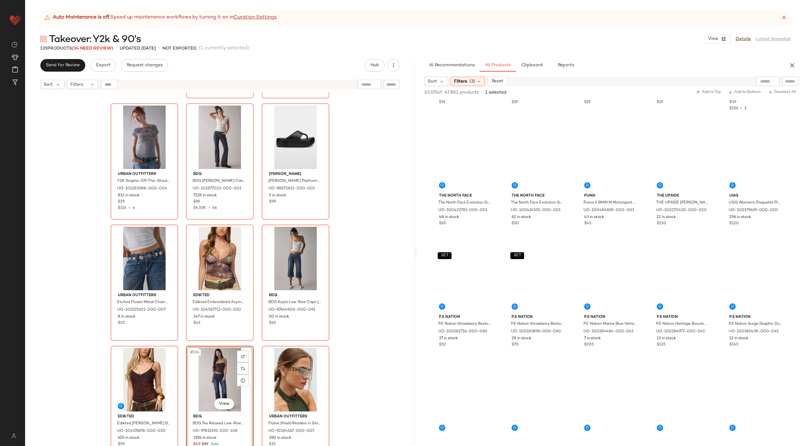
scroll to position [6280, 0]
click at [759, 79] on div at bounding box center [768, 81] width 24 height 9
type input "*********"
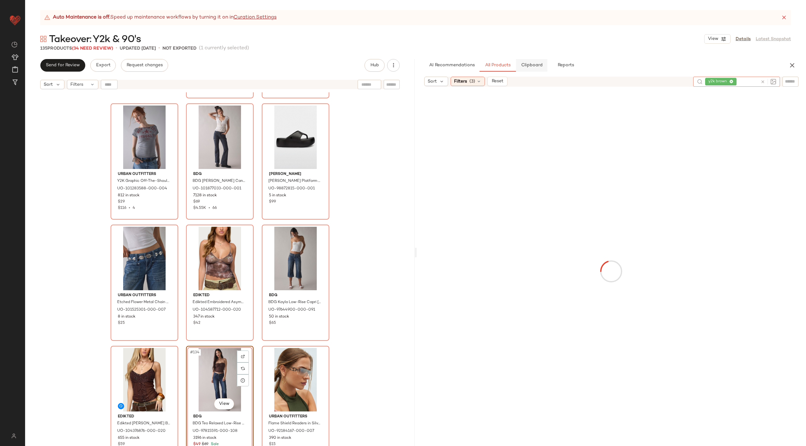
click at [529, 66] on span "Clipboard" at bounding box center [531, 65] width 22 height 5
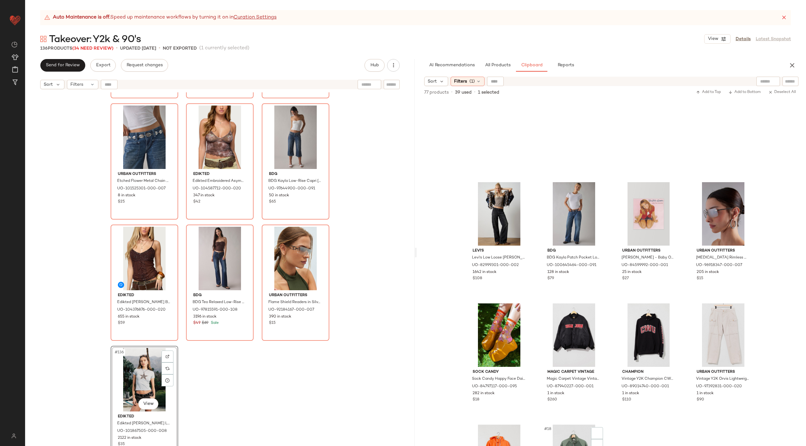
scroll to position [506, 0]
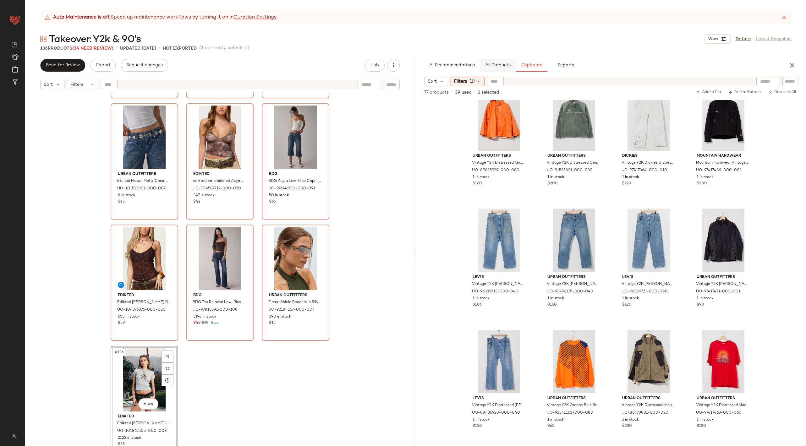
click at [500, 63] on span "All Products" at bounding box center [497, 65] width 26 height 5
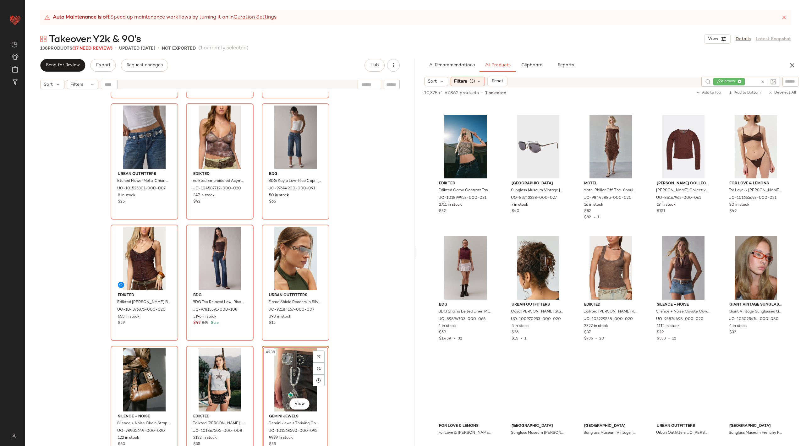
scroll to position [2675, 0]
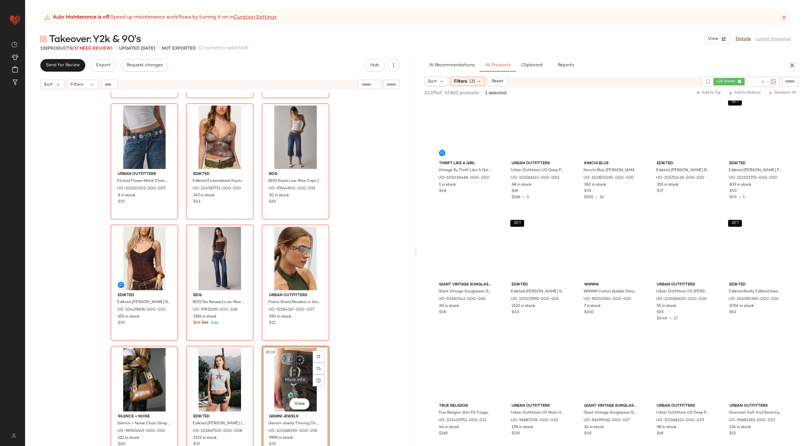
click at [301, 379] on div "#138 View" at bounding box center [295, 379] width 63 height 63
click at [295, 376] on div "#138 View" at bounding box center [295, 379] width 63 height 63
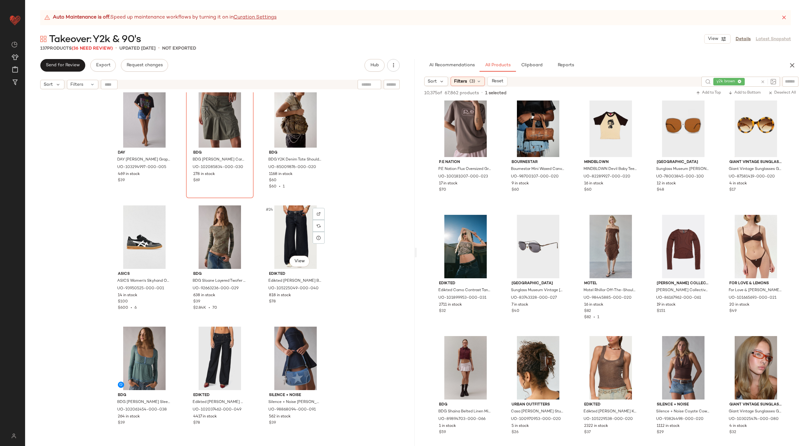
scroll to position [806, 0]
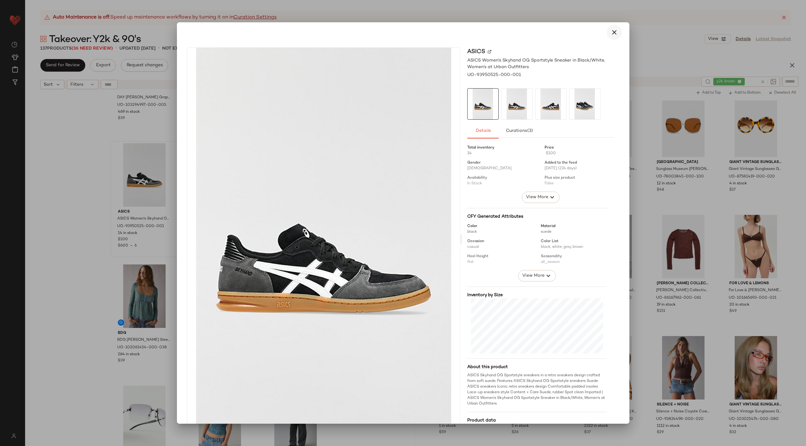
click at [610, 34] on icon "button" at bounding box center [614, 33] width 8 height 8
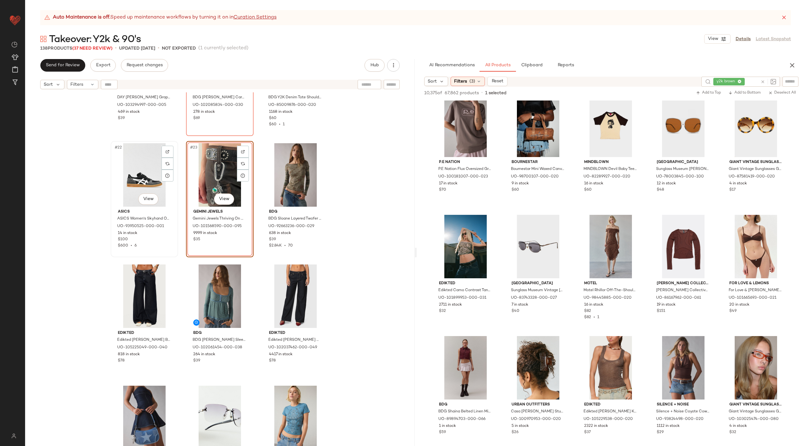
click at [132, 167] on div "#22 View" at bounding box center [144, 174] width 63 height 63
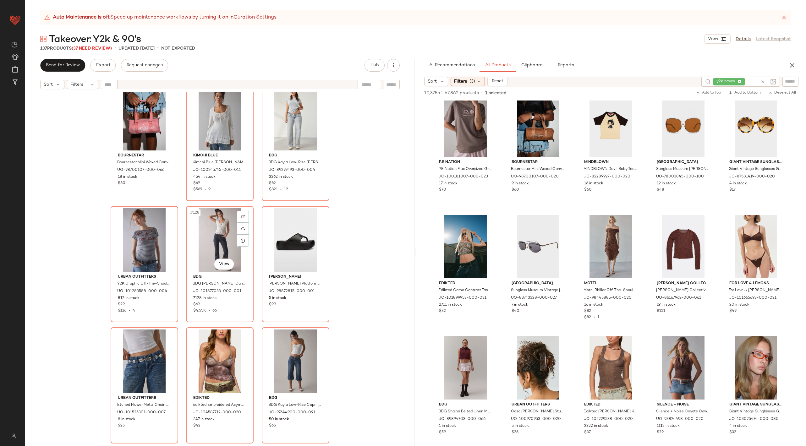
scroll to position [5209, 0]
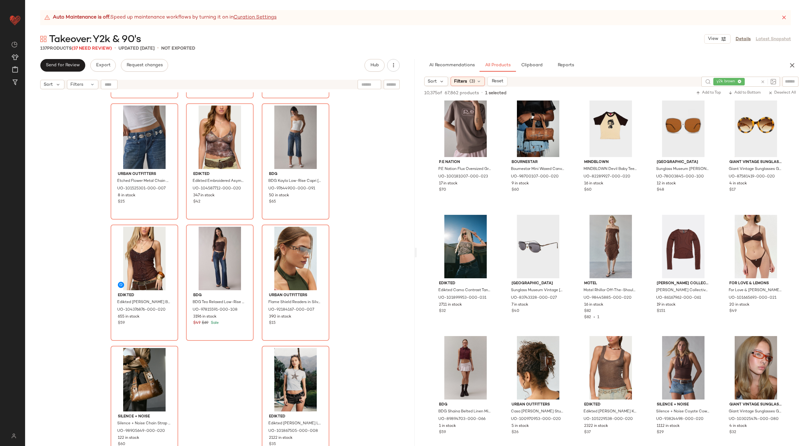
click at [395, 306] on div "Urban Outfitters Y2K Graphic Off-The-Shoulder Slim Tee in Grey, Women's at Urba…" at bounding box center [219, 276] width 389 height 369
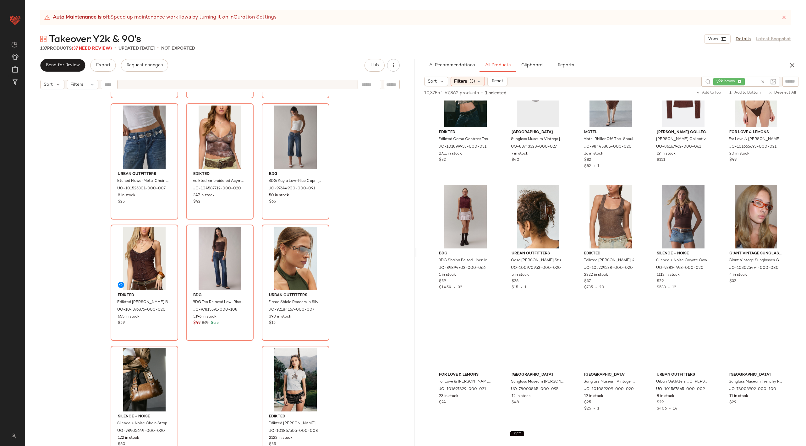
scroll to position [2325, 0]
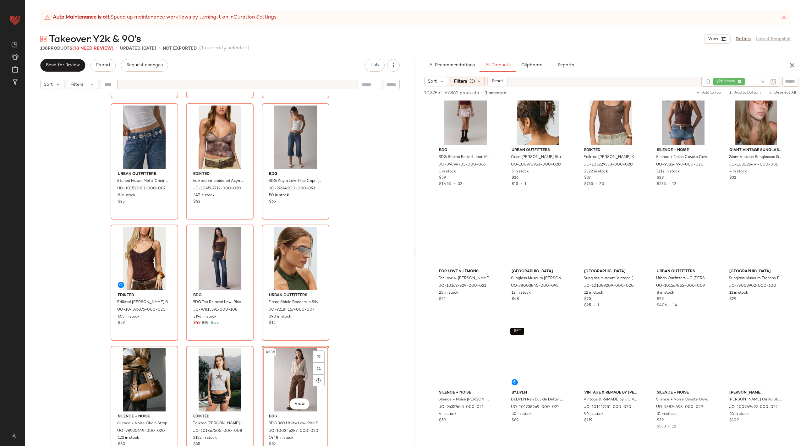
click at [346, 390] on div "Urban Outfitters Y2K Graphic Off-The-Shoulder Slim Tee in Grey, Women's at Urba…" at bounding box center [219, 276] width 389 height 369
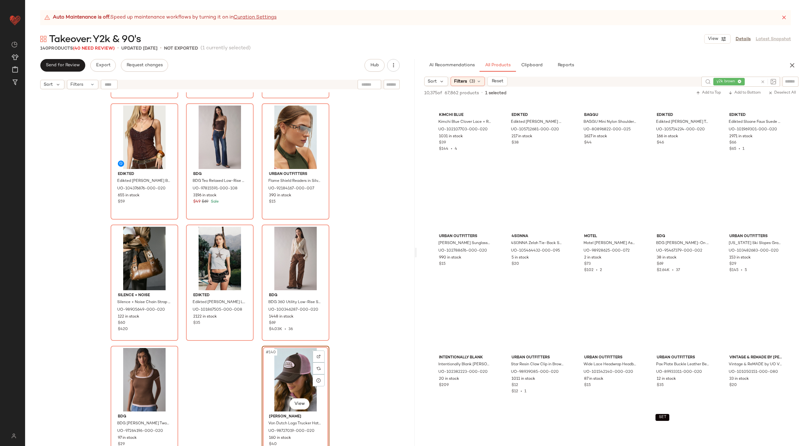
scroll to position [4393, 0]
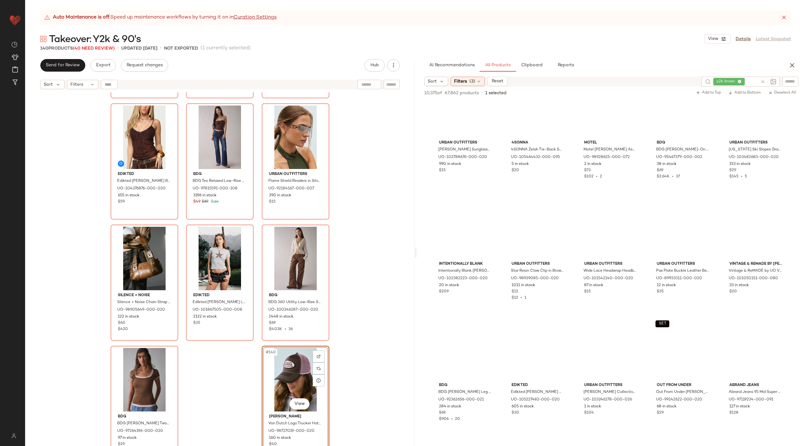
click at [761, 81] on icon at bounding box center [762, 81] width 5 height 5
click at [793, 82] on input "Filter" at bounding box center [768, 81] width 53 height 7
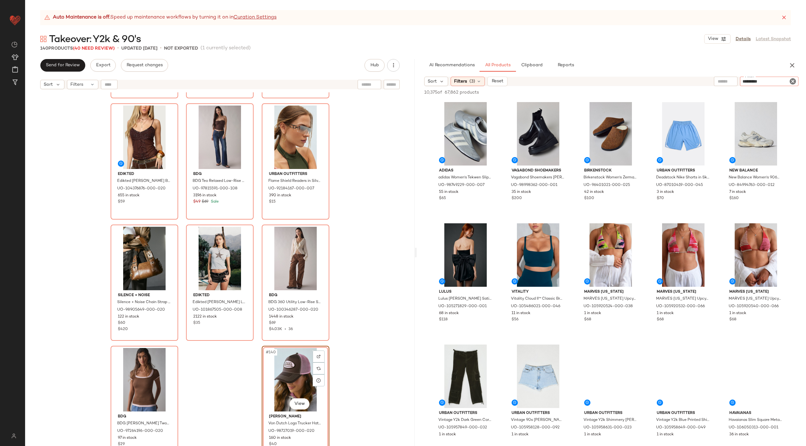
type input "********"
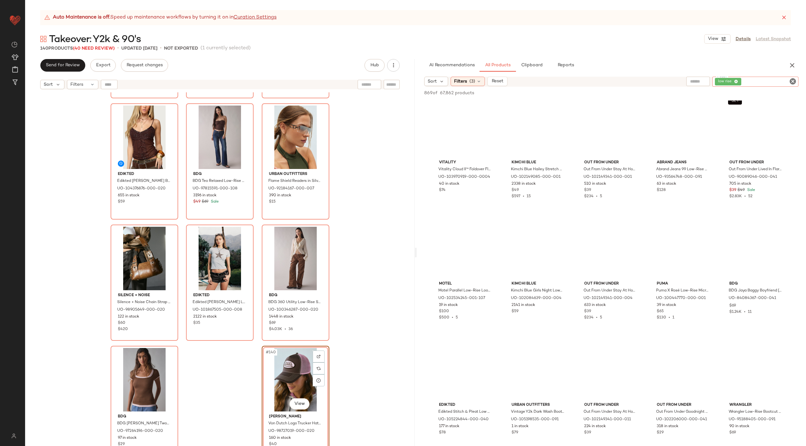
scroll to position [2924, 0]
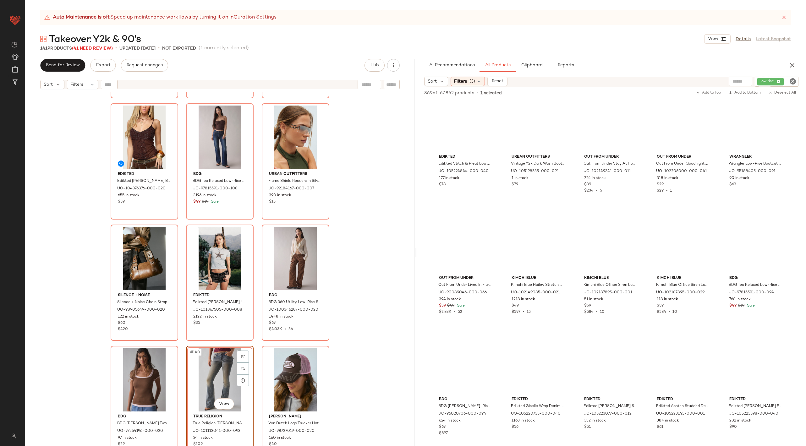
click at [351, 367] on div "Urban Outfitters Etched Flower Metal Chain Belt in Silver, Women's at Urban Out…" at bounding box center [219, 276] width 389 height 369
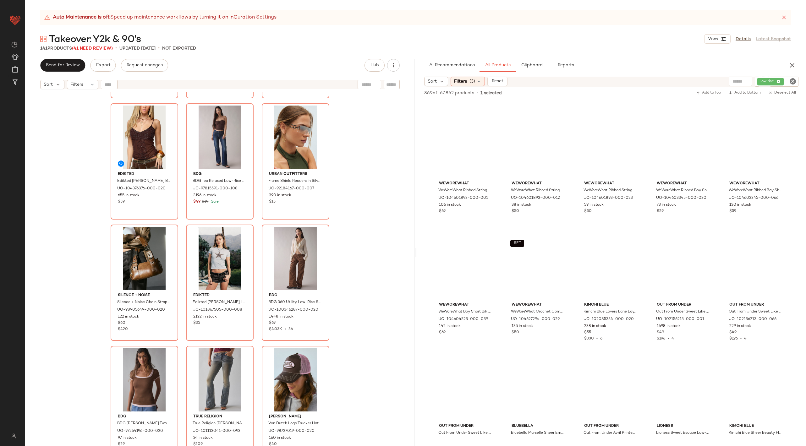
scroll to position [3994, 0]
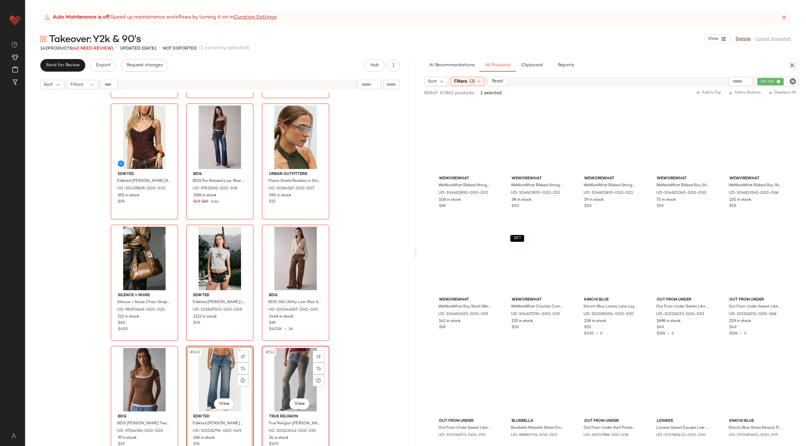
click at [296, 359] on div "#141 View" at bounding box center [295, 379] width 63 height 63
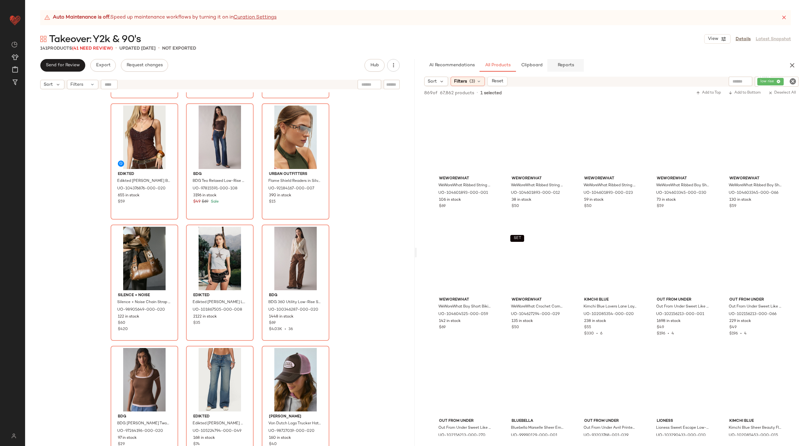
click at [569, 66] on span "Reports" at bounding box center [565, 65] width 17 height 5
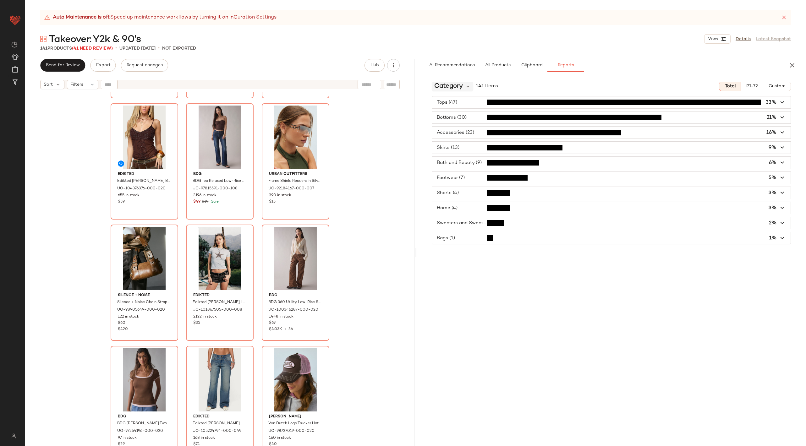
click at [462, 86] on span "Category" at bounding box center [448, 86] width 29 height 9
click at [449, 146] on span "Brand" at bounding box center [443, 144] width 14 height 5
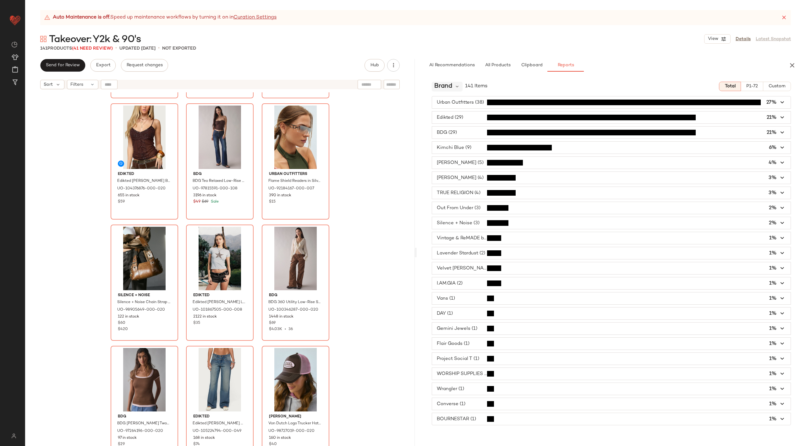
click at [454, 86] on div "Brand" at bounding box center [447, 86] width 31 height 9
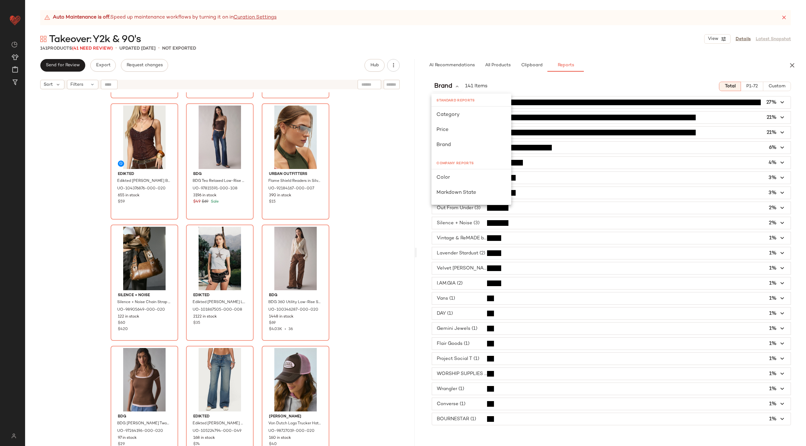
click at [488, 75] on div "AI Recommendations All Products Clipboard Reports Sort Filters (3) Reset Filter…" at bounding box center [611, 252] width 389 height 387
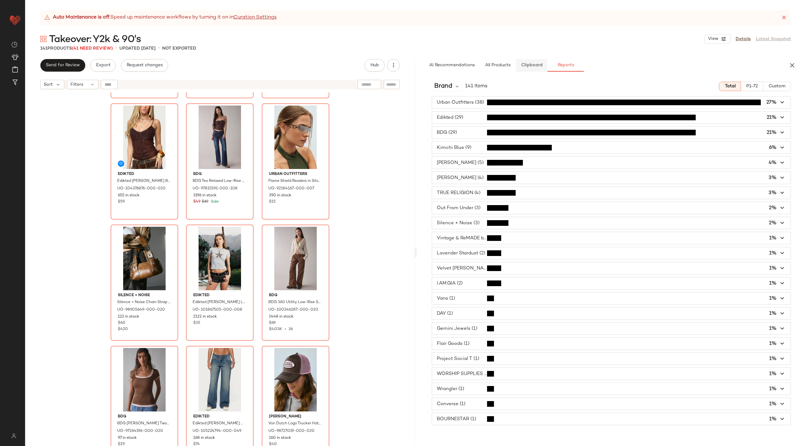
click at [533, 65] on span "Clipboard" at bounding box center [531, 65] width 22 height 5
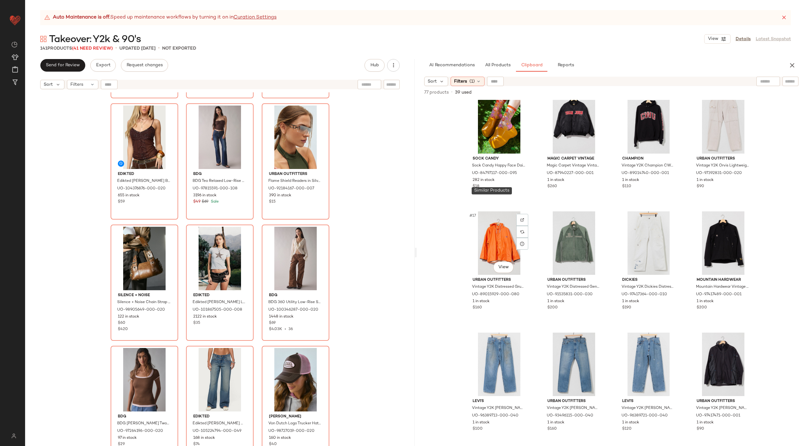
scroll to position [372, 0]
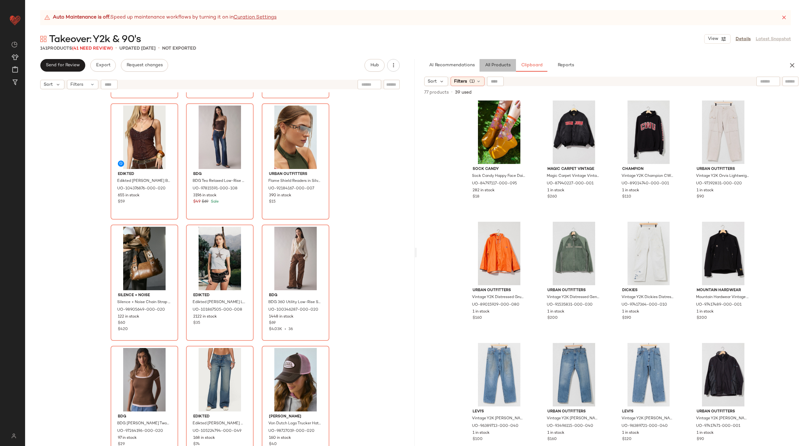
click at [495, 64] on span "All Products" at bounding box center [497, 65] width 26 height 5
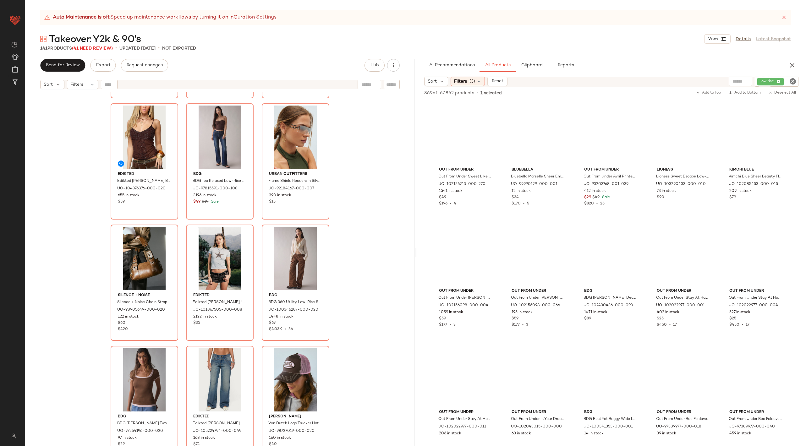
scroll to position [4222, 0]
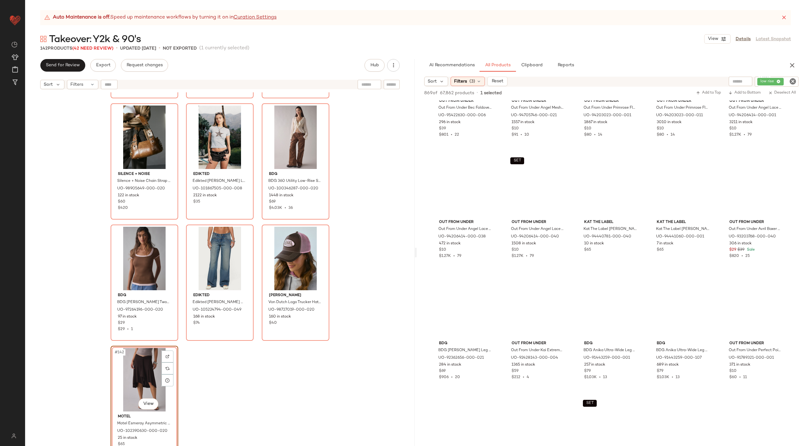
scroll to position [14415, 0]
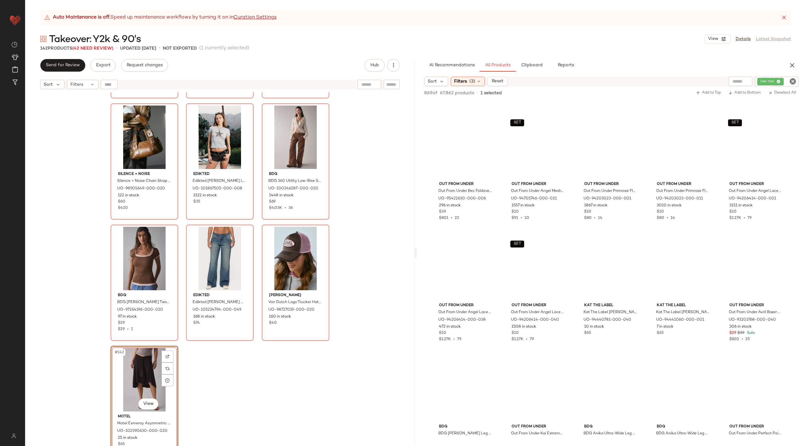
click at [792, 82] on icon "Clear Filter" at bounding box center [793, 82] width 8 height 8
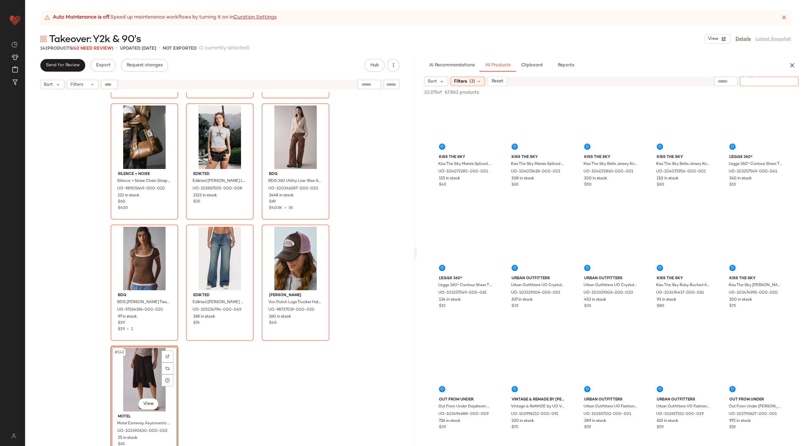
scroll to position [5957, 0]
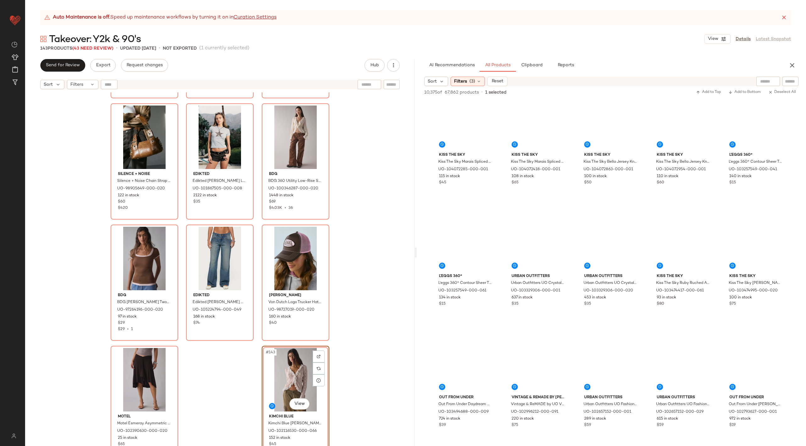
click at [287, 381] on div "#143 View" at bounding box center [295, 379] width 63 height 63
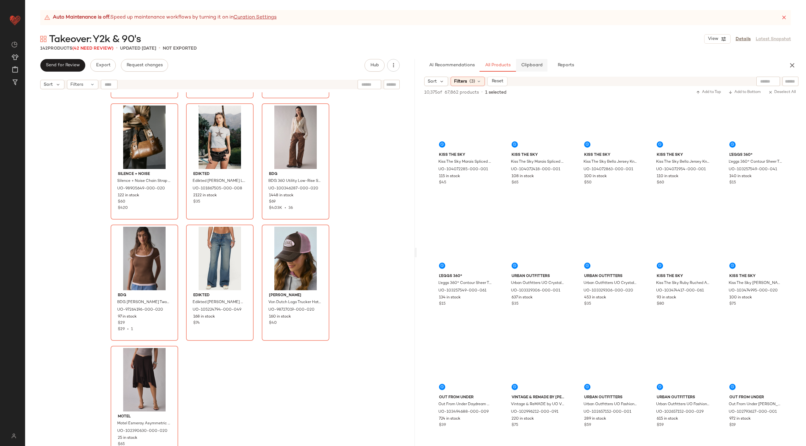
click at [532, 70] on button "Clipboard" at bounding box center [531, 65] width 31 height 13
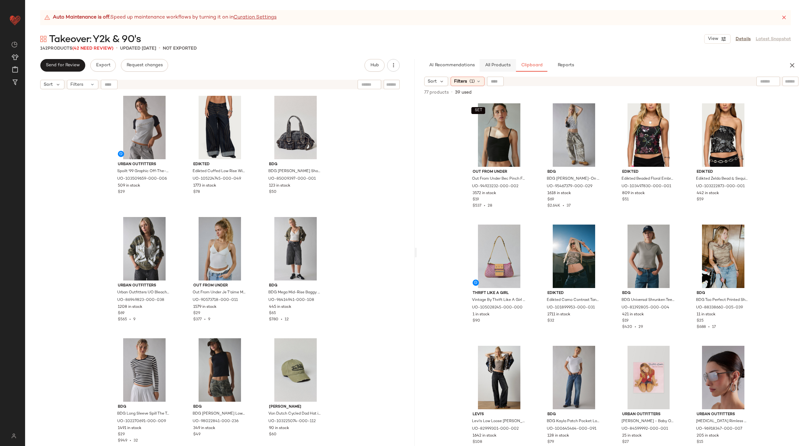
click at [502, 68] on button "All Products" at bounding box center [497, 65] width 36 height 13
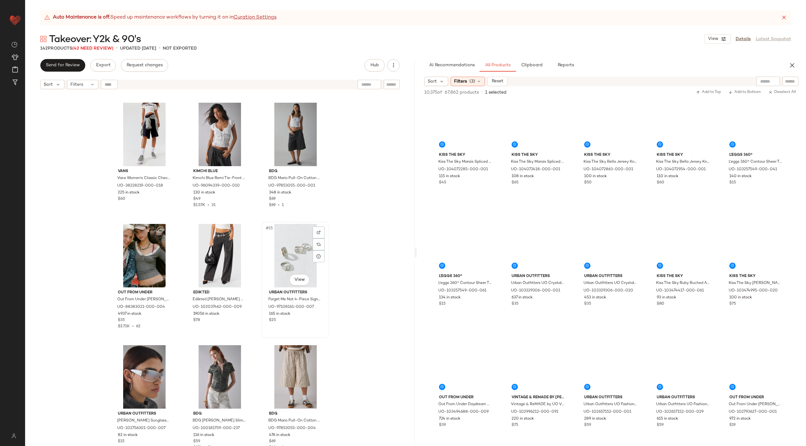
scroll to position [370, 0]
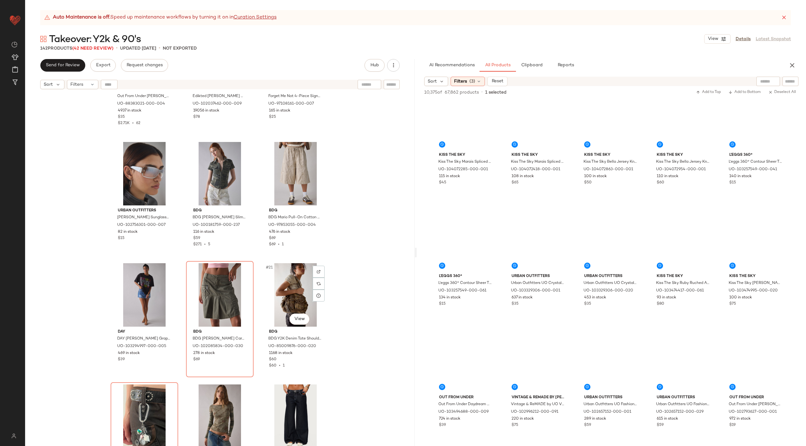
scroll to position [574, 0]
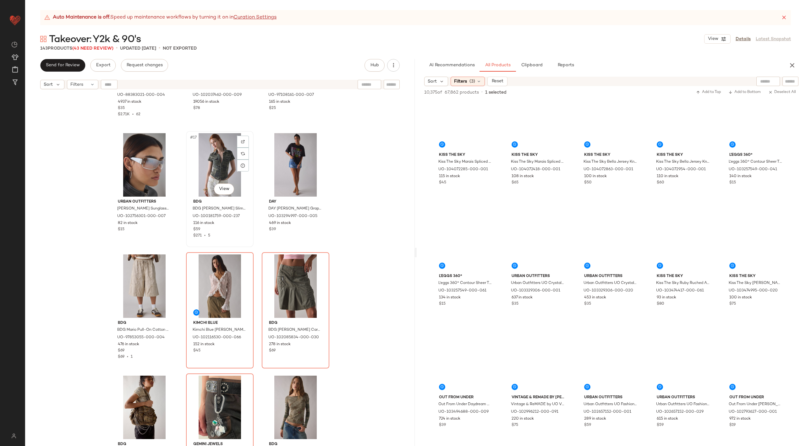
click at [229, 160] on div "#17 View" at bounding box center [219, 164] width 63 height 63
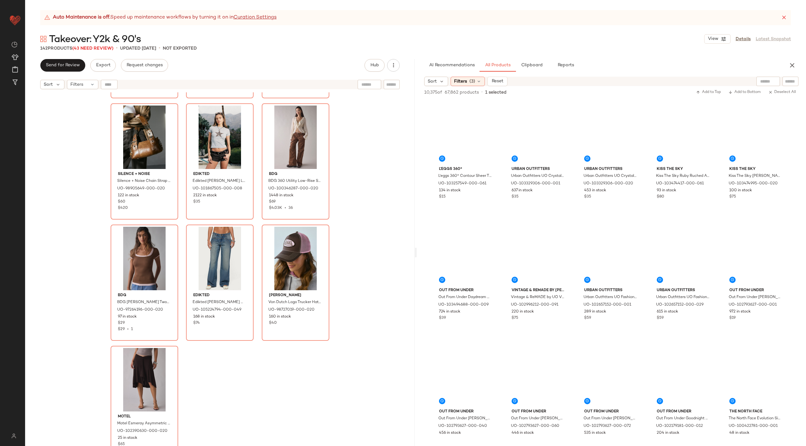
scroll to position [6175, 0]
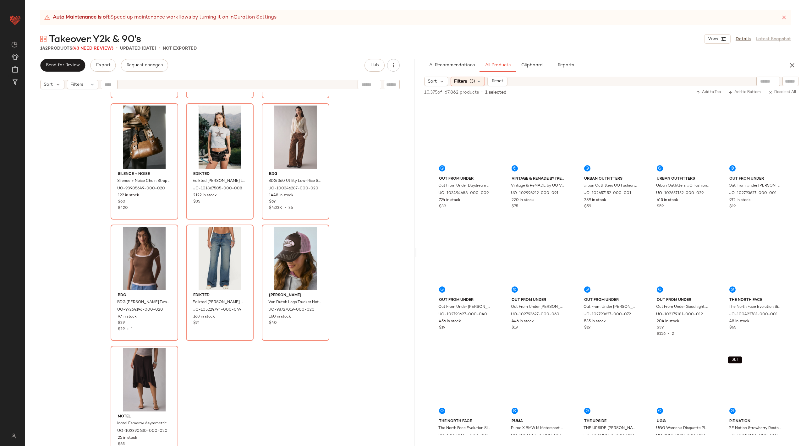
click at [337, 397] on div "Edikted Edikted Azelia Beaded Sheer Chiffon Top in Brown, Women's at Urban Outf…" at bounding box center [219, 276] width 389 height 369
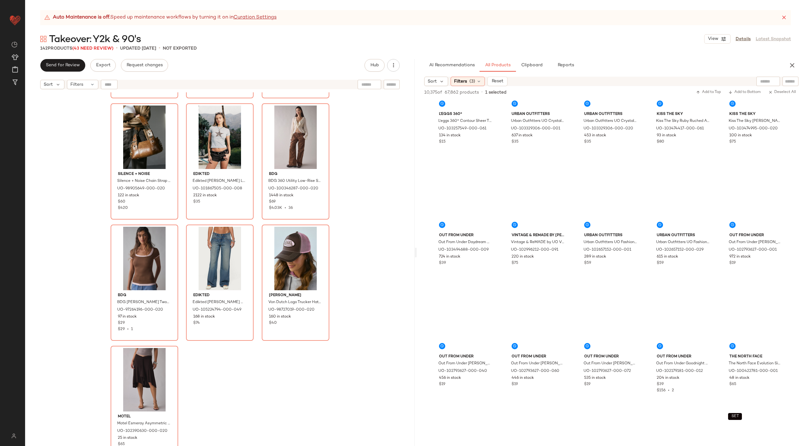
scroll to position [6000, 0]
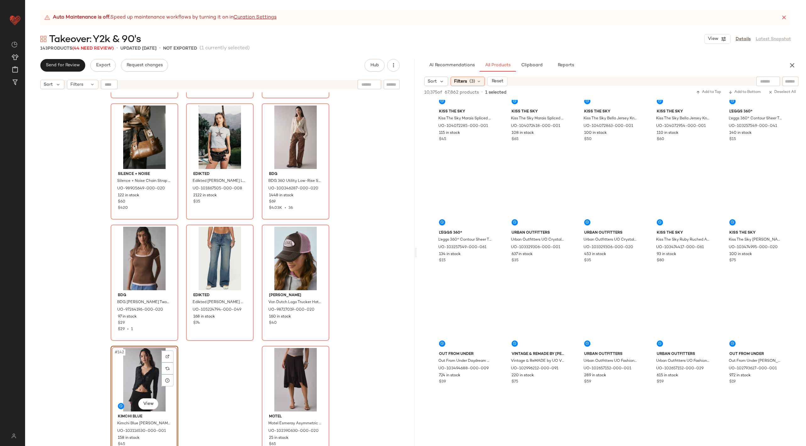
click at [244, 369] on div "Edikted Edikted Azelia Beaded Sheer Chiffon Top in Brown, Women's at Urban Outf…" at bounding box center [219, 276] width 389 height 369
click at [776, 78] on div at bounding box center [740, 81] width 79 height 9
type input "**********"
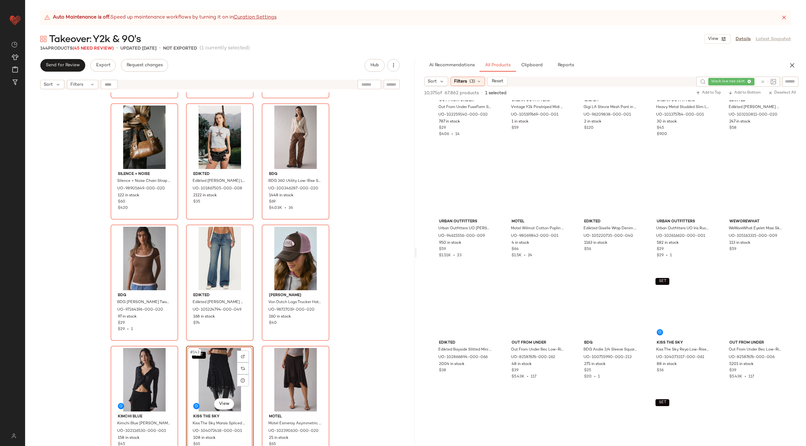
scroll to position [5336, 0]
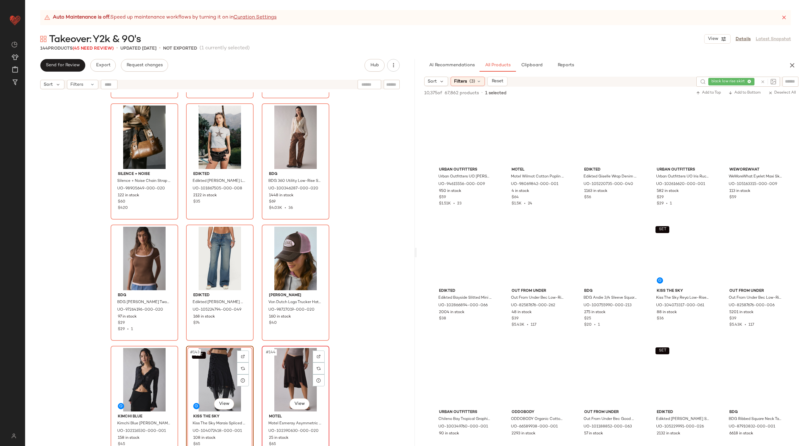
click at [291, 368] on div "#144 View" at bounding box center [295, 379] width 63 height 63
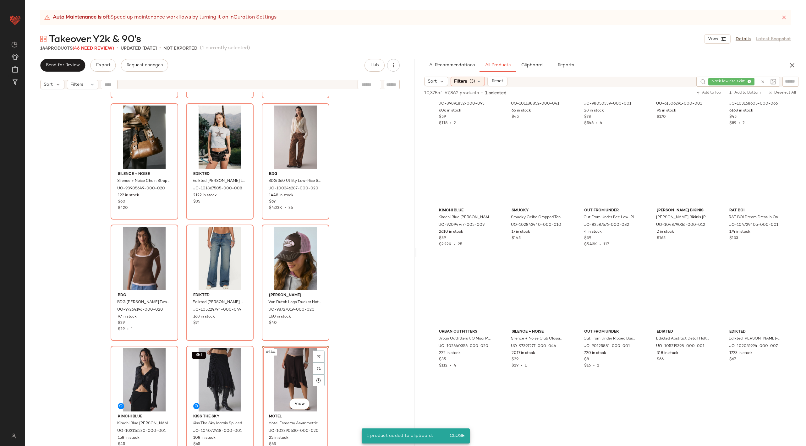
scroll to position [6387, 0]
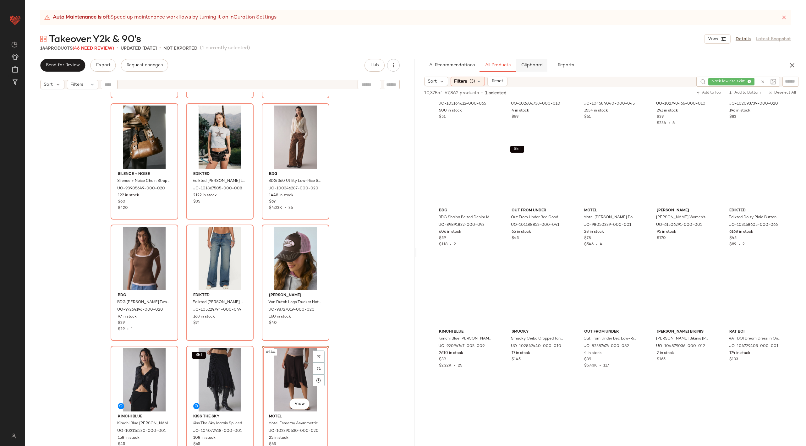
click at [531, 64] on span "Clipboard" at bounding box center [531, 65] width 22 height 5
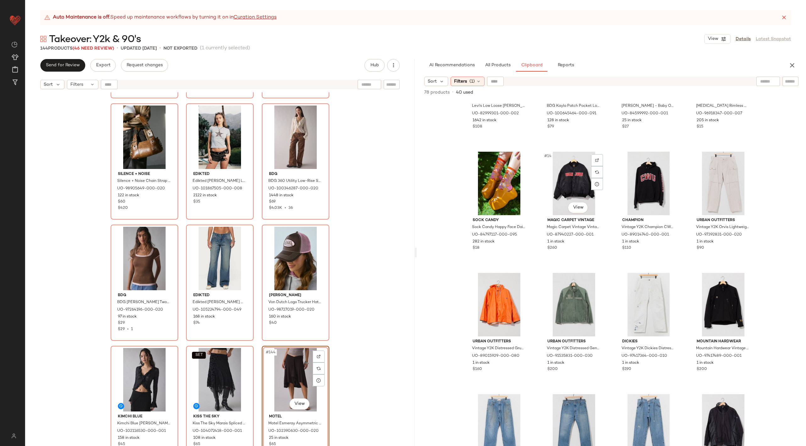
scroll to position [0, 0]
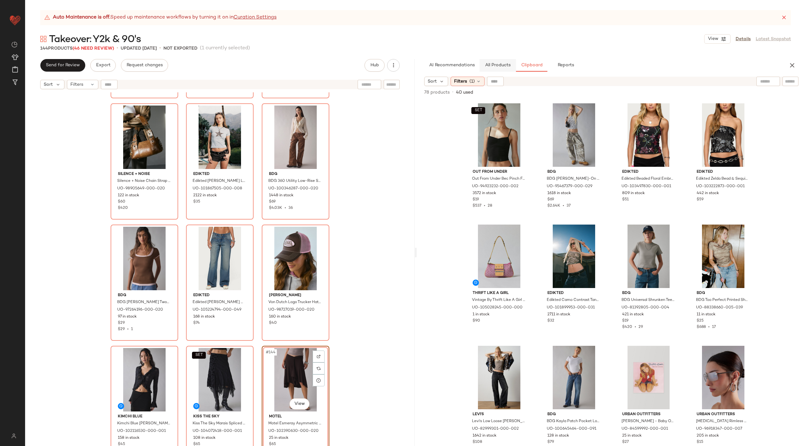
click at [498, 64] on span "All Products" at bounding box center [497, 65] width 26 height 5
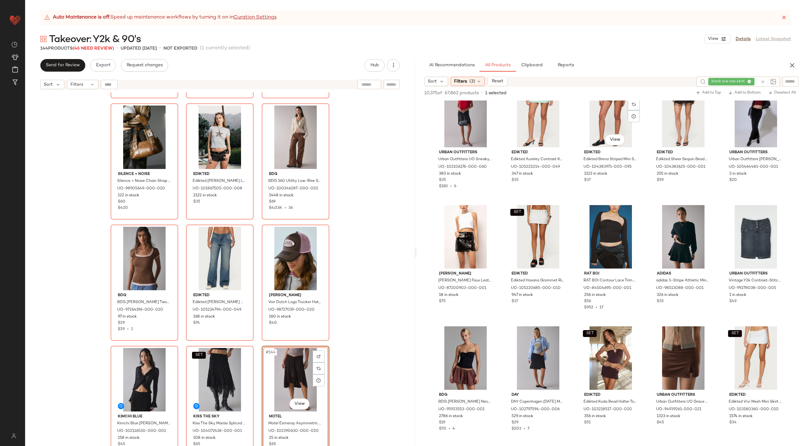
scroll to position [1900, 0]
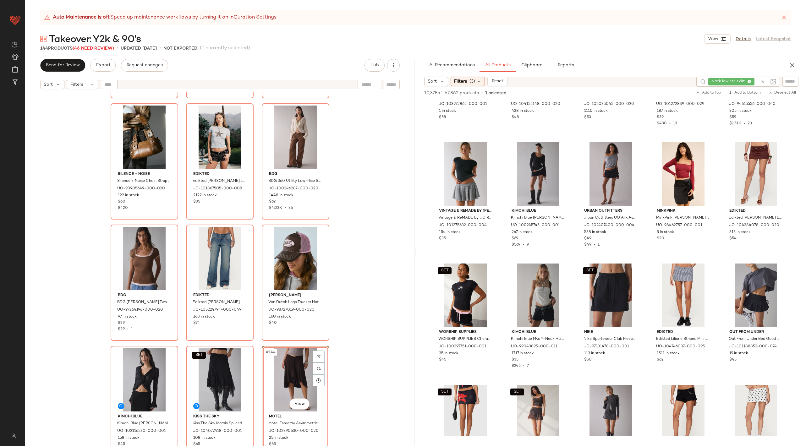
click at [762, 82] on icon at bounding box center [762, 81] width 5 height 5
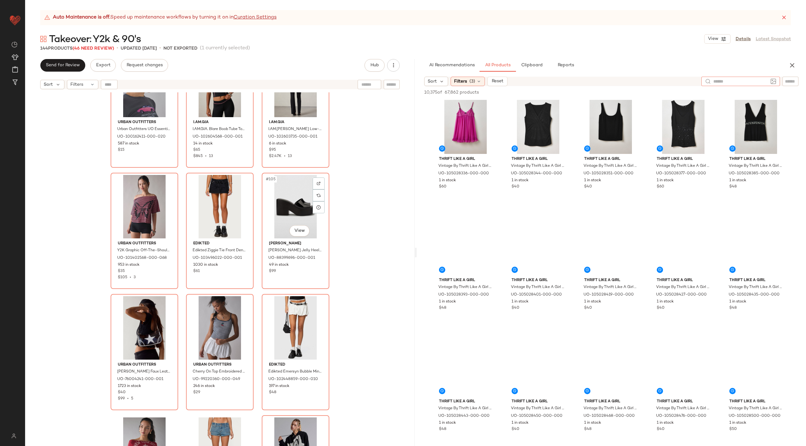
scroll to position [3993, 0]
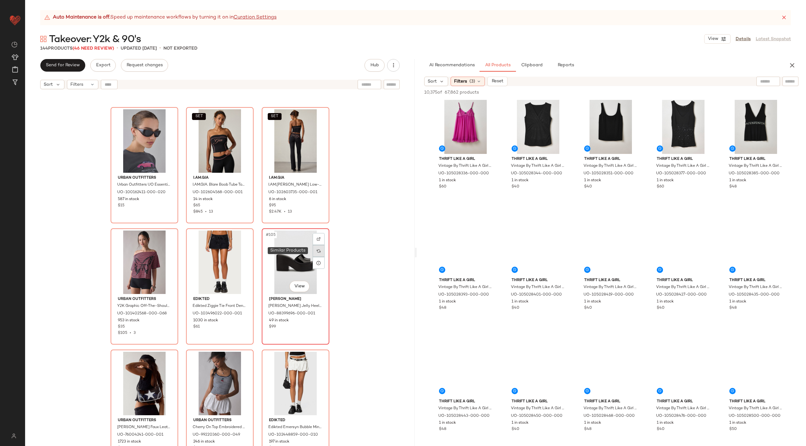
click at [313, 253] on div at bounding box center [319, 251] width 12 height 12
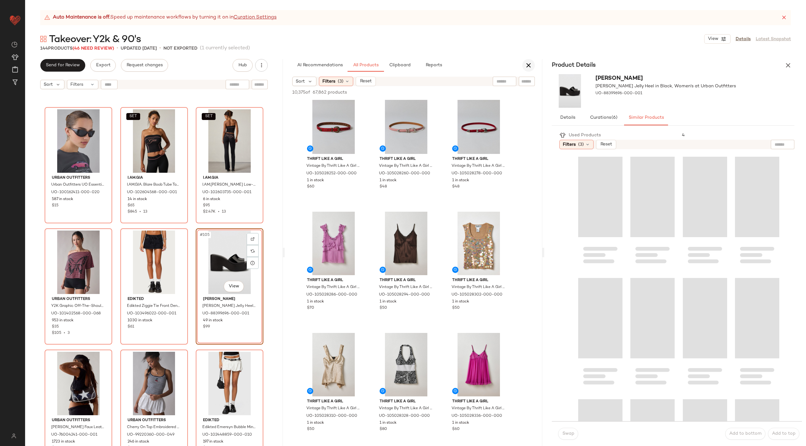
click at [522, 65] on button "button" at bounding box center [528, 65] width 13 height 13
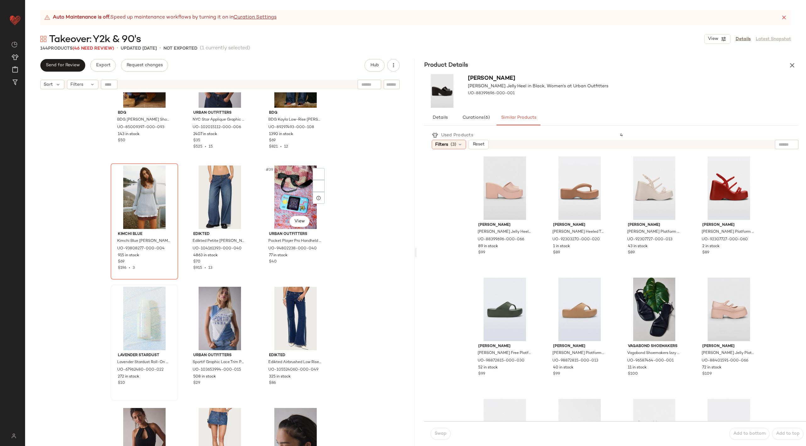
scroll to position [1428, 0]
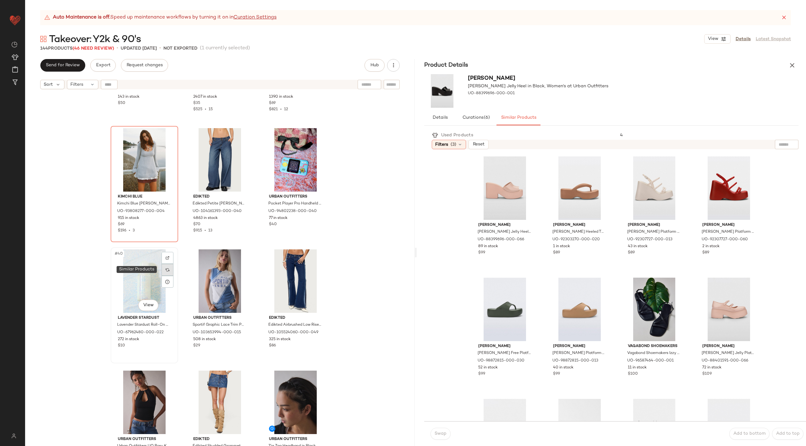
click at [166, 267] on div at bounding box center [167, 270] width 12 height 12
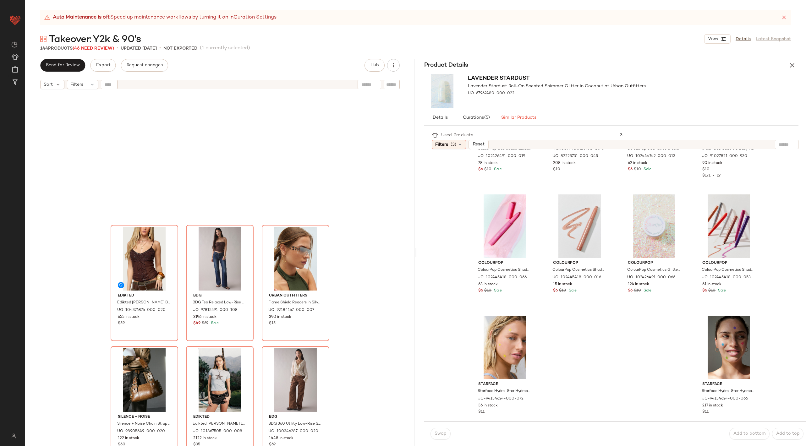
scroll to position [5451, 0]
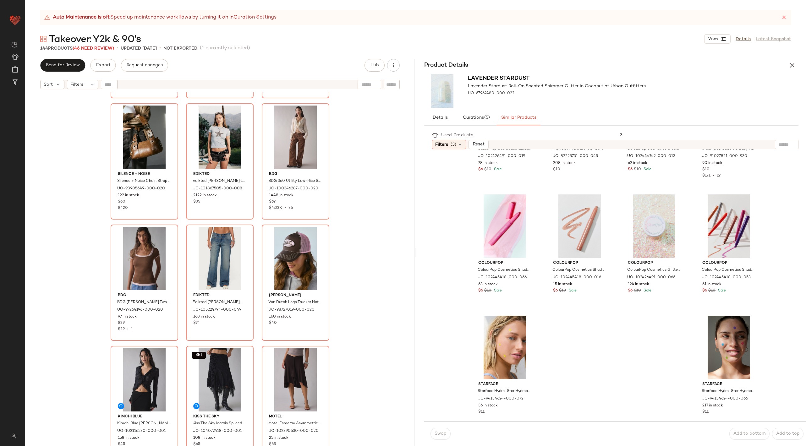
click at [339, 351] on div "Edikted Edikted Azelia Beaded Sheer Chiffon Top in Brown, Women's at Urban Outf…" at bounding box center [219, 276] width 389 height 369
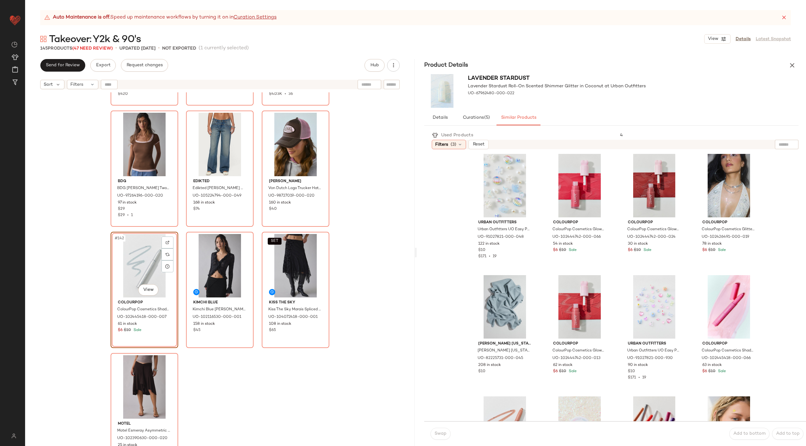
scroll to position [5573, 0]
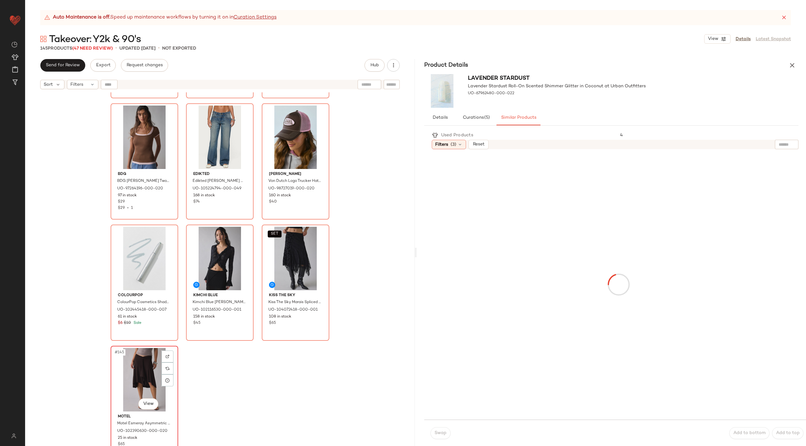
click at [120, 387] on div "#145 View" at bounding box center [144, 379] width 63 height 63
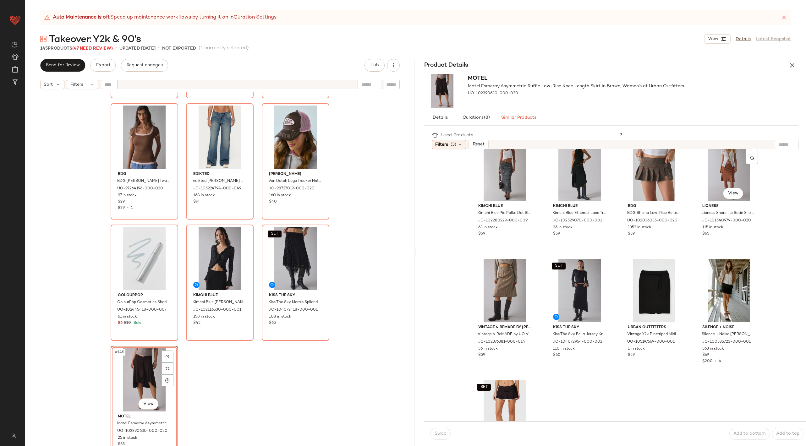
scroll to position [270, 0]
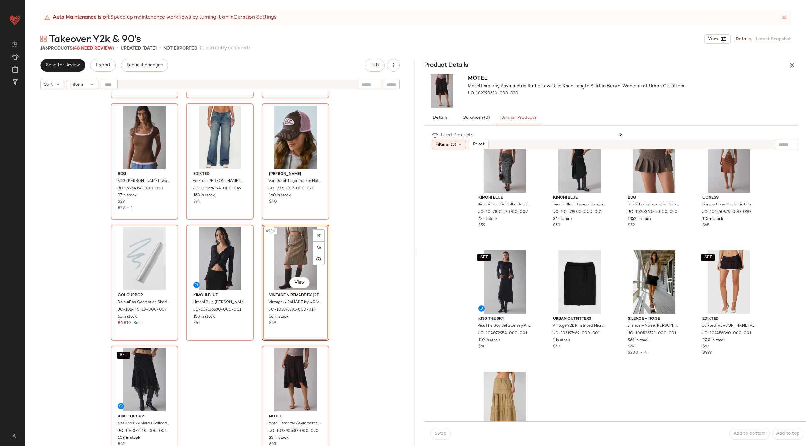
click at [361, 367] on div "Silence + Noise Silence + Noise Chain Strap Shoulder Bag in Brown, Women's at U…" at bounding box center [219, 276] width 389 height 369
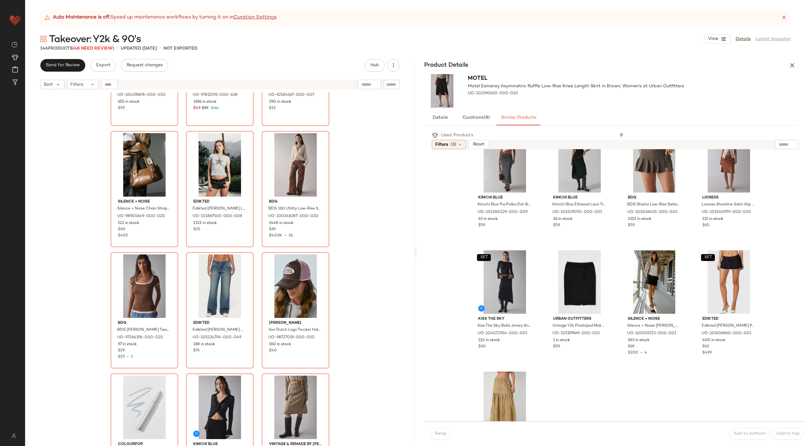
scroll to position [5573, 0]
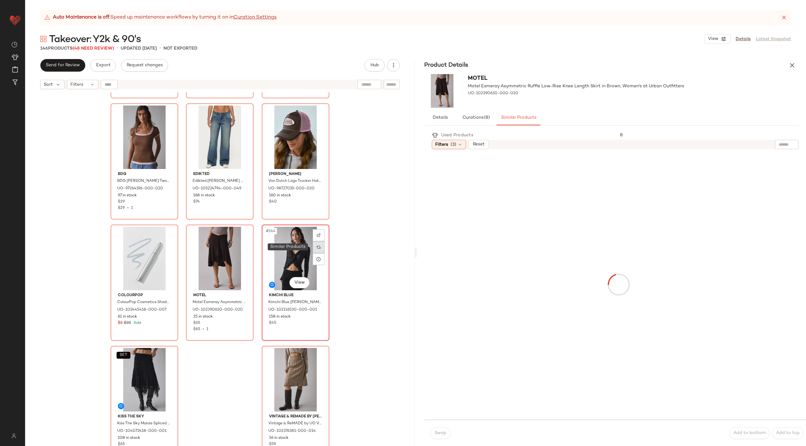
click at [318, 246] on img at bounding box center [319, 247] width 4 height 4
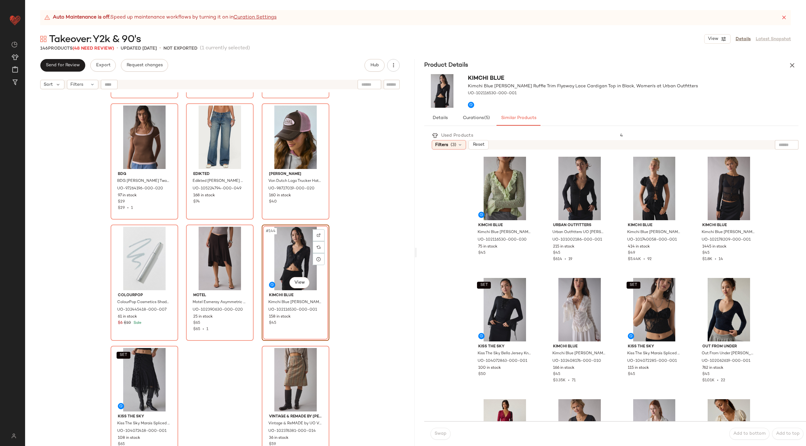
click at [389, 231] on div "Silence + Noise Silence + Noise Chain Strap Shoulder Bag in Brown, Women's at U…" at bounding box center [219, 276] width 389 height 369
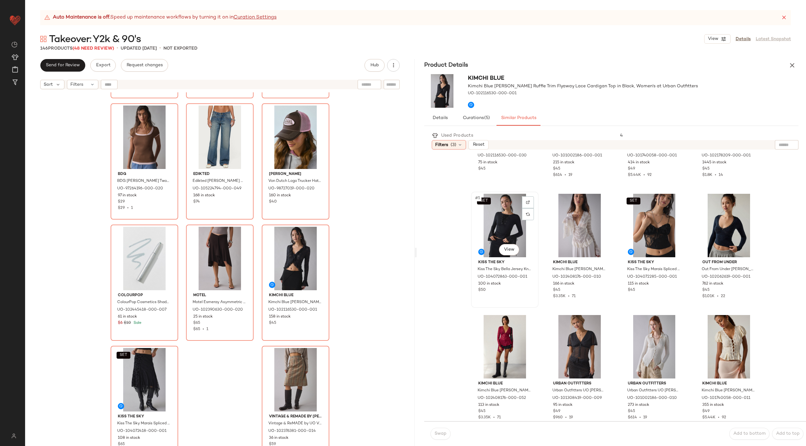
scroll to position [86, 0]
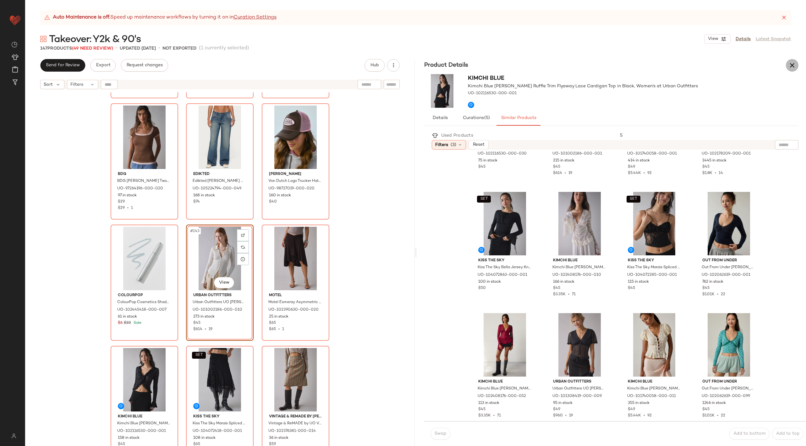
click at [795, 69] on button "button" at bounding box center [792, 65] width 13 height 13
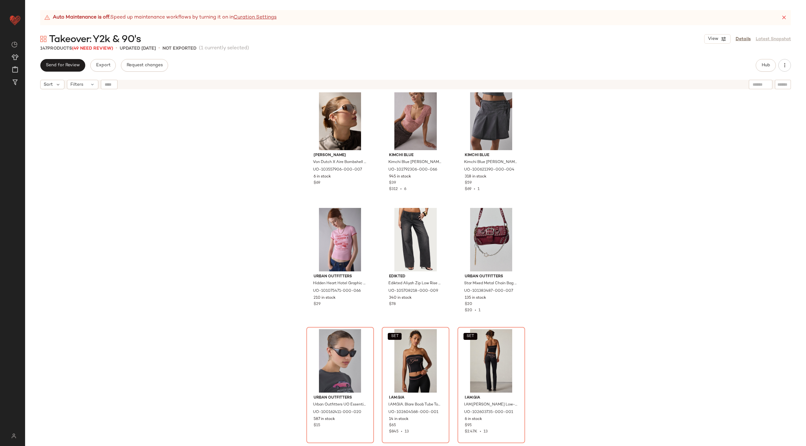
scroll to position [3756, 0]
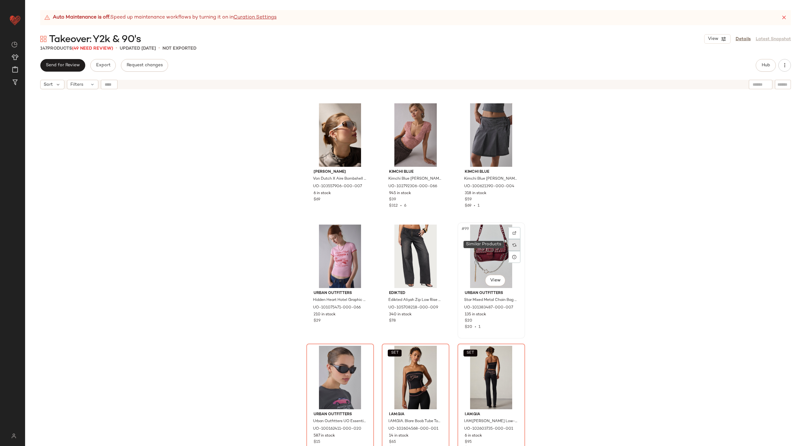
click at [509, 240] on div at bounding box center [514, 245] width 12 height 12
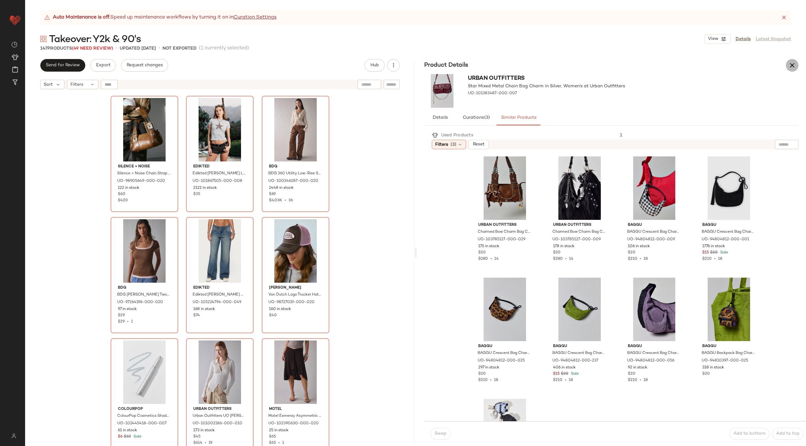
click at [792, 65] on icon "button" at bounding box center [792, 66] width 8 height 8
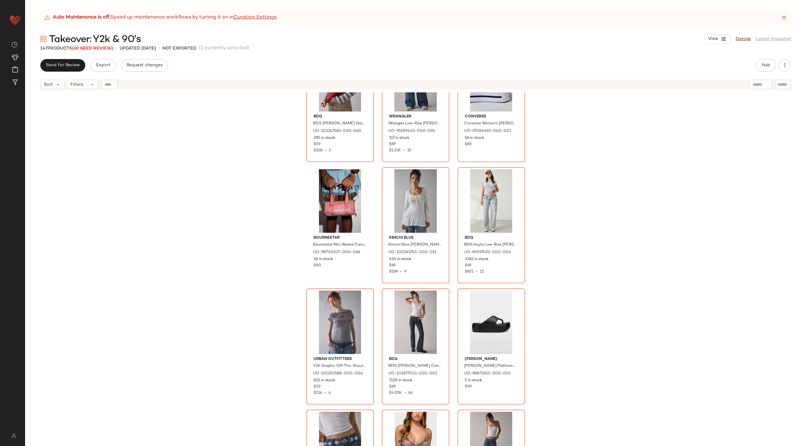
scroll to position [4932, 0]
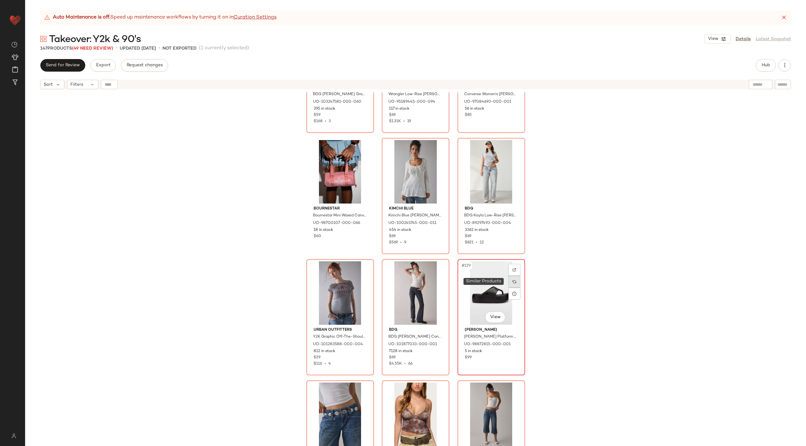
click at [514, 280] on img at bounding box center [514, 282] width 4 height 4
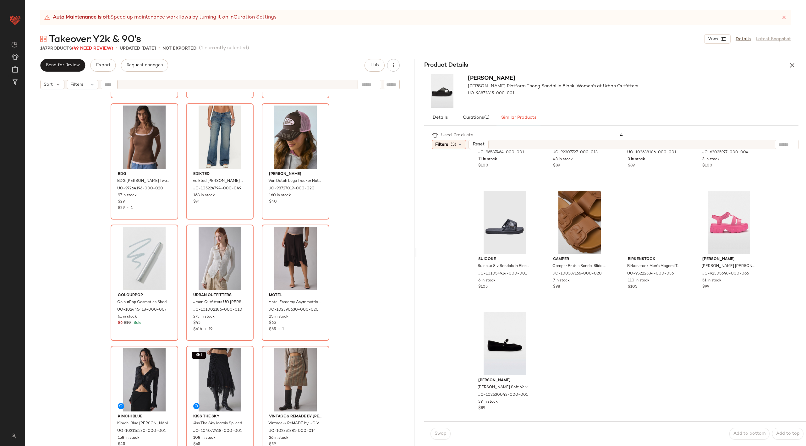
scroll to position [349, 0]
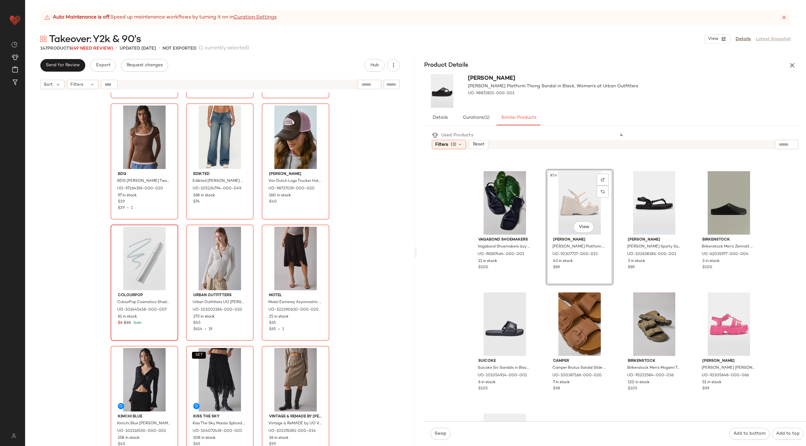
scroll to position [334, 0]
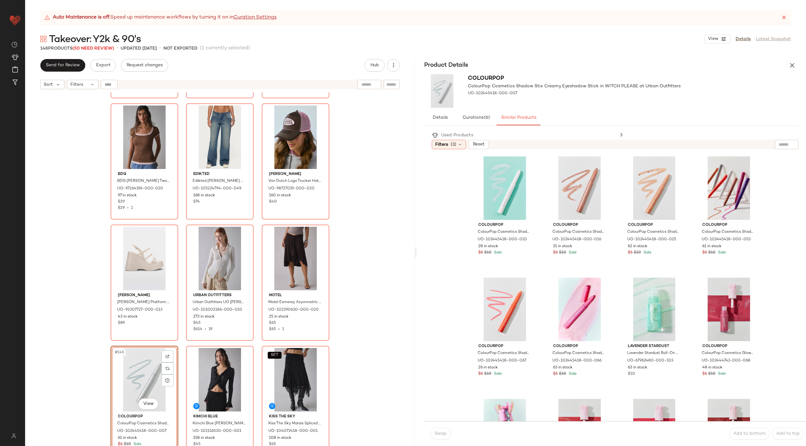
click at [365, 288] on div "Silence + Noise Silence + Noise Chain Strap Shoulder Bag in Brown, Women's at U…" at bounding box center [219, 276] width 389 height 369
click at [793, 65] on icon "button" at bounding box center [792, 66] width 8 height 8
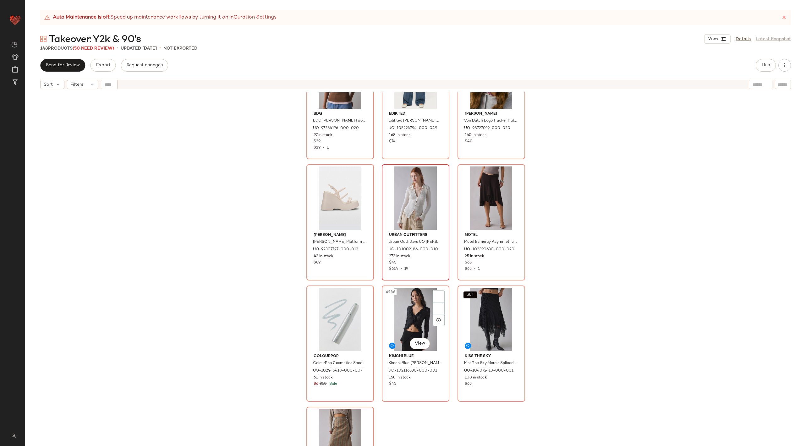
scroll to position [5694, 0]
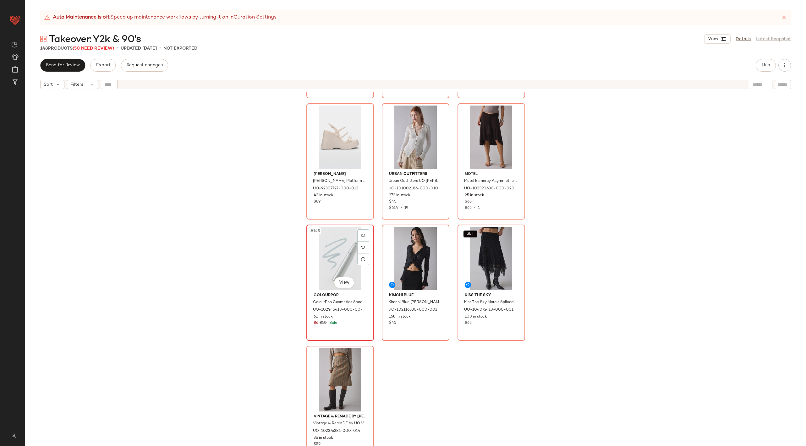
click at [332, 267] on div "#145 View" at bounding box center [339, 258] width 63 height 63
click at [336, 353] on div "#148 View" at bounding box center [339, 379] width 63 height 63
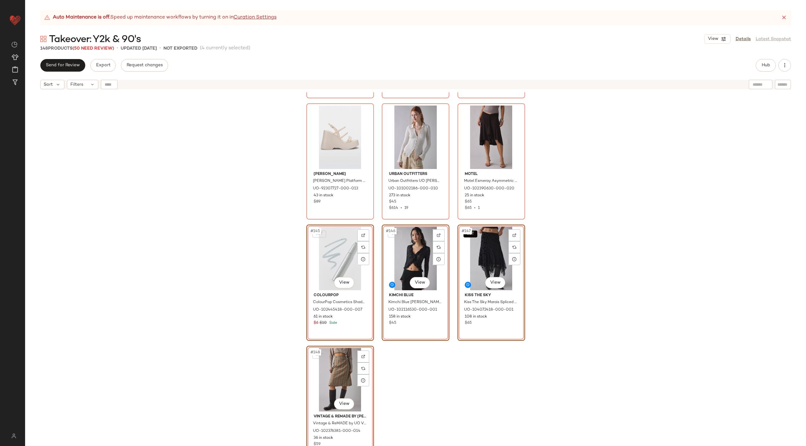
click at [421, 366] on div "BDG BDG Carmin Twofer Ribbed Knit Baby Tee in Brown/Pink, Women's at Urban Outf…" at bounding box center [415, 276] width 781 height 369
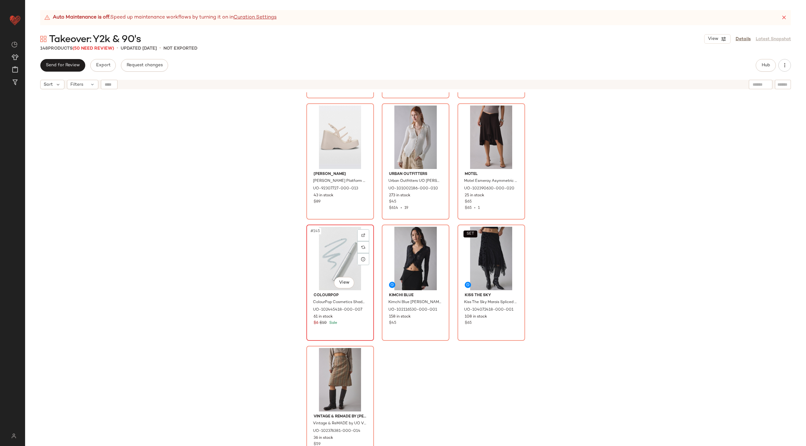
click at [318, 262] on div "#145 View" at bounding box center [339, 258] width 63 height 63
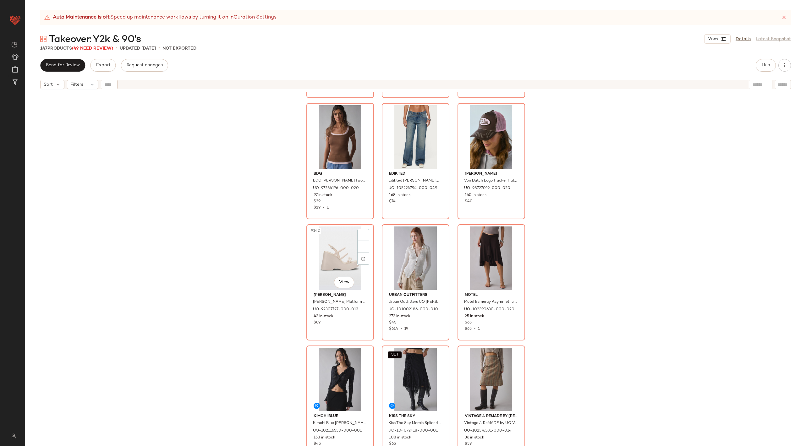
scroll to position [5573, 0]
click at [318, 262] on div "#142 View" at bounding box center [339, 258] width 63 height 63
click at [324, 375] on div "#145 View" at bounding box center [339, 379] width 63 height 63
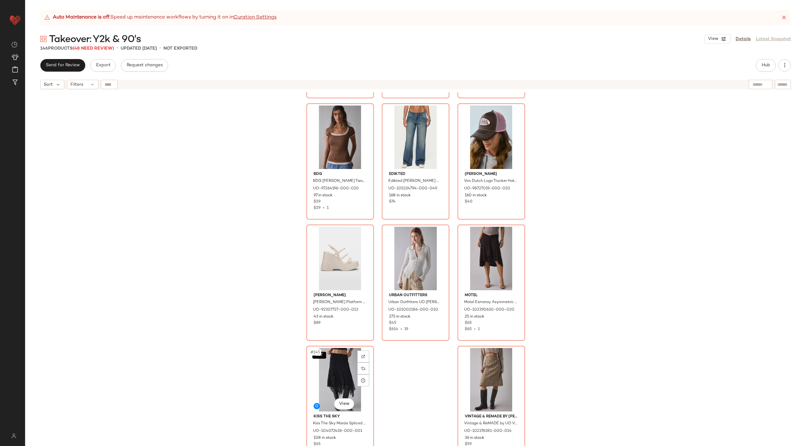
click at [324, 375] on div "SET #145 View" at bounding box center [339, 379] width 63 height 63
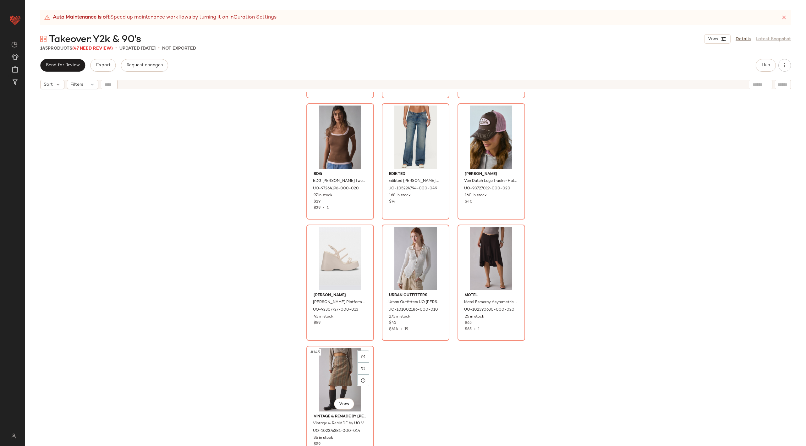
click at [324, 375] on div "#145 View" at bounding box center [339, 379] width 63 height 63
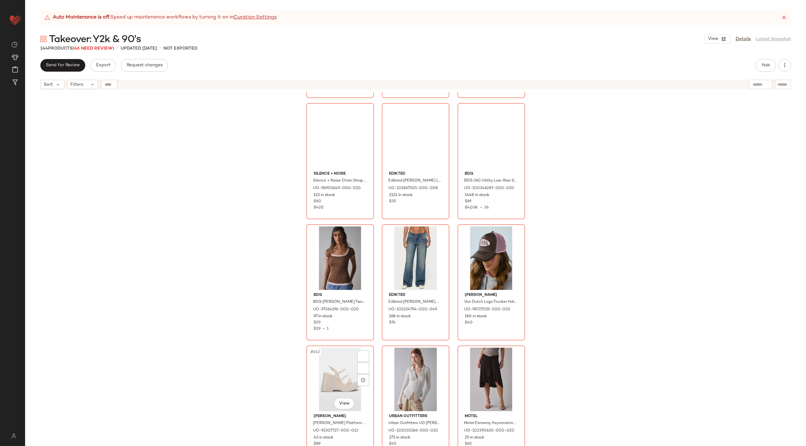
scroll to position [5451, 0]
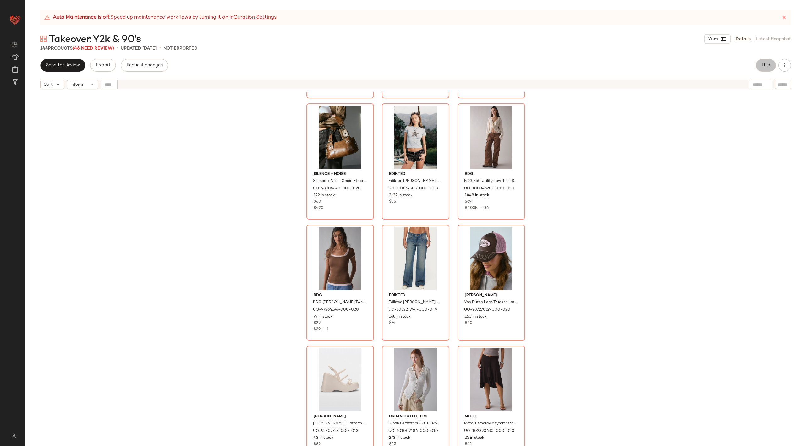
click at [760, 62] on button "Hub" at bounding box center [765, 65] width 20 height 13
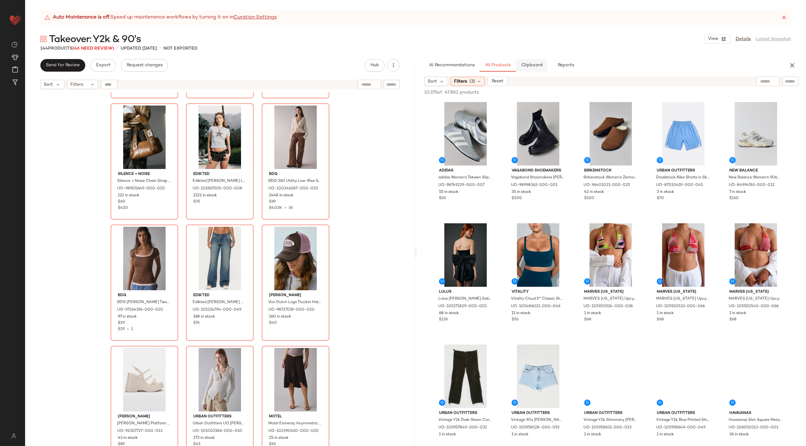
click at [525, 63] on span "Clipboard" at bounding box center [531, 65] width 22 height 5
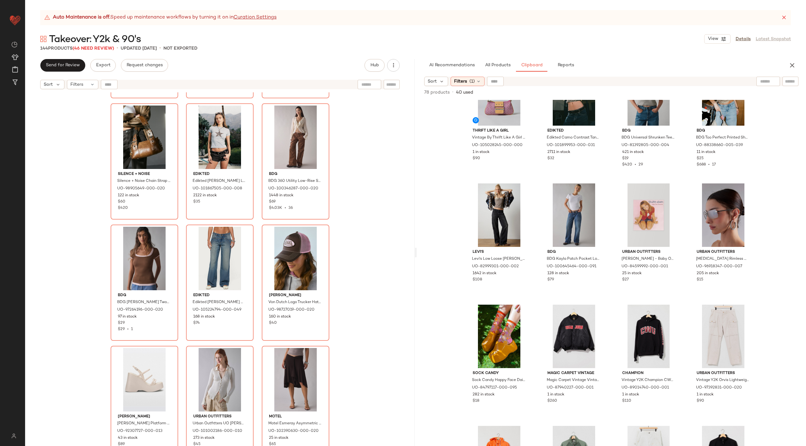
scroll to position [181, 0]
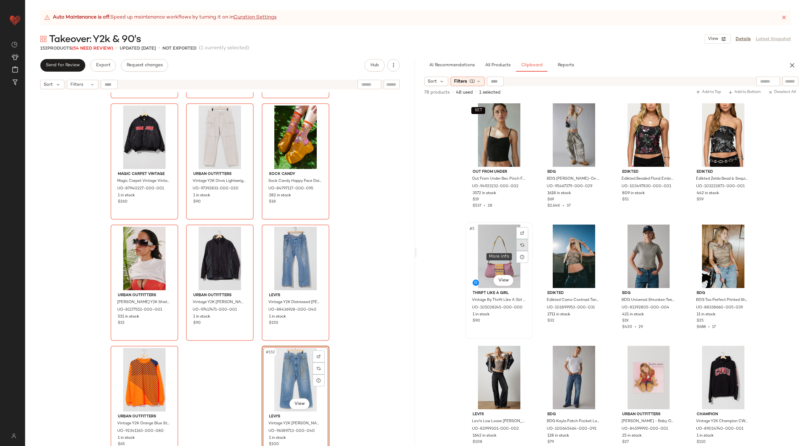
click at [520, 247] on div at bounding box center [522, 245] width 12 height 12
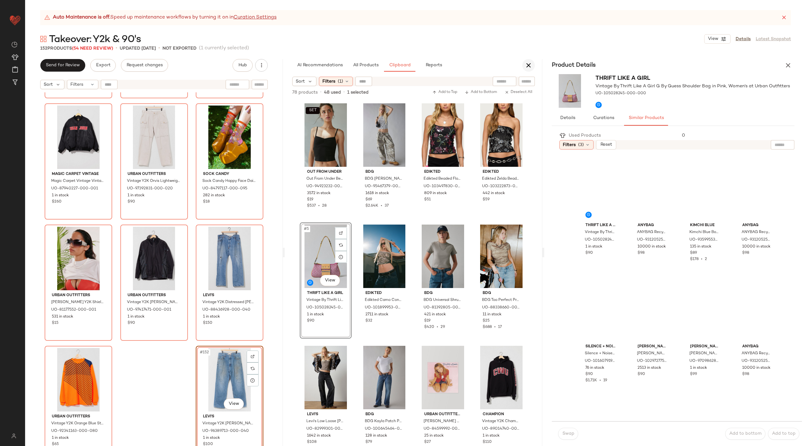
click at [526, 64] on icon "button" at bounding box center [529, 66] width 8 height 8
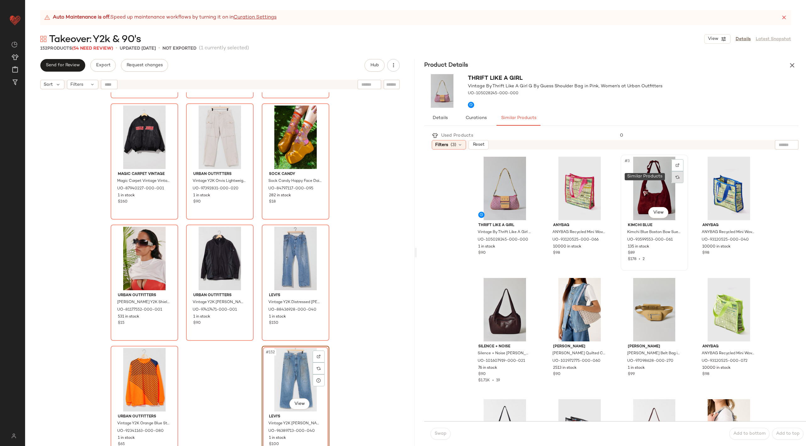
click at [675, 179] on div at bounding box center [677, 177] width 12 height 12
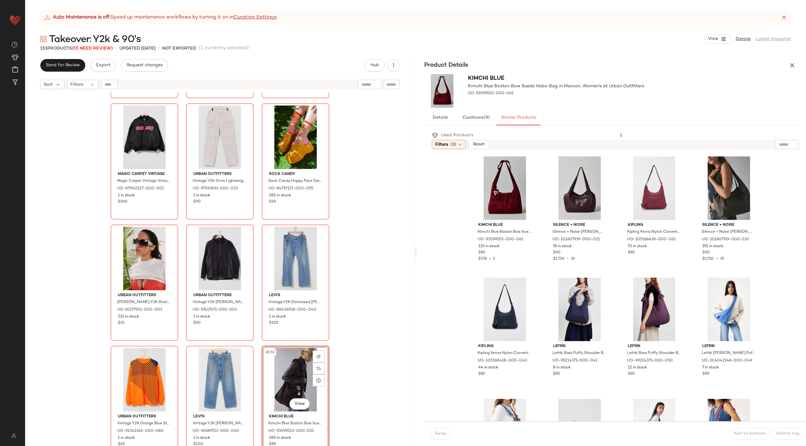
click at [359, 379] on div "Melissa Melissa Jessie Platform Heel in Beige, Women's at Urban Outfitters UO-9…" at bounding box center [219, 276] width 389 height 369
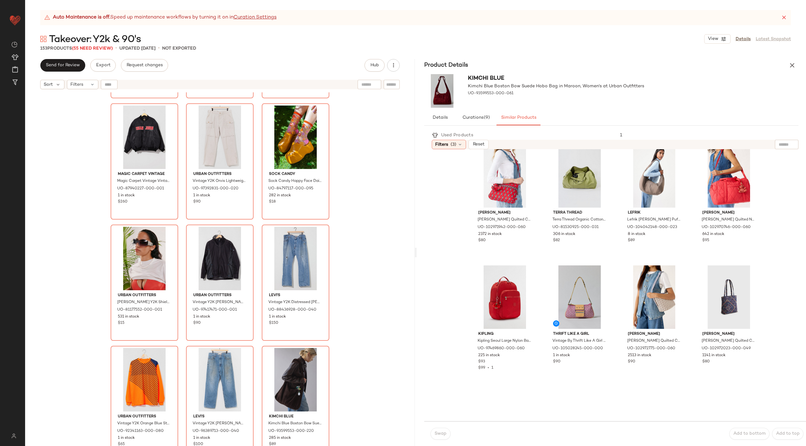
scroll to position [248, 0]
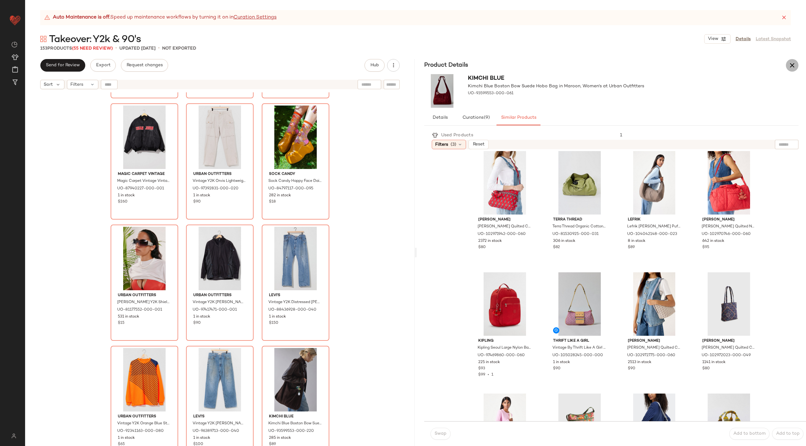
click at [790, 64] on icon "button" at bounding box center [792, 66] width 8 height 8
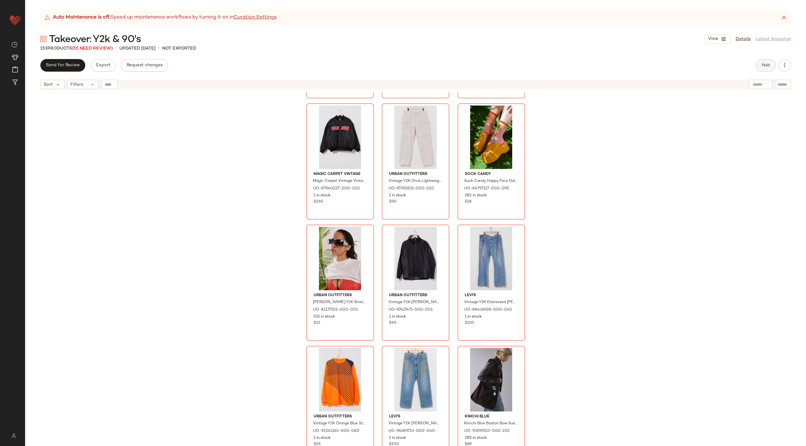
click at [766, 62] on button "Hub" at bounding box center [765, 65] width 20 height 13
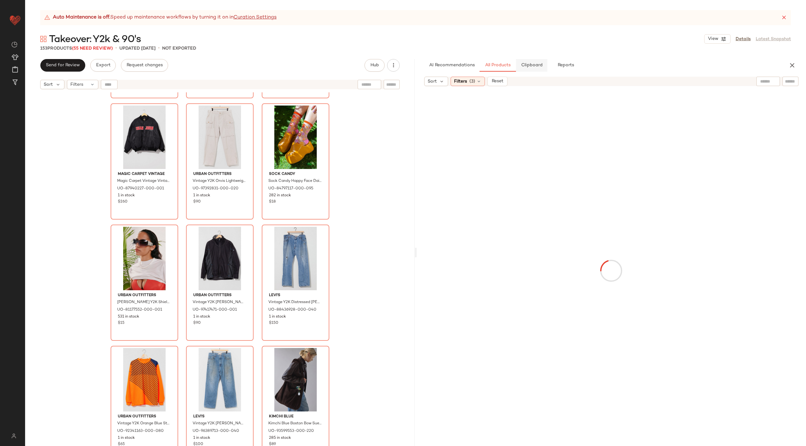
click at [525, 67] on span "Clipboard" at bounding box center [531, 65] width 22 height 5
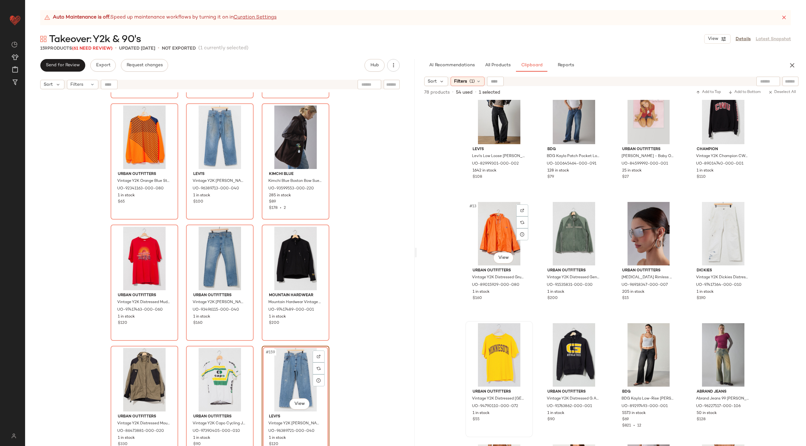
scroll to position [291, 0]
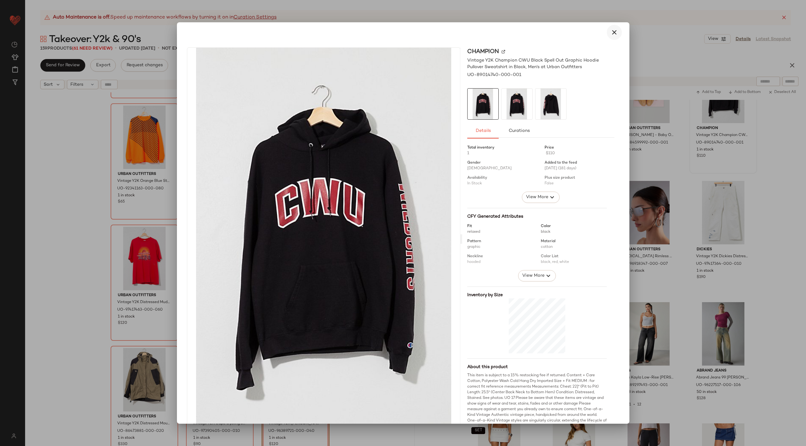
click at [607, 33] on button "button" at bounding box center [614, 32] width 15 height 15
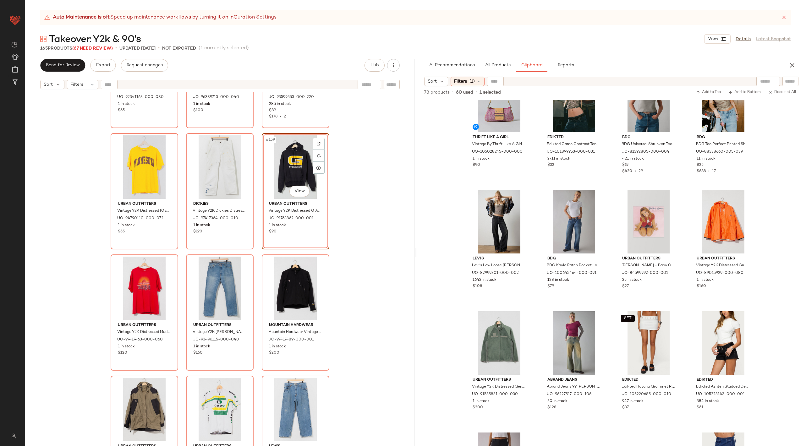
scroll to position [6273, 0]
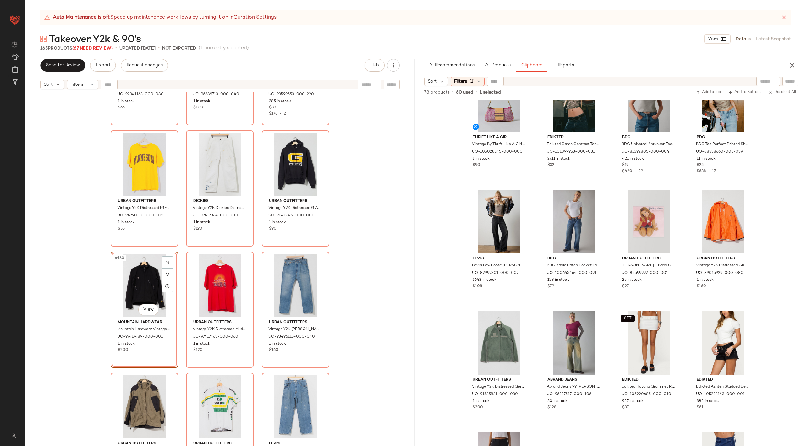
scroll to position [6300, 0]
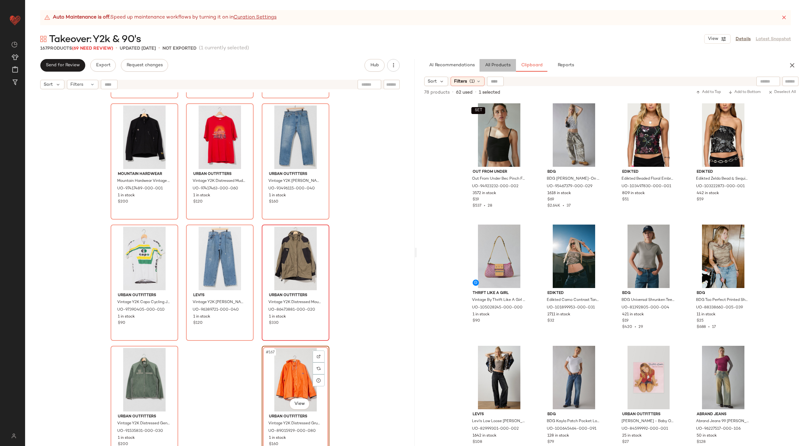
click at [498, 64] on span "All Products" at bounding box center [497, 65] width 26 height 5
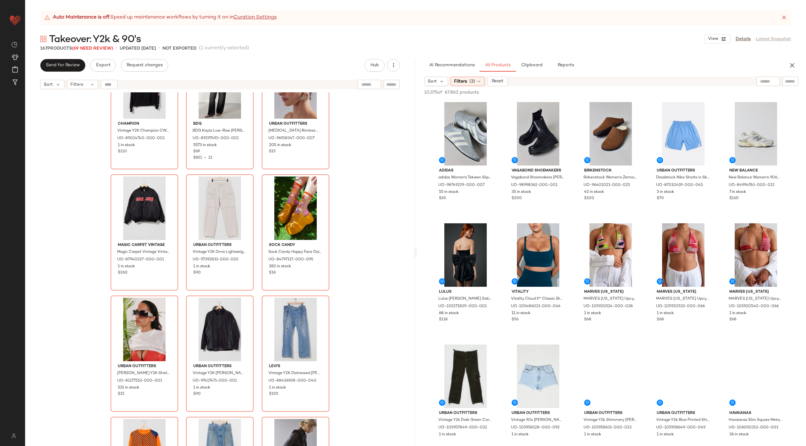
scroll to position [5844, 0]
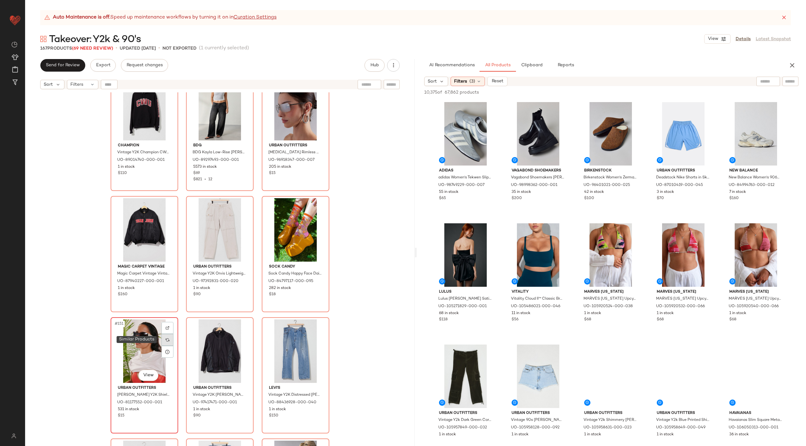
click at [166, 341] on img at bounding box center [168, 340] width 4 height 4
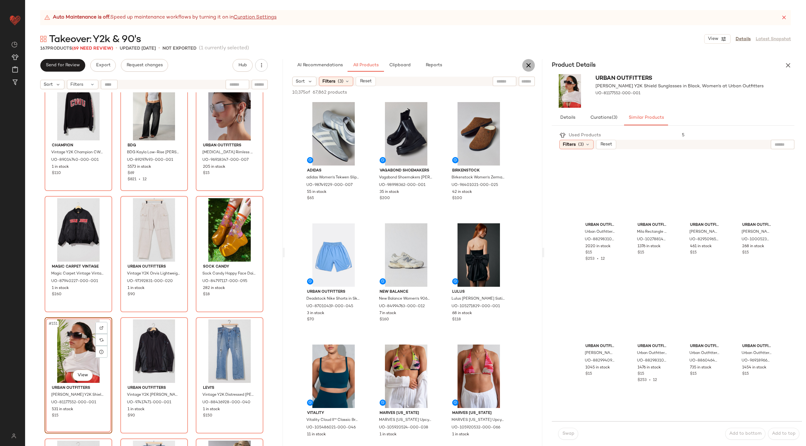
click at [532, 64] on button "button" at bounding box center [528, 65] width 13 height 13
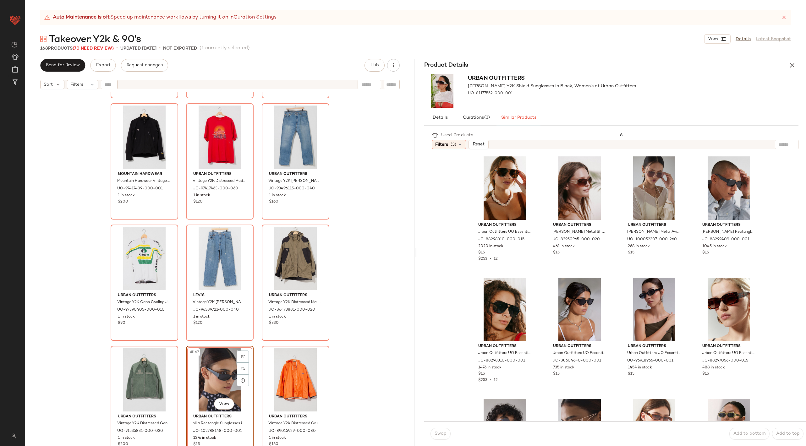
click at [376, 368] on div "Urban Outfitters Vintage Y2K Distressed University of Minnesota T-Shirt Top in …" at bounding box center [219, 276] width 389 height 369
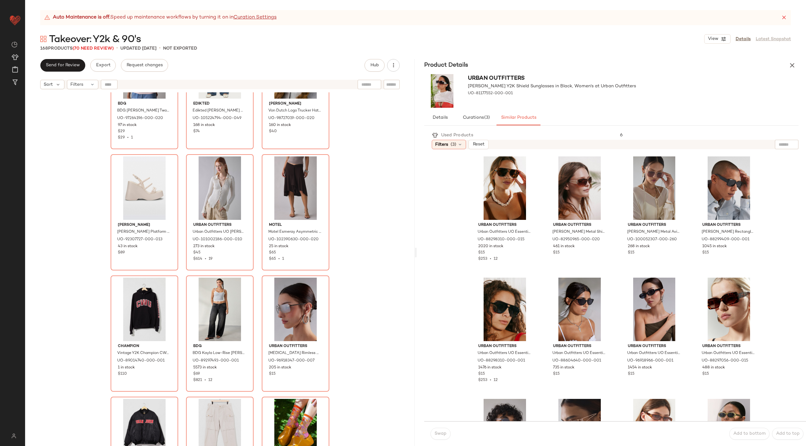
click at [376, 368] on div "BDG BDG Carmin Twofer Ribbed Knit Baby Tee in Brown/Pink, Women's at Urban Outf…" at bounding box center [219, 276] width 389 height 369
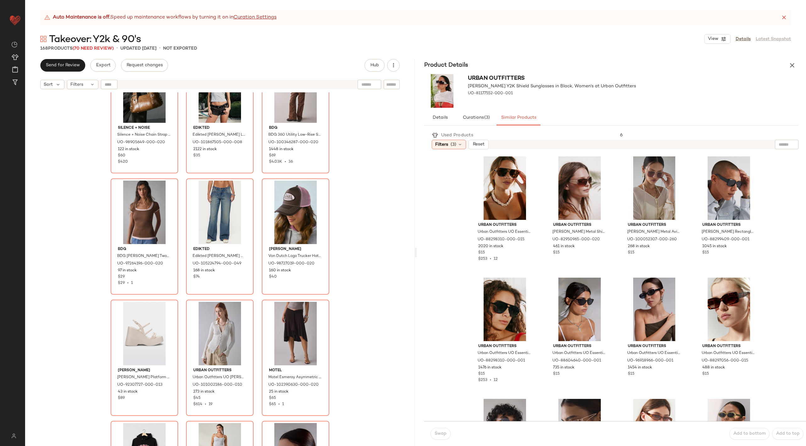
click at [376, 368] on div "Edikted Edikted Azelia Beaded Sheer Chiffon Top in Brown, Women's at Urban Outf…" at bounding box center [219, 276] width 389 height 369
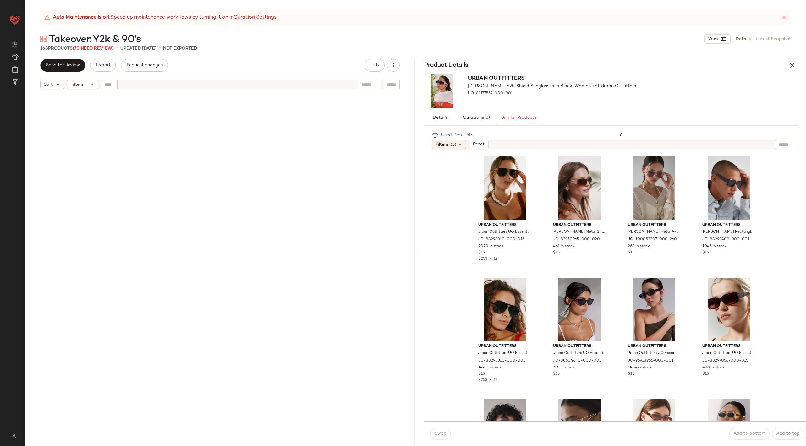
scroll to position [4936, 0]
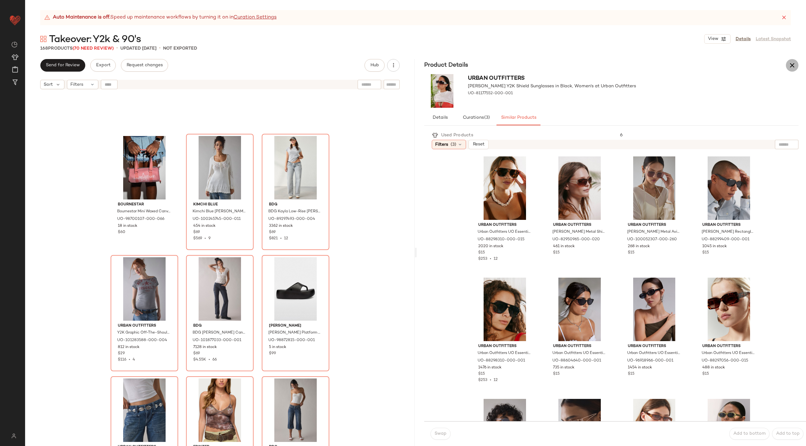
click at [790, 67] on icon "button" at bounding box center [792, 66] width 8 height 8
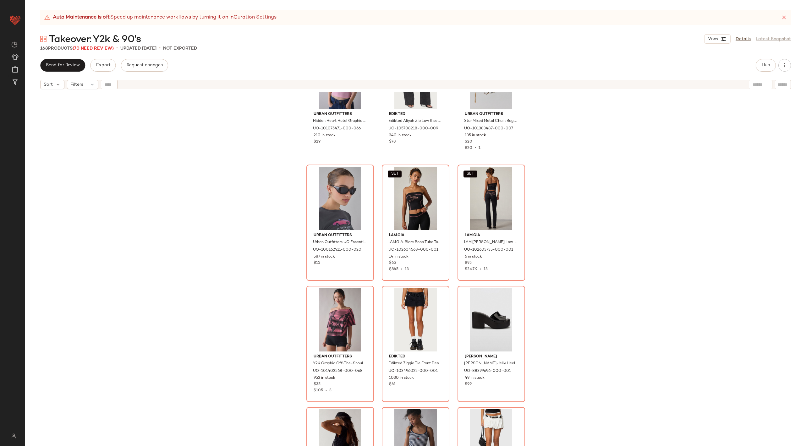
click at [784, 247] on div "Urban Outfitters Hidden Heart Hotel Graphic Baby Tee in Pink, Women's at Urban …" at bounding box center [415, 276] width 781 height 369
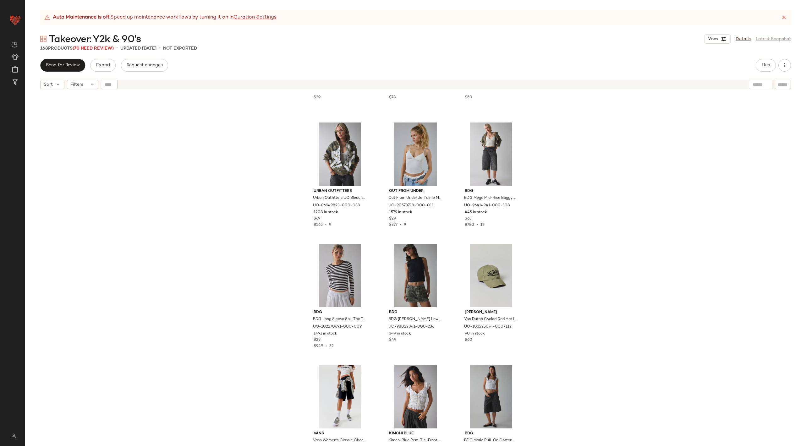
scroll to position [0, 0]
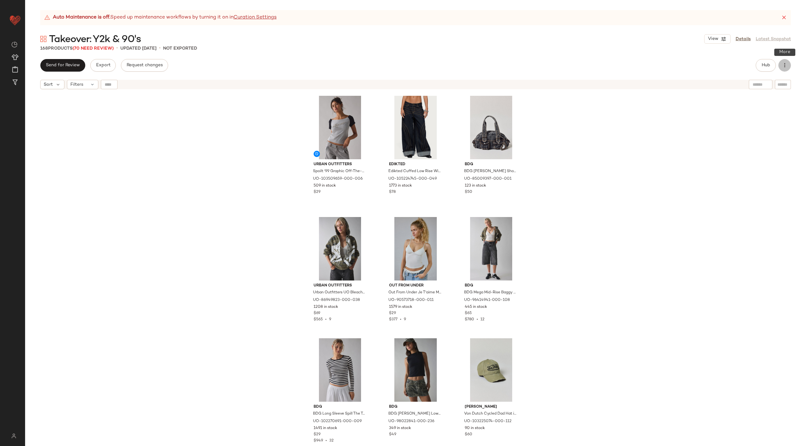
click at [787, 67] on icon "button" at bounding box center [784, 65] width 6 height 6
click at [771, 127] on div "Download Download All View Moodboard Clear Suggested Products Archive Curation" at bounding box center [751, 113] width 79 height 81
click at [781, 16] on icon at bounding box center [784, 17] width 6 height 6
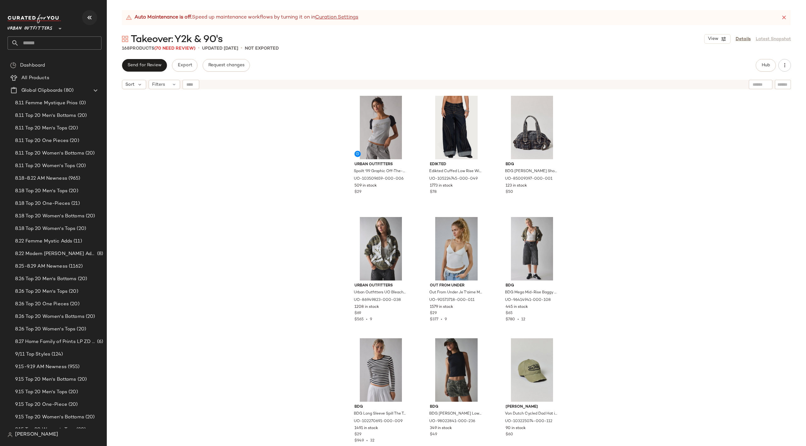
click at [86, 20] on icon "button" at bounding box center [90, 18] width 8 height 8
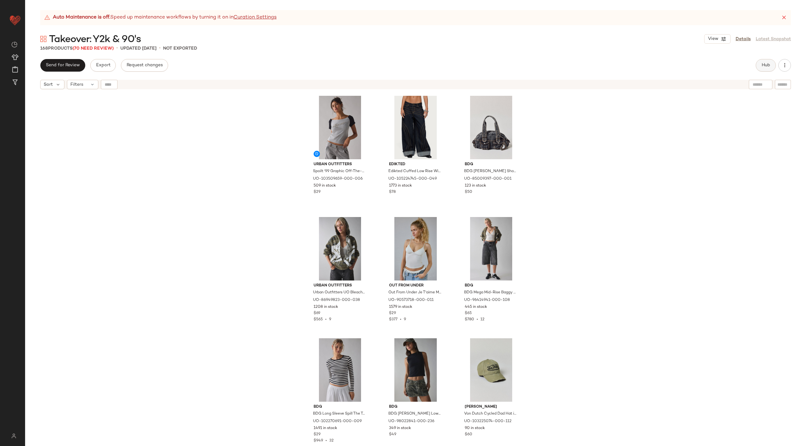
click at [760, 65] on button "Hub" at bounding box center [765, 65] width 20 height 13
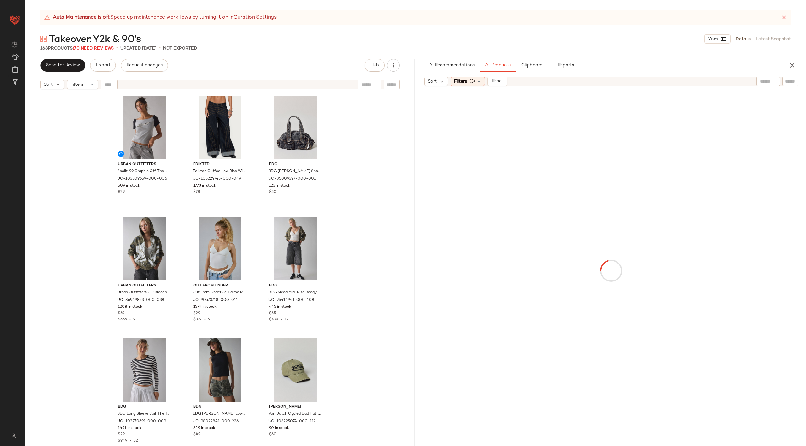
click at [765, 83] on input "text" at bounding box center [768, 81] width 16 height 7
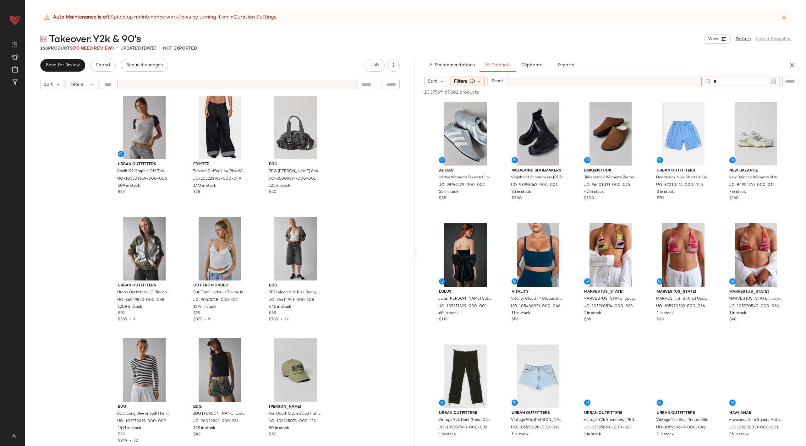
type input "***"
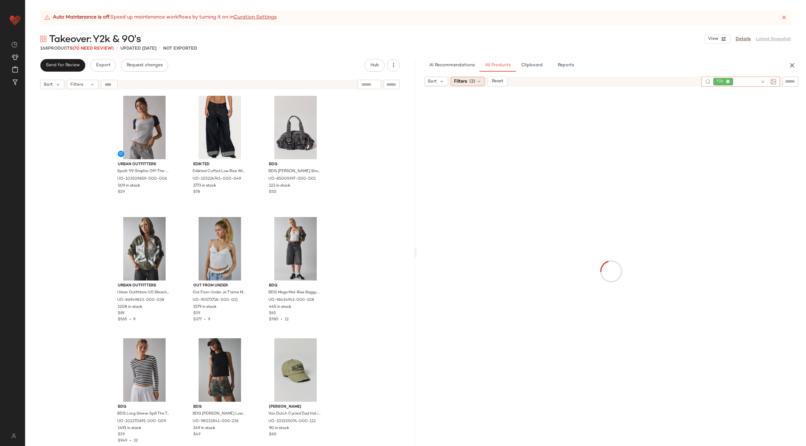
click at [467, 80] on div "Filters (3)" at bounding box center [467, 81] width 34 height 9
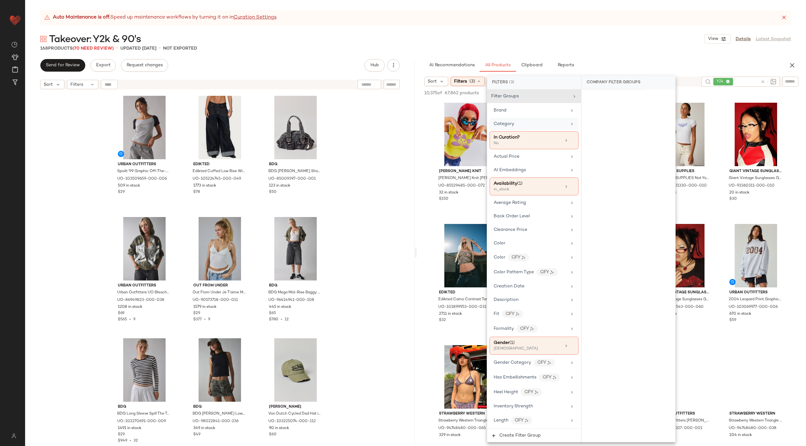
click at [511, 123] on span "Category" at bounding box center [503, 124] width 20 height 5
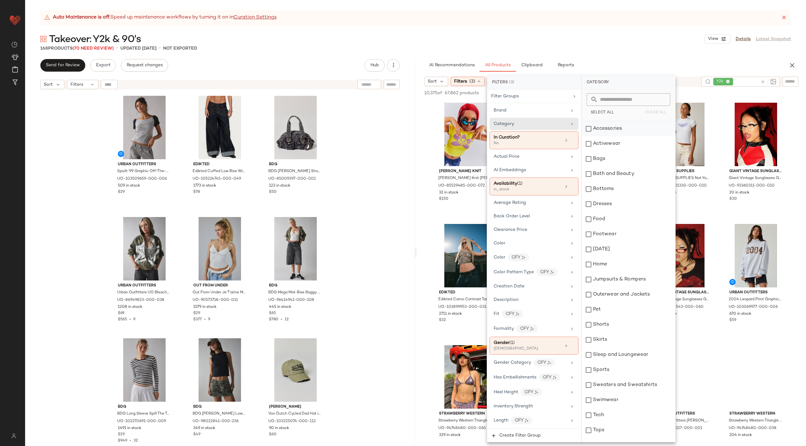
click at [592, 130] on div "Accessories" at bounding box center [628, 128] width 94 height 15
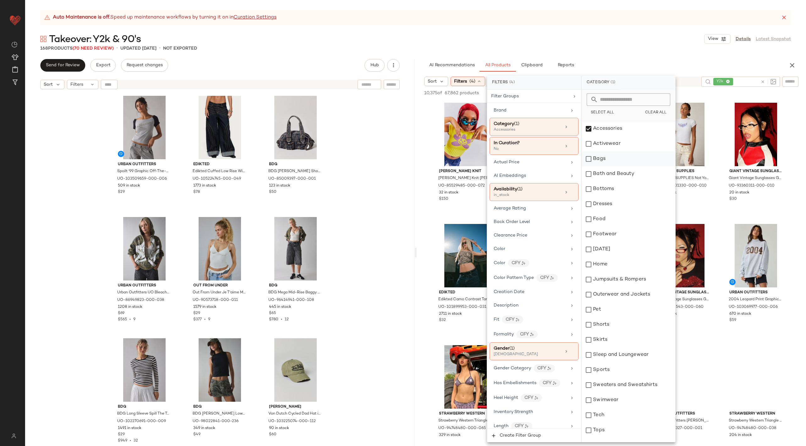
click at [612, 157] on div "Bags" at bounding box center [628, 158] width 94 height 15
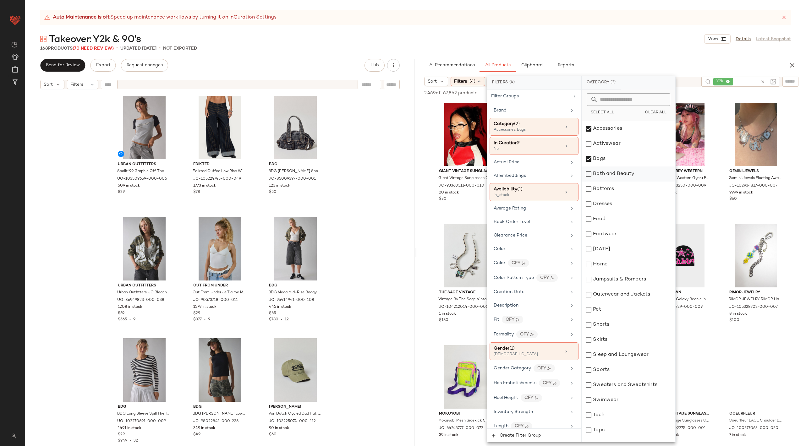
click at [634, 171] on div "Bath and Beauty" at bounding box center [628, 173] width 94 height 15
click at [570, 350] on icon at bounding box center [572, 351] width 4 height 4
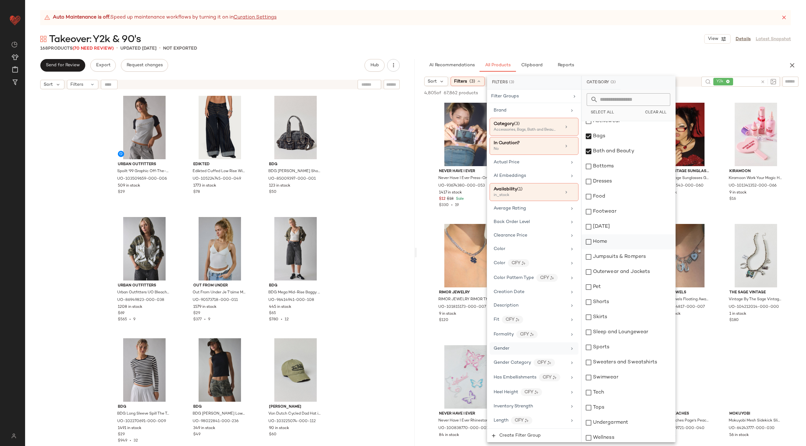
scroll to position [25, 0]
click at [607, 391] on div "Tech" at bounding box center [628, 389] width 94 height 15
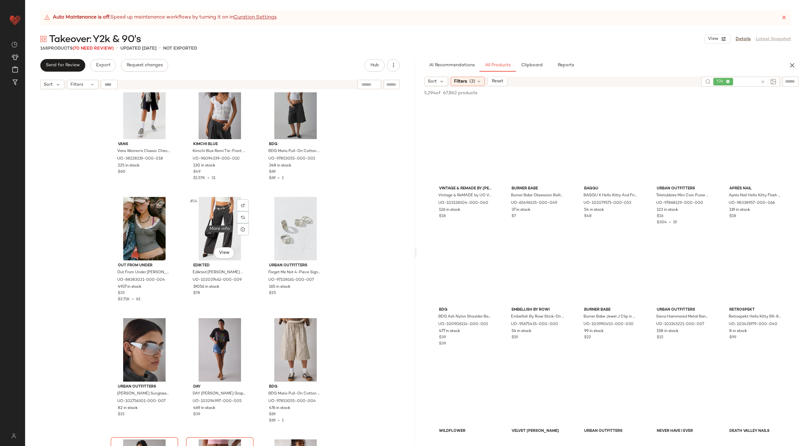
scroll to position [392, 0]
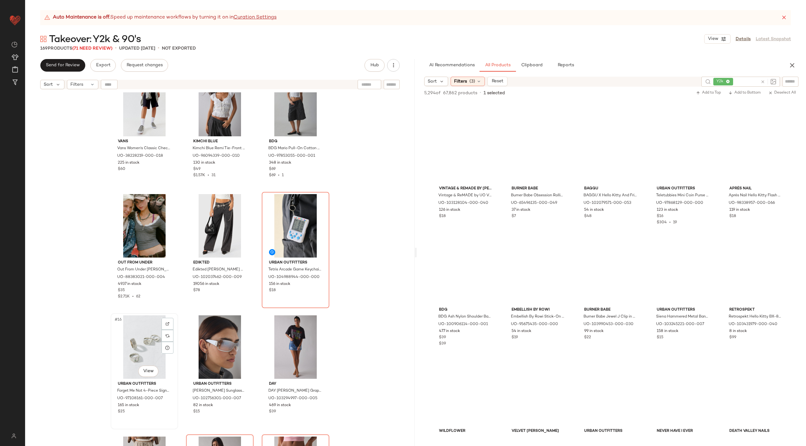
click at [141, 330] on div "#16 View" at bounding box center [144, 346] width 63 height 63
click at [145, 333] on div "#16 View" at bounding box center [144, 346] width 63 height 63
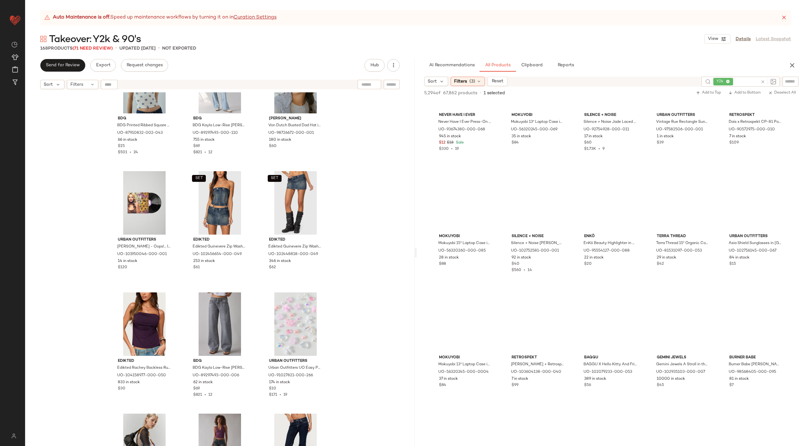
scroll to position [2023, 0]
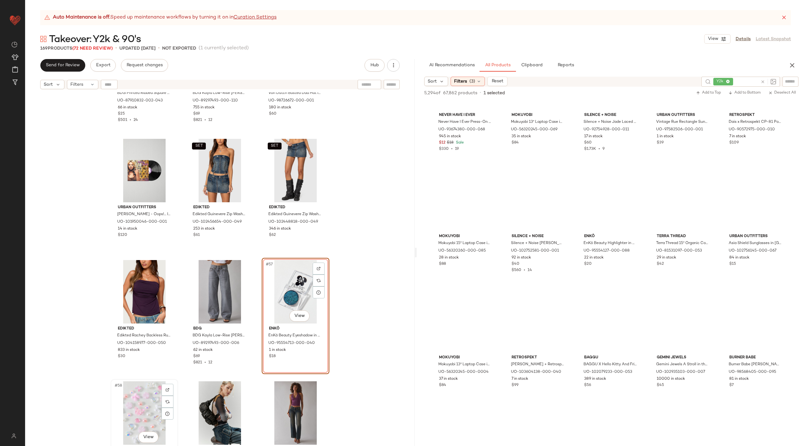
click at [128, 407] on div "#58 View" at bounding box center [144, 412] width 63 height 63
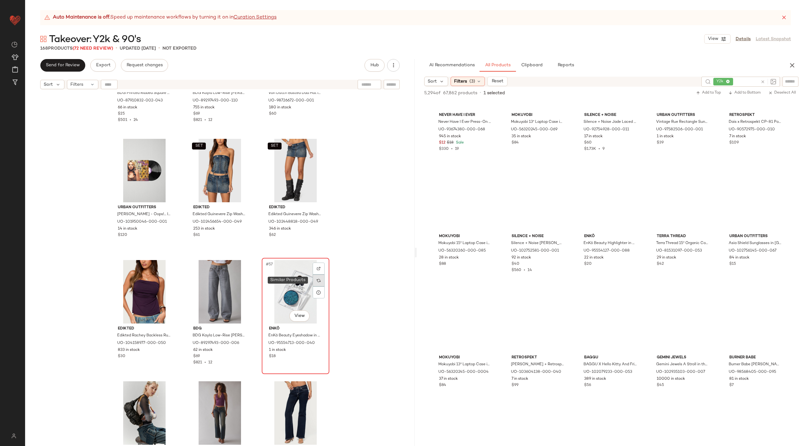
click at [317, 280] on img at bounding box center [319, 281] width 4 height 4
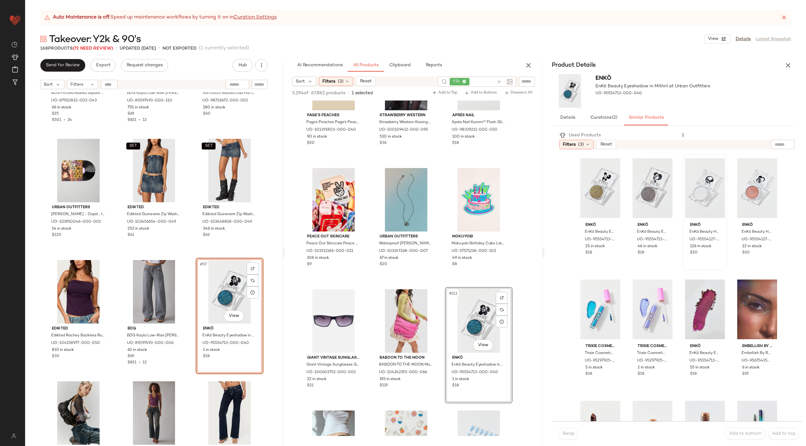
click at [702, 190] on div at bounding box center [705, 187] width 40 height 63
click at [570, 436] on span "Swap" at bounding box center [568, 433] width 12 height 5
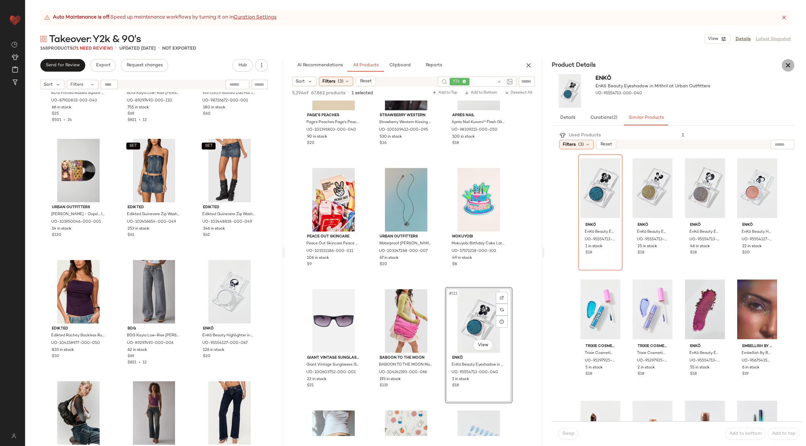
click at [791, 62] on icon "button" at bounding box center [788, 66] width 8 height 8
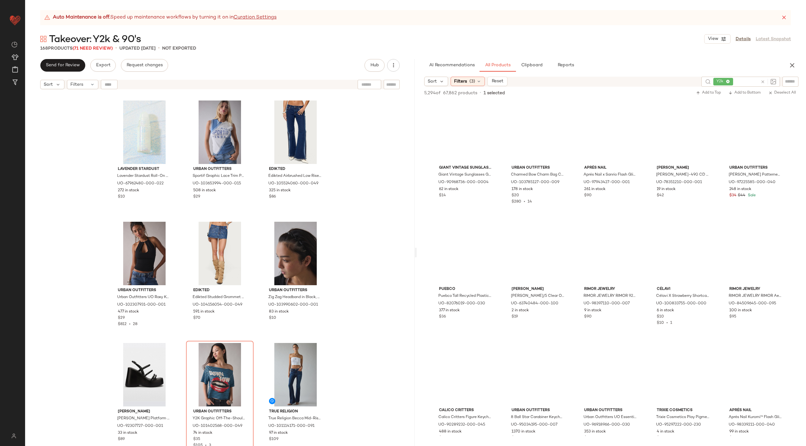
scroll to position [1566, 0]
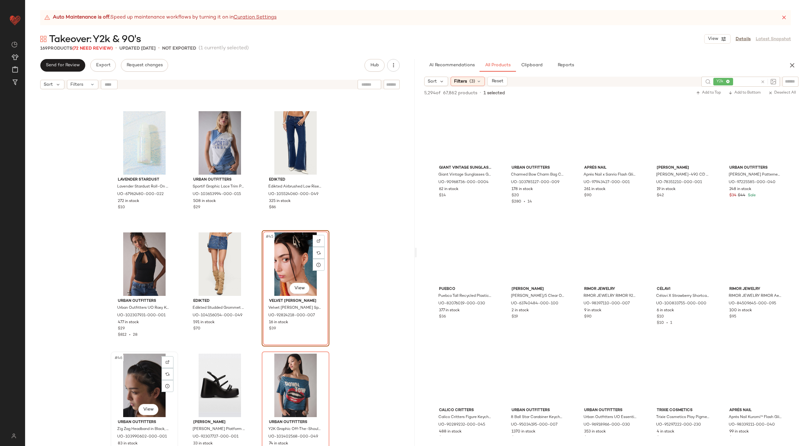
click at [134, 375] on div "#46 View" at bounding box center [144, 385] width 63 height 63
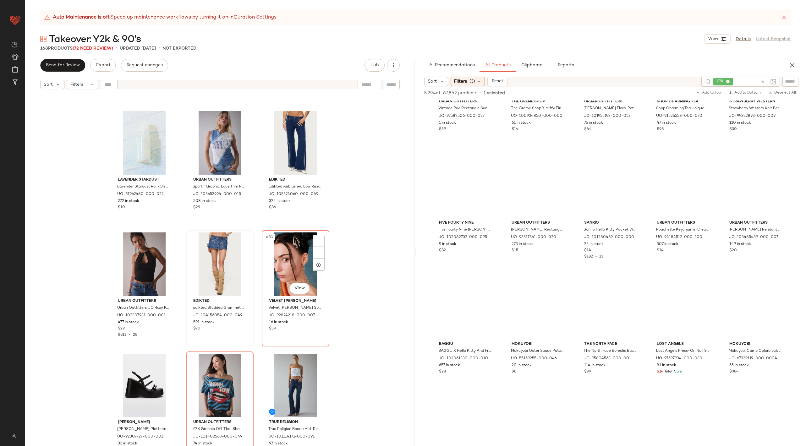
scroll to position [7344, 0]
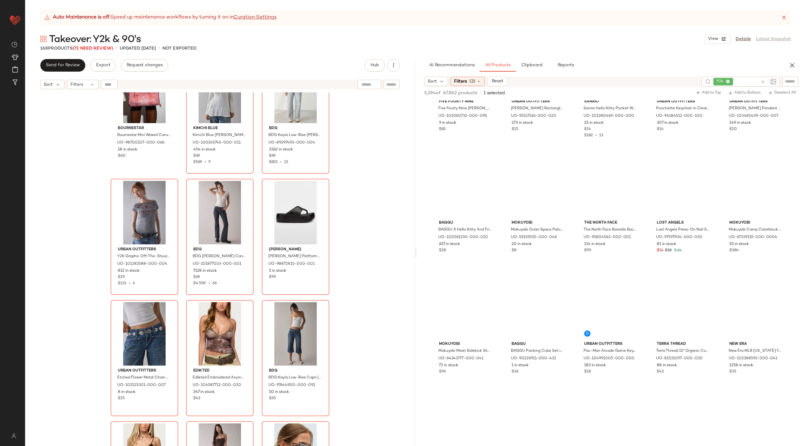
click at [370, 303] on div "BOURNESTAR Bournestar Mini Waxed Canvas Duffle Bag in Pink, Women's at Urban Ou…" at bounding box center [219, 276] width 389 height 369
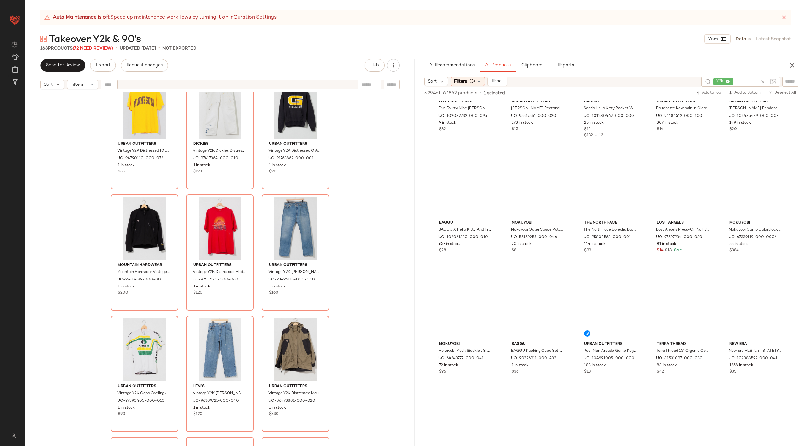
scroll to position [6421, 0]
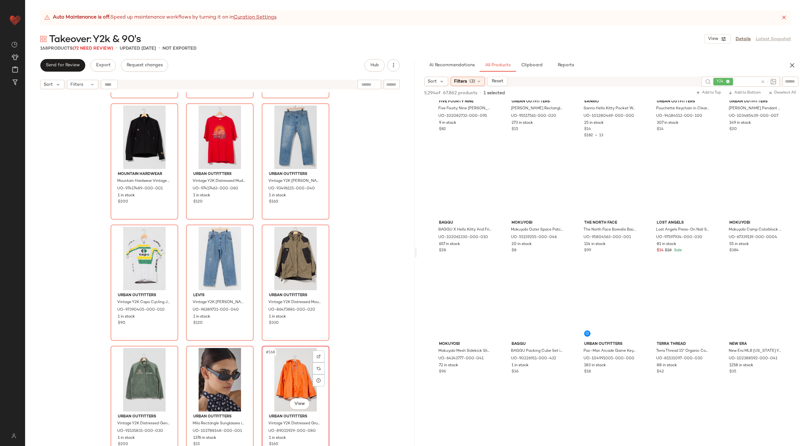
click at [279, 368] on div "#168 View" at bounding box center [295, 379] width 63 height 63
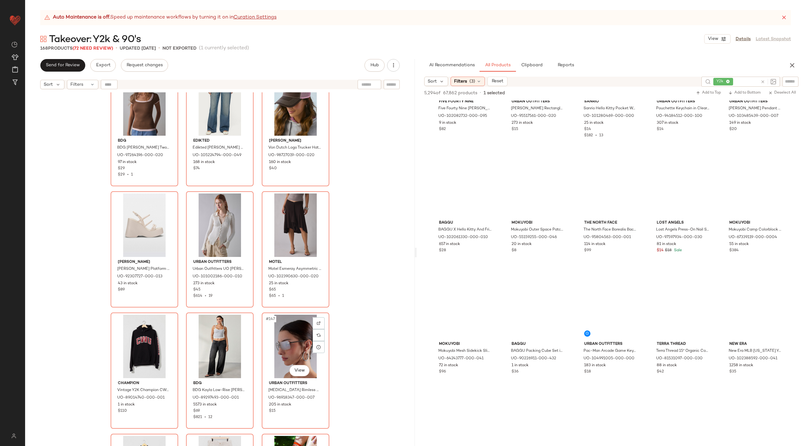
scroll to position [5619, 0]
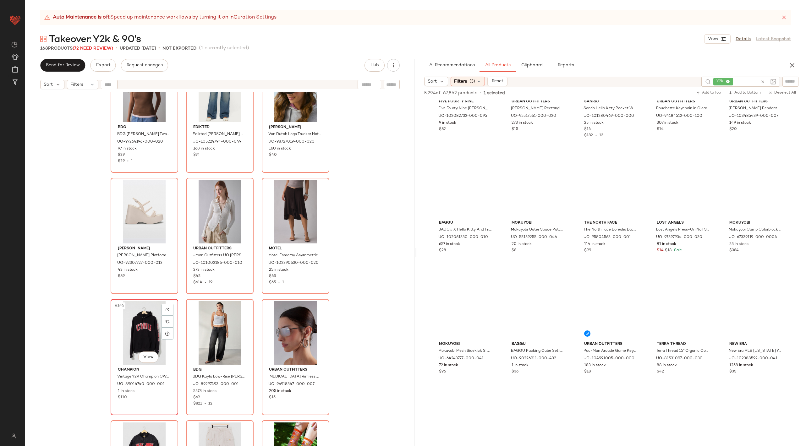
click at [134, 324] on div "#145 View" at bounding box center [144, 332] width 63 height 63
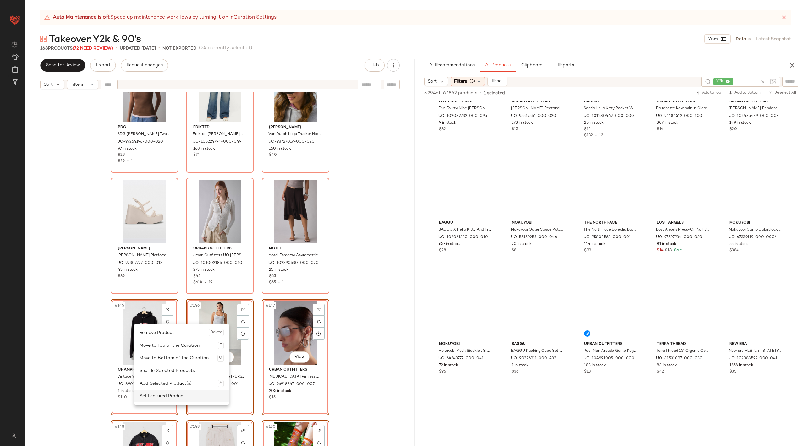
click at [184, 391] on div "Set Featured Product" at bounding box center [181, 396] width 84 height 13
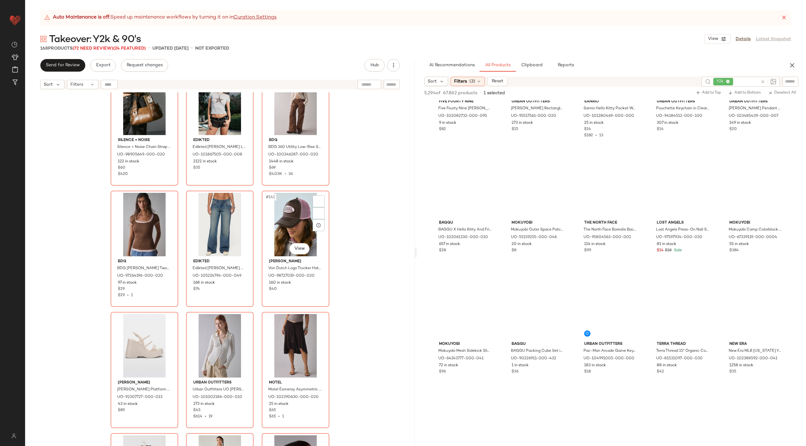
scroll to position [5407, 0]
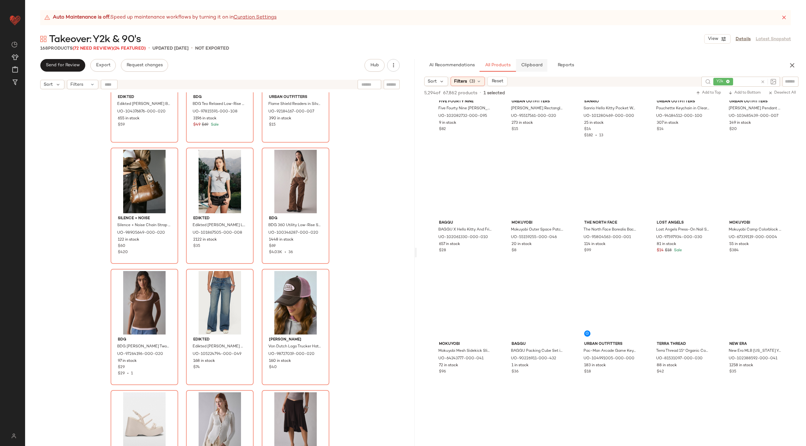
click at [527, 63] on span "Clipboard" at bounding box center [531, 65] width 22 height 5
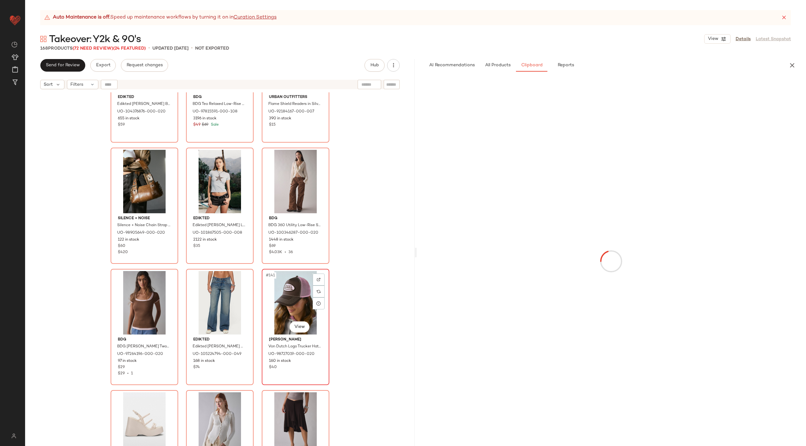
click at [324, 272] on div "#141 View" at bounding box center [295, 302] width 63 height 63
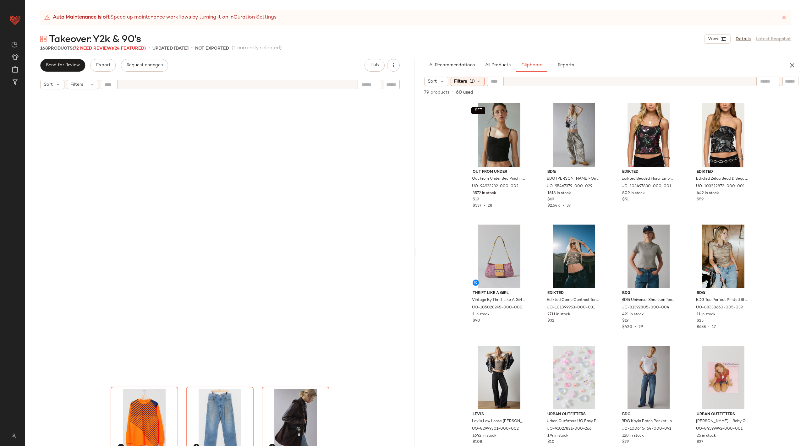
scroll to position [6421, 0]
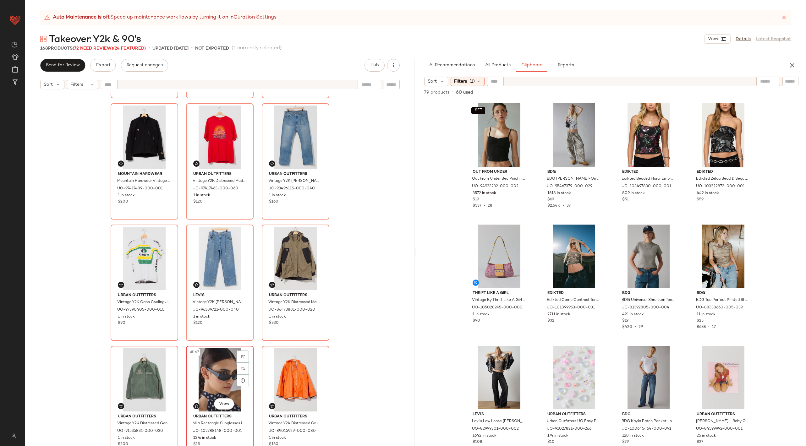
click at [200, 383] on div "#167 View" at bounding box center [219, 379] width 63 height 63
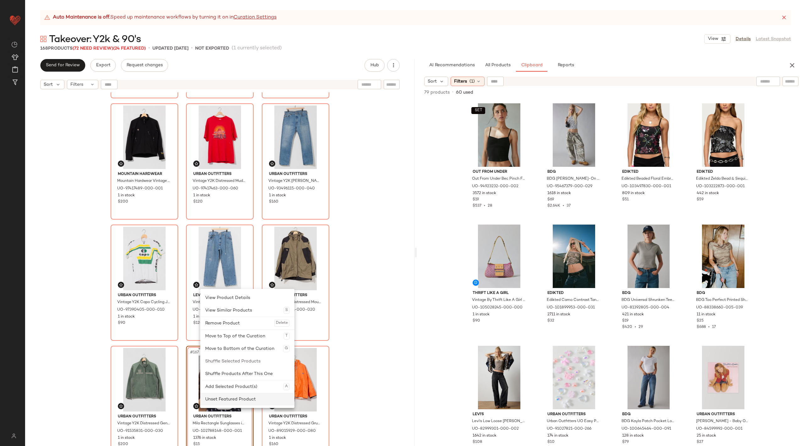
click at [234, 400] on div "Unset Featured Product" at bounding box center [247, 399] width 84 height 13
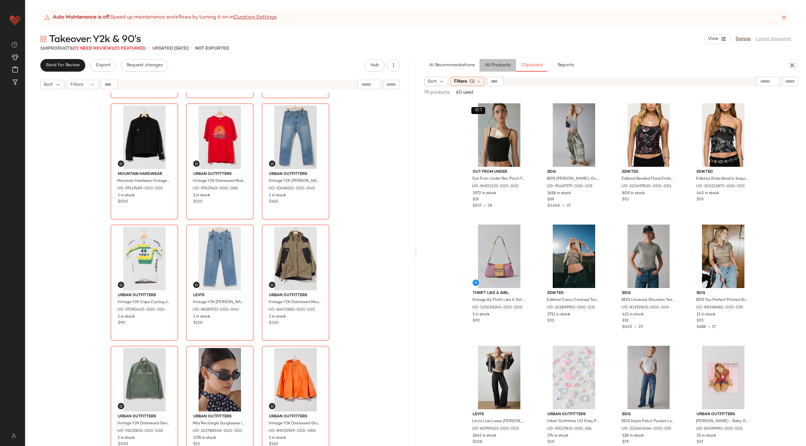
click at [486, 62] on button "All Products" at bounding box center [497, 65] width 36 height 13
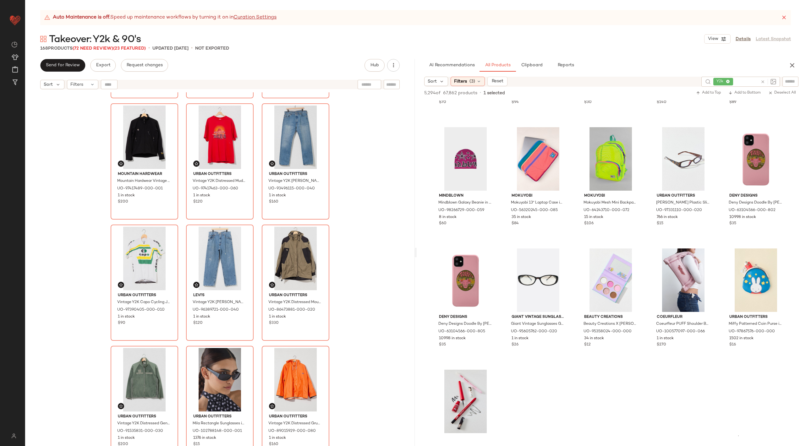
scroll to position [6160, 0]
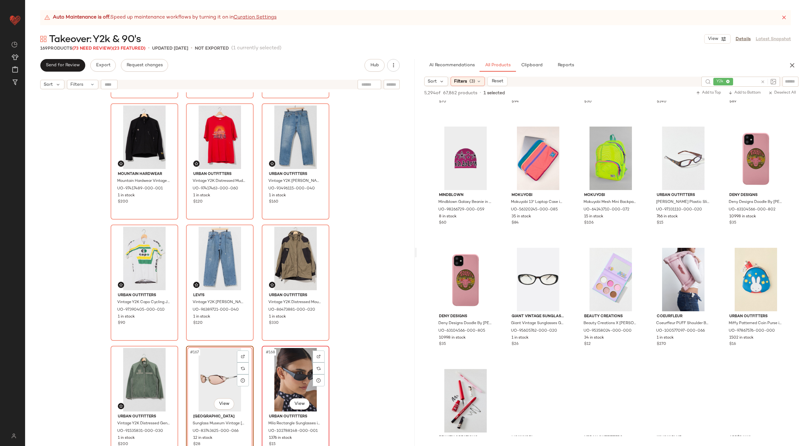
click at [288, 371] on div "#168 View" at bounding box center [295, 379] width 63 height 63
